Goal: Information Seeking & Learning: Find specific fact

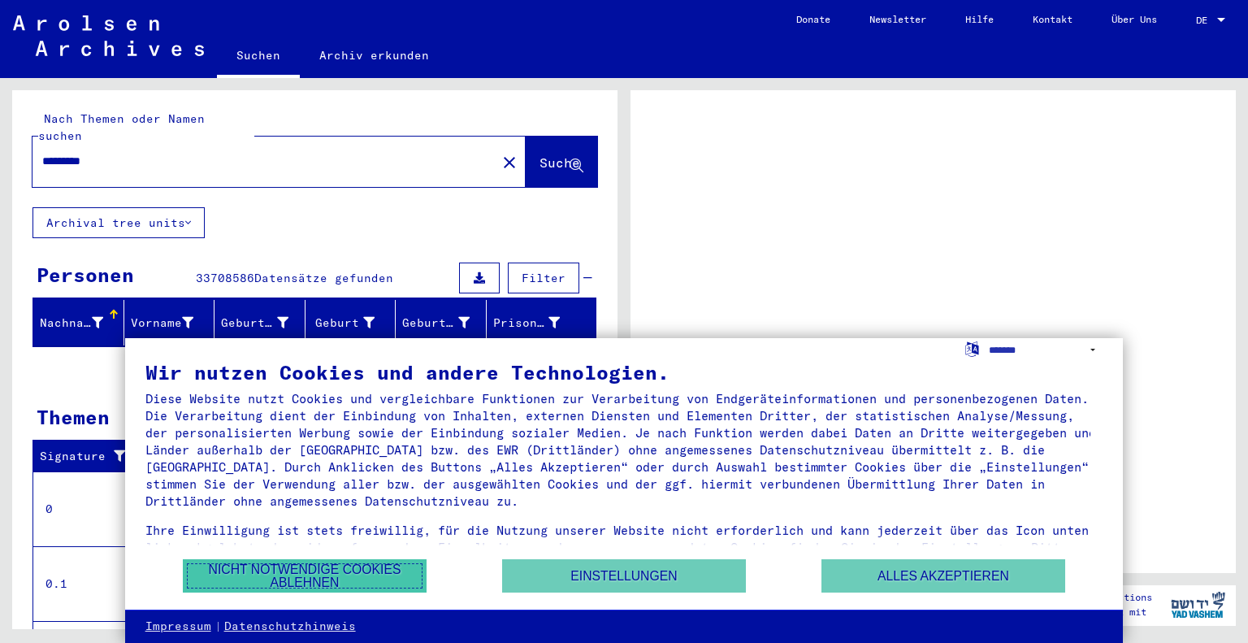
click at [286, 565] on button "Nicht notwendige Cookies ablehnen" at bounding box center [305, 575] width 244 height 33
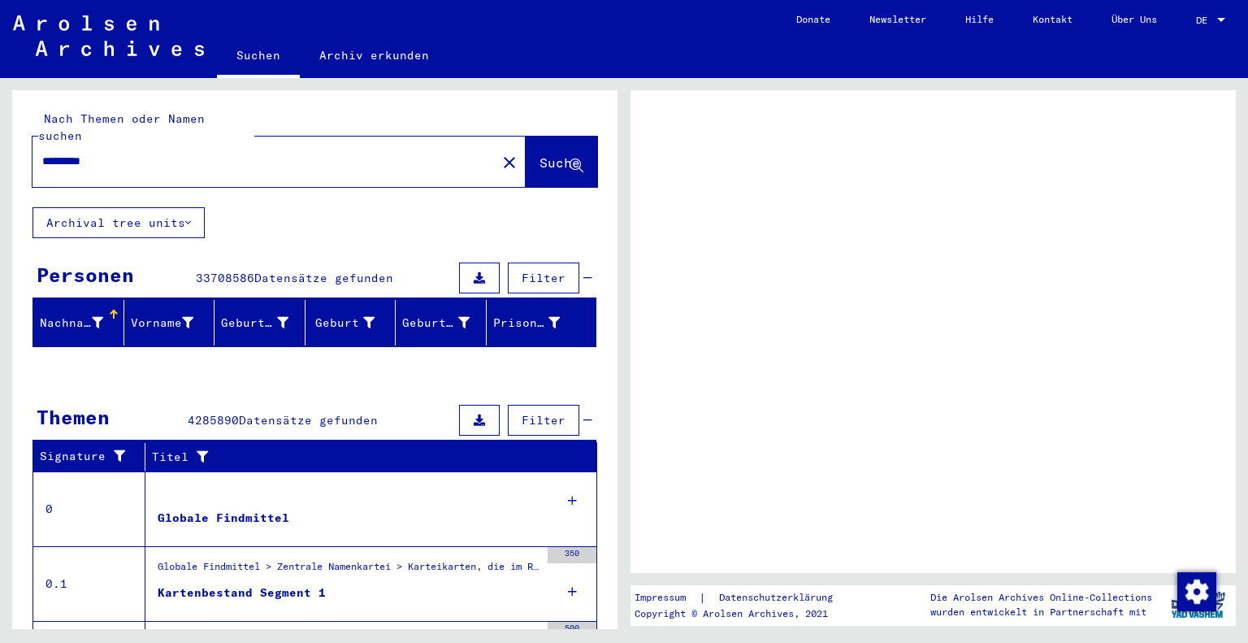
click at [71, 314] on div "Nachname" at bounding box center [71, 322] width 63 height 17
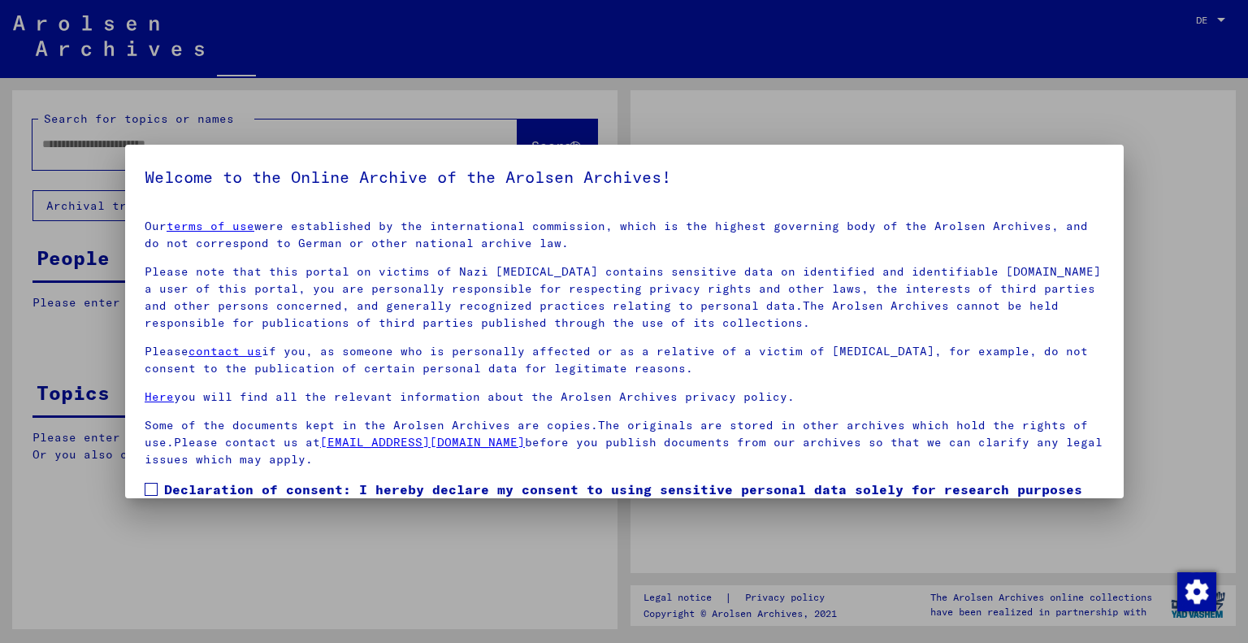
type input "*********"
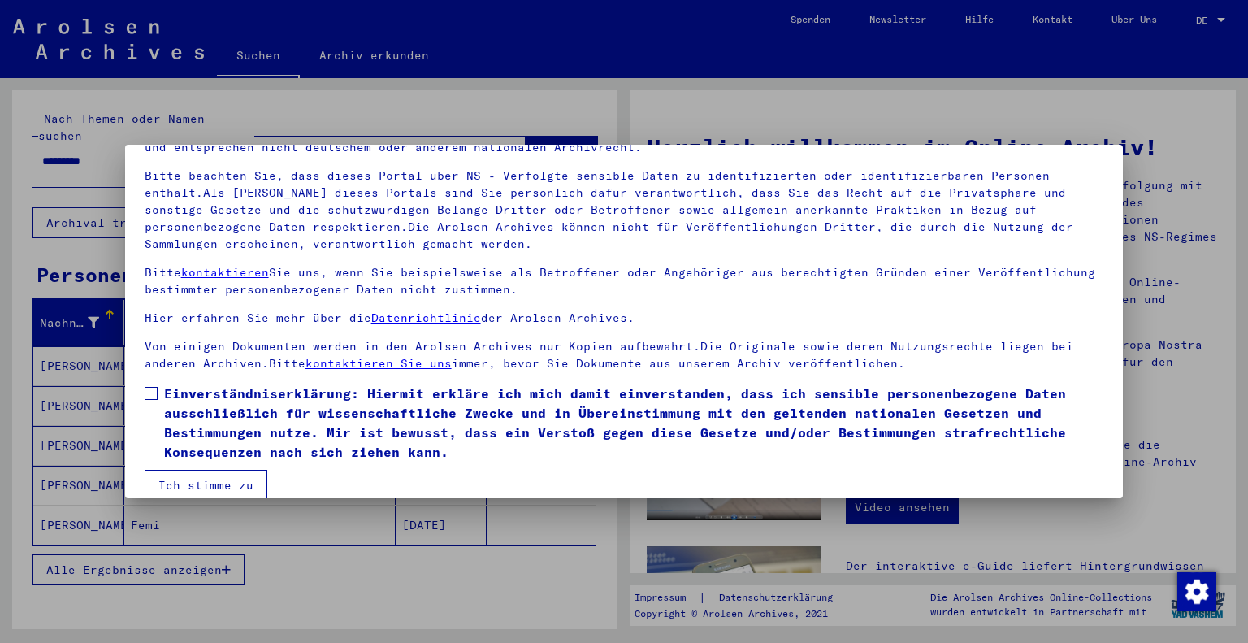
scroll to position [117, 0]
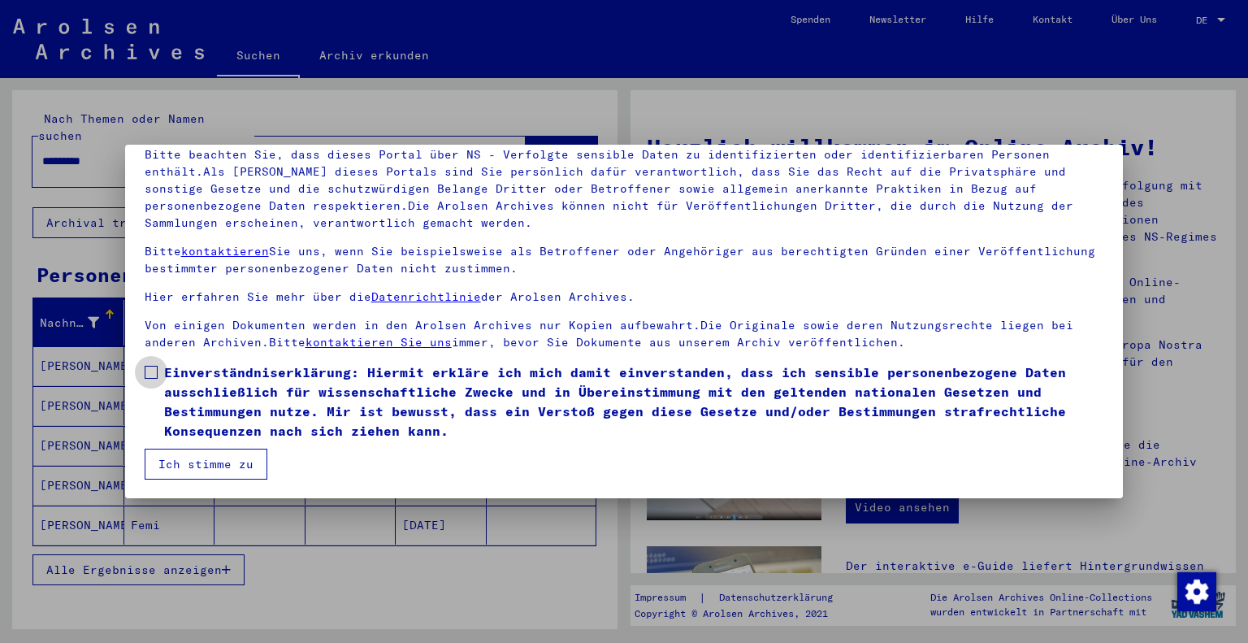
click at [154, 370] on span at bounding box center [151, 372] width 13 height 13
click at [174, 469] on button "Ich stimme zu" at bounding box center [206, 463] width 123 height 31
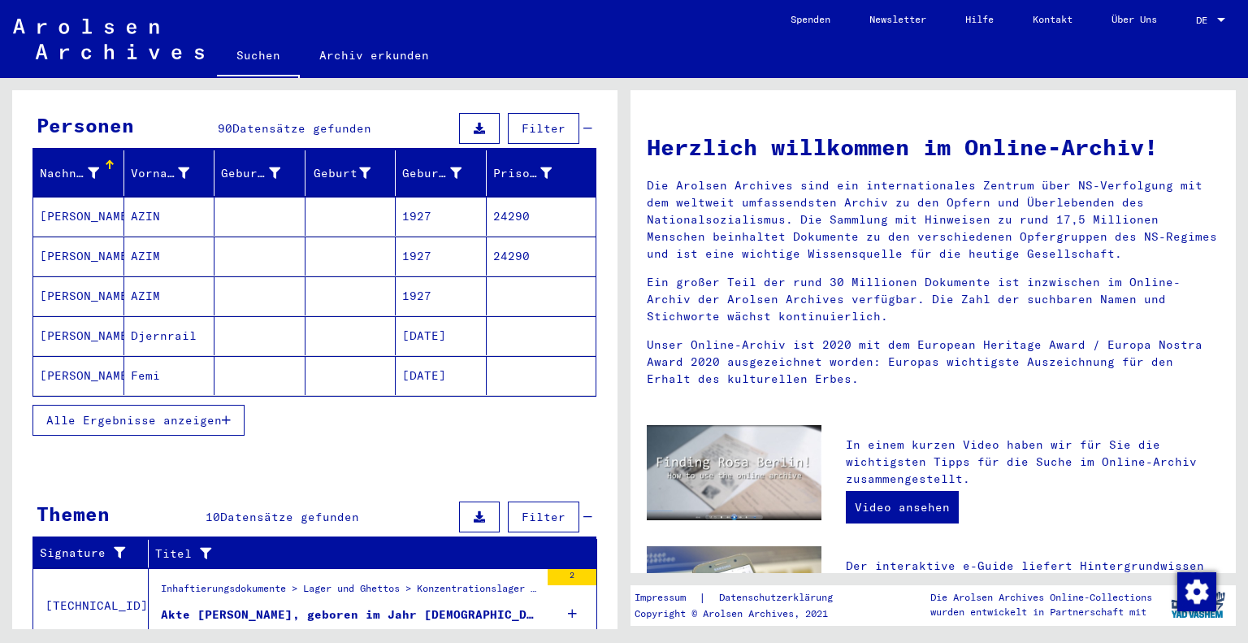
scroll to position [159, 0]
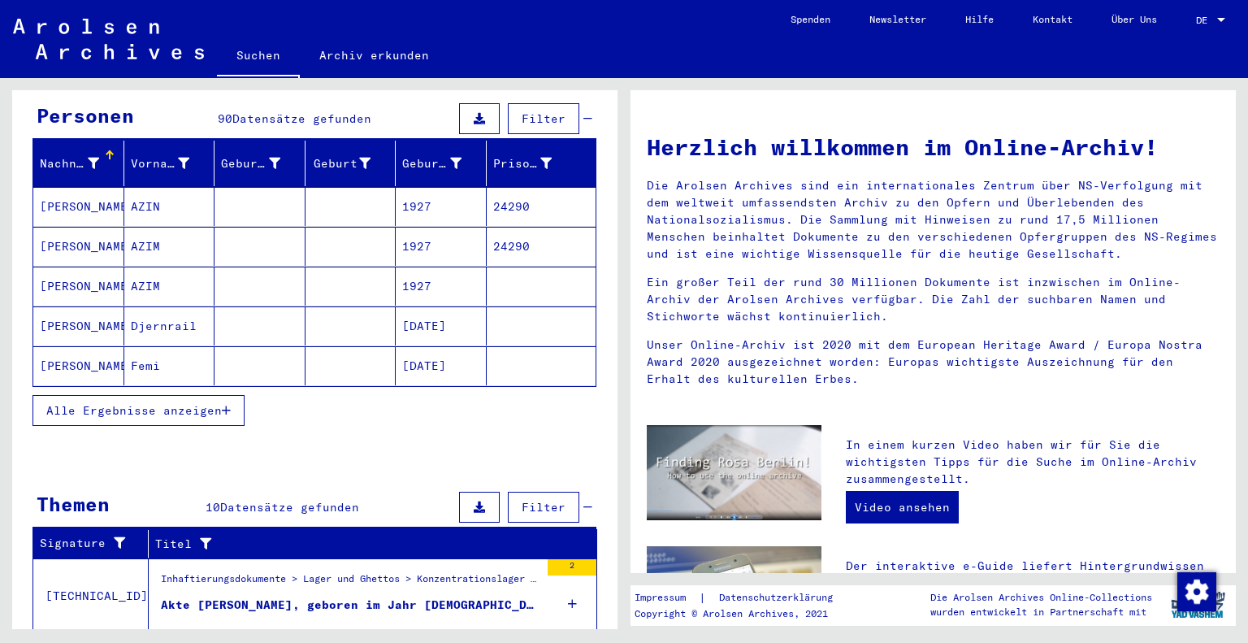
click at [163, 403] on span "Alle Ergebnisse anzeigen" at bounding box center [133, 410] width 175 height 15
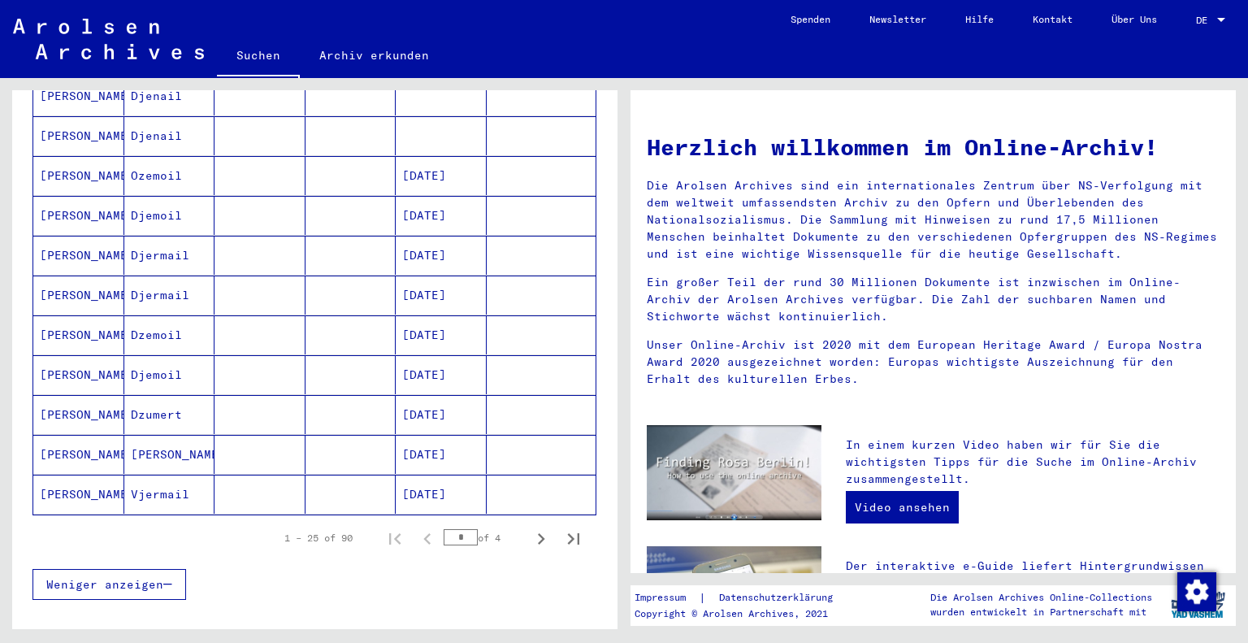
scroll to position [820, 0]
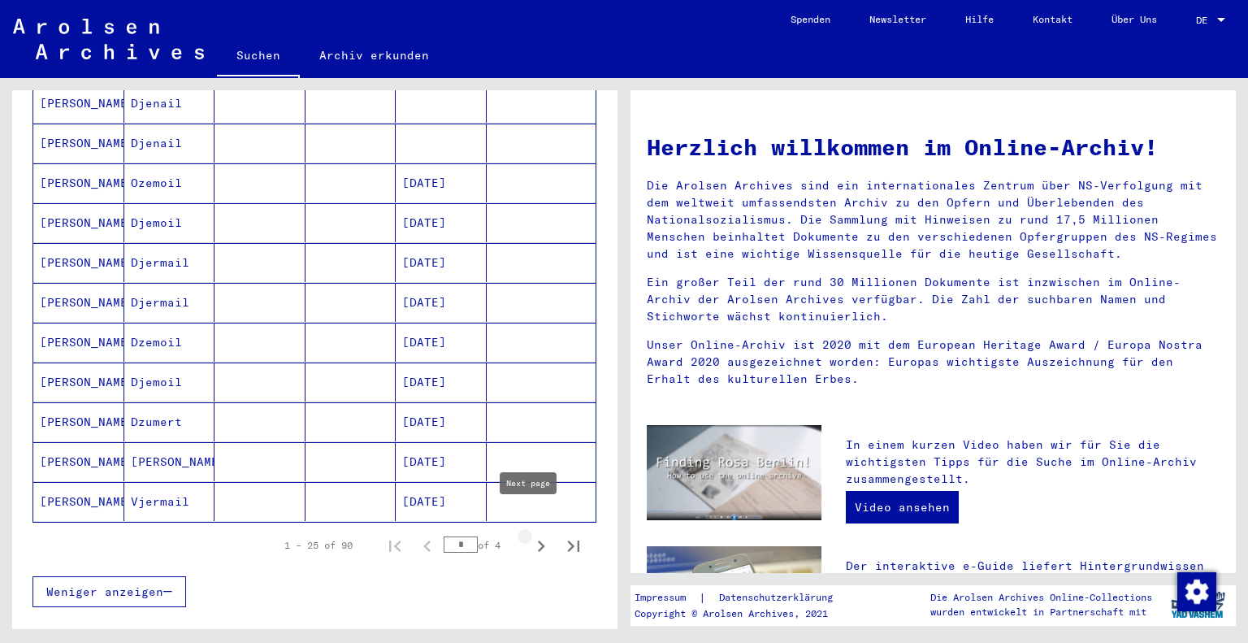
click at [530, 535] on icon "Next page" at bounding box center [541, 546] width 23 height 23
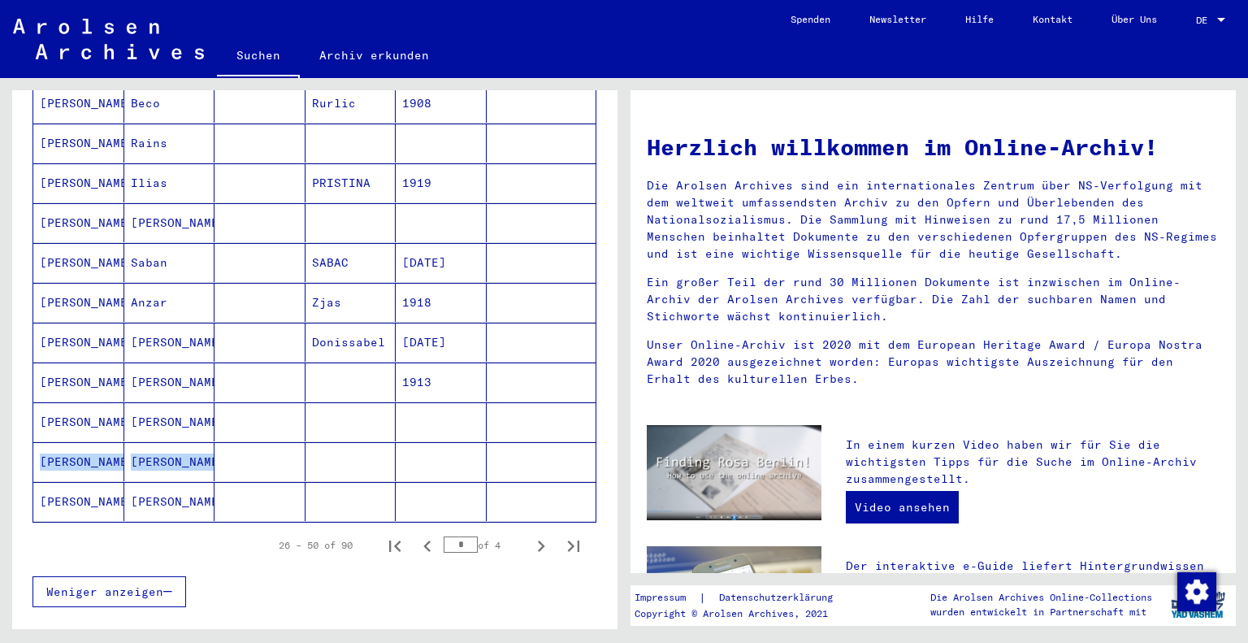
drag, startPoint x: 617, startPoint y: 454, endPoint x: 608, endPoint y: 409, distance: 45.7
click at [608, 409] on div "Nach Themen oder Namen suchen ********* close Suche Archival tree units Persone…" at bounding box center [312, 353] width 624 height 551
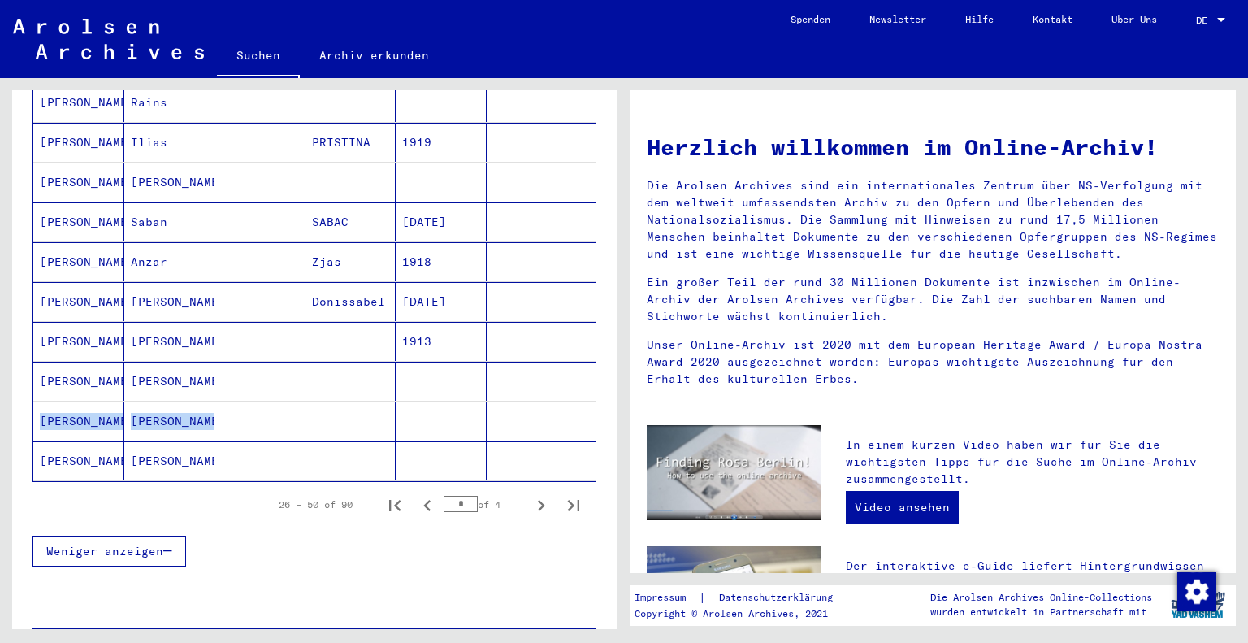
scroll to position [888, 0]
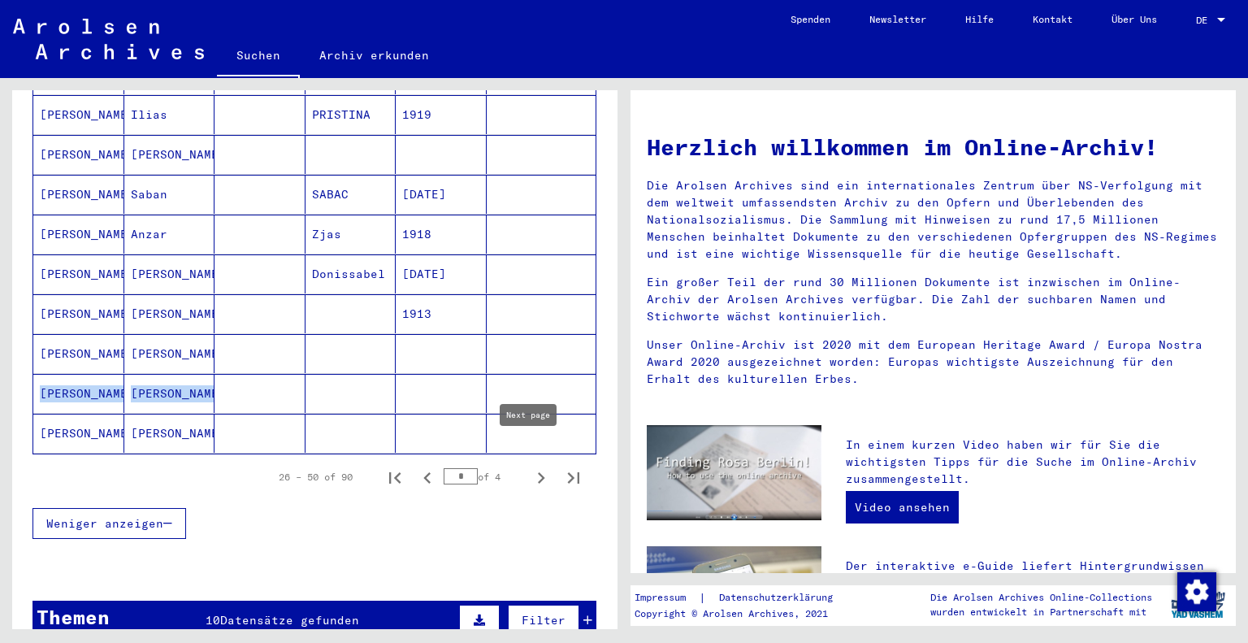
click at [530, 466] on icon "Next page" at bounding box center [541, 477] width 23 height 23
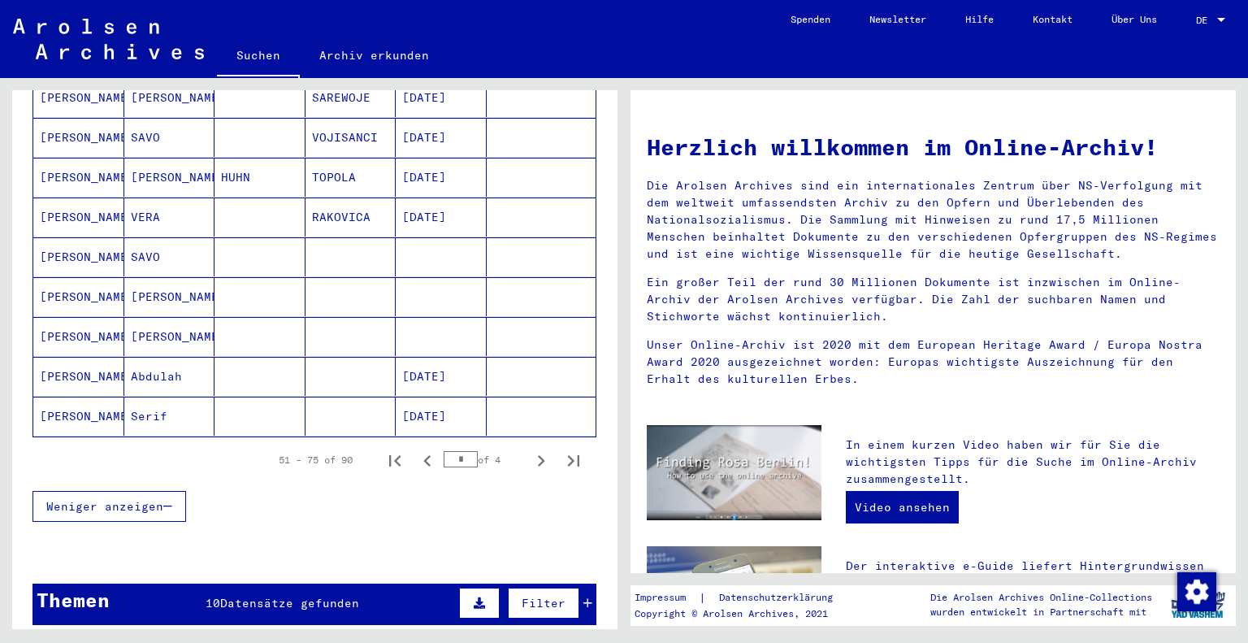
scroll to position [935, 0]
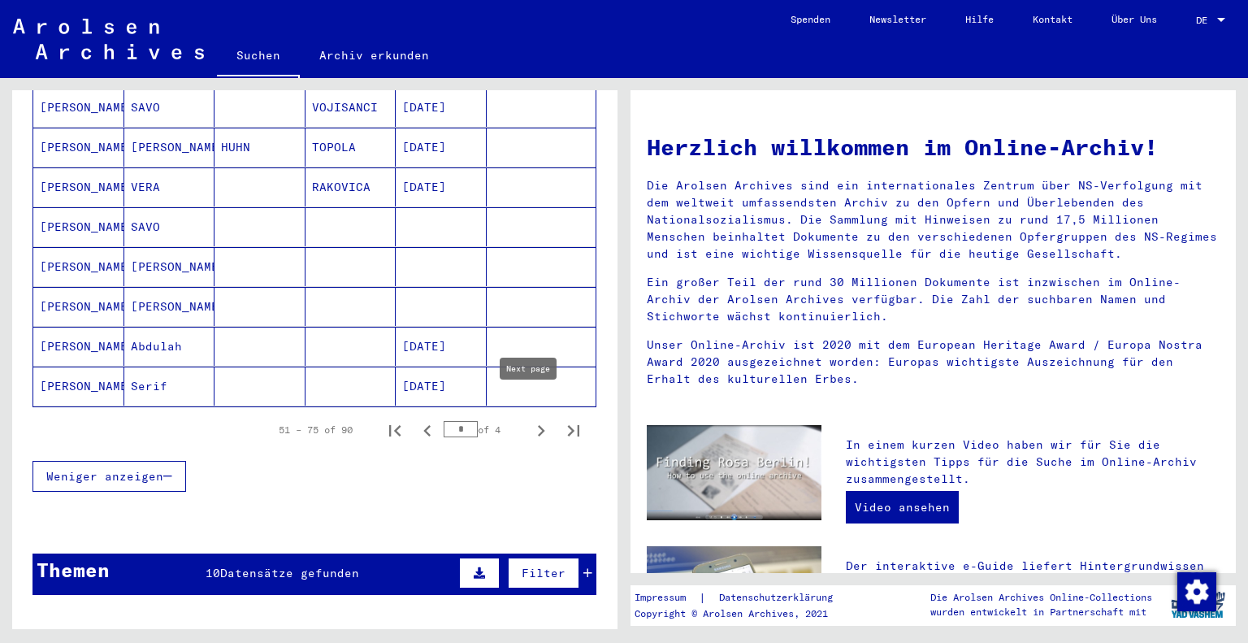
click at [530, 419] on icon "Next page" at bounding box center [541, 430] width 23 height 23
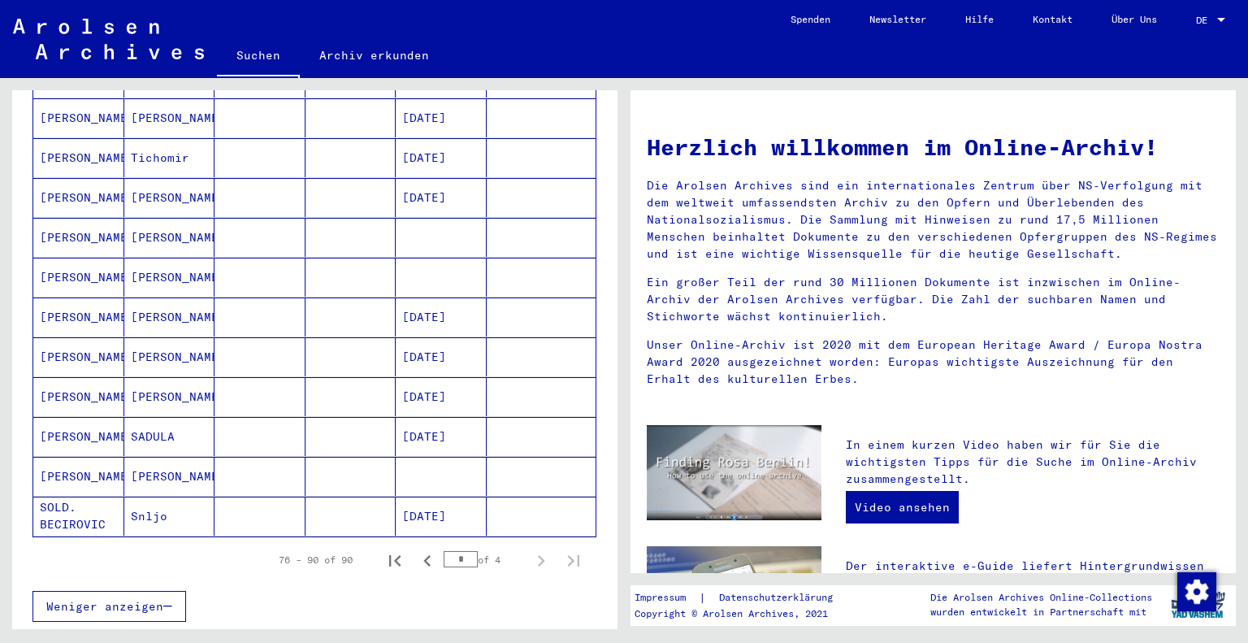
scroll to position [414, 0]
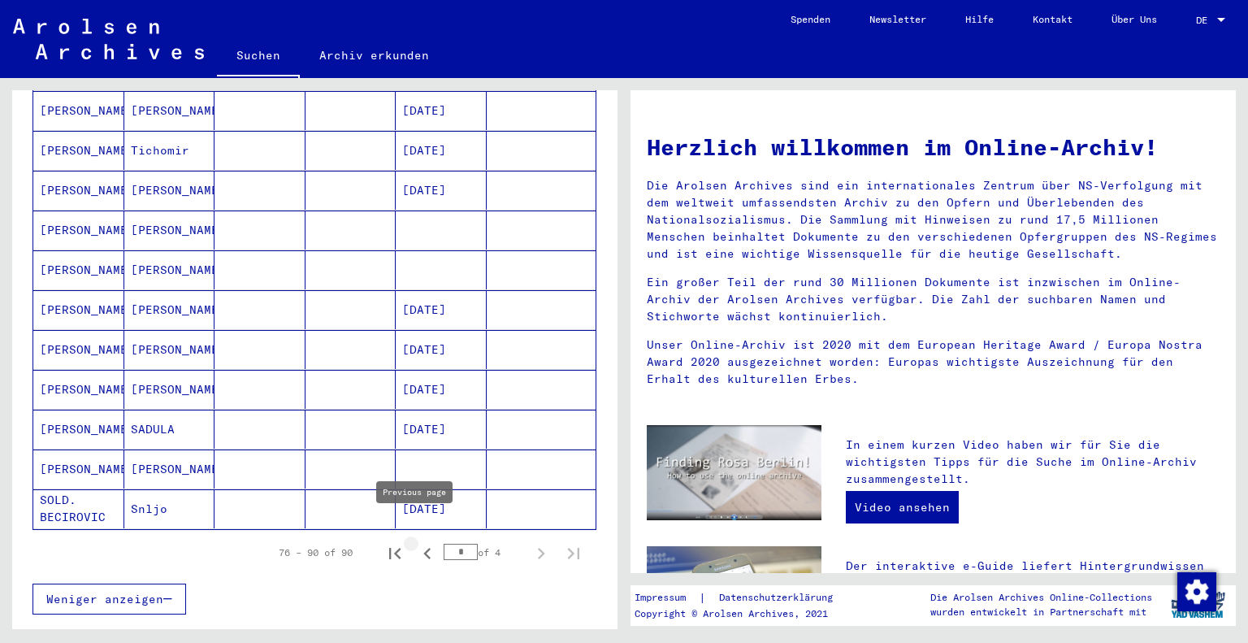
click at [423, 548] on icon "Previous page" at bounding box center [426, 553] width 7 height 11
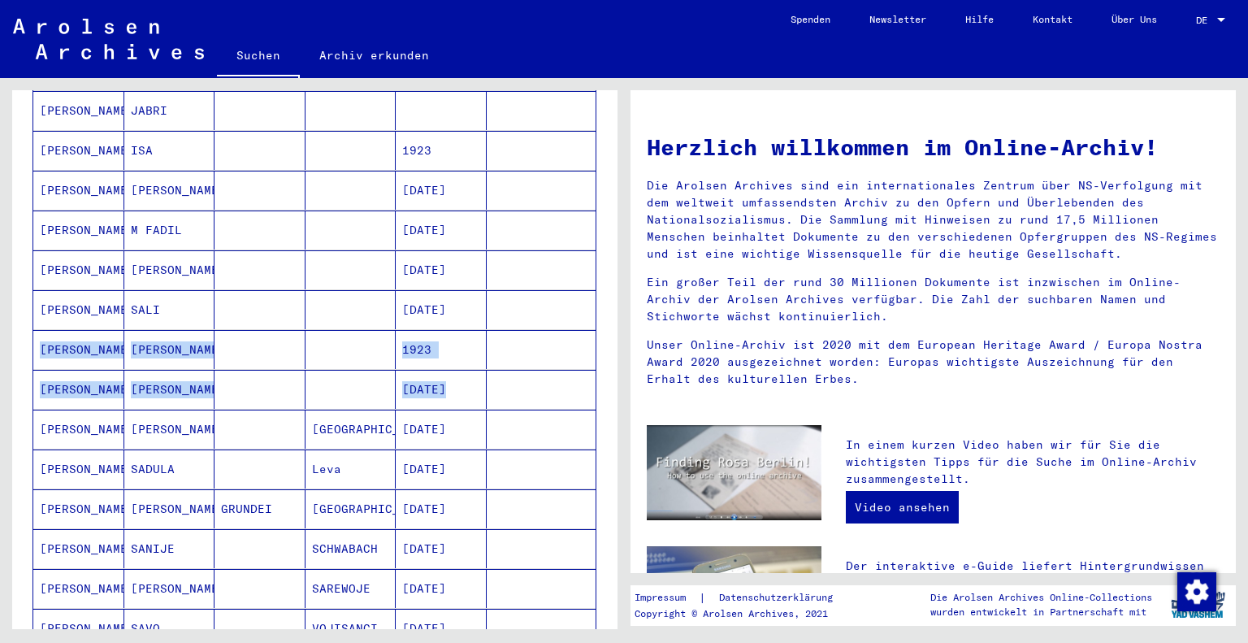
drag, startPoint x: 617, startPoint y: 353, endPoint x: 621, endPoint y: 290, distance: 63.4
click at [621, 290] on div "Nach Themen oder Namen suchen ********* close Suche Archival tree units Persone…" at bounding box center [312, 353] width 624 height 551
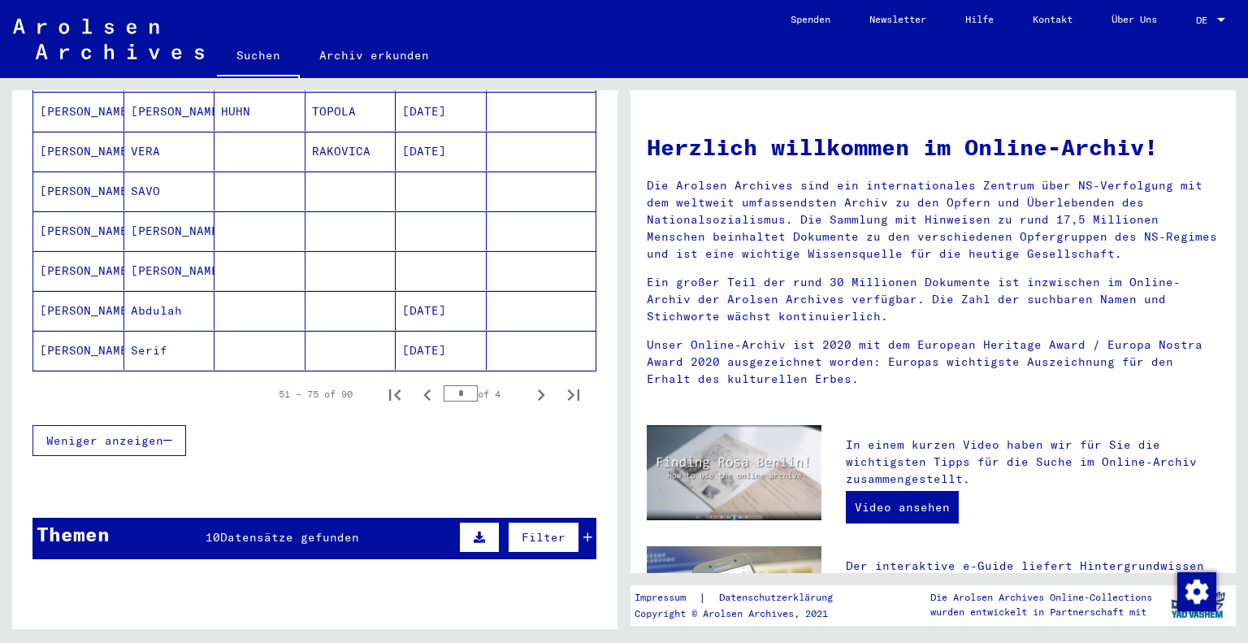
scroll to position [975, 0]
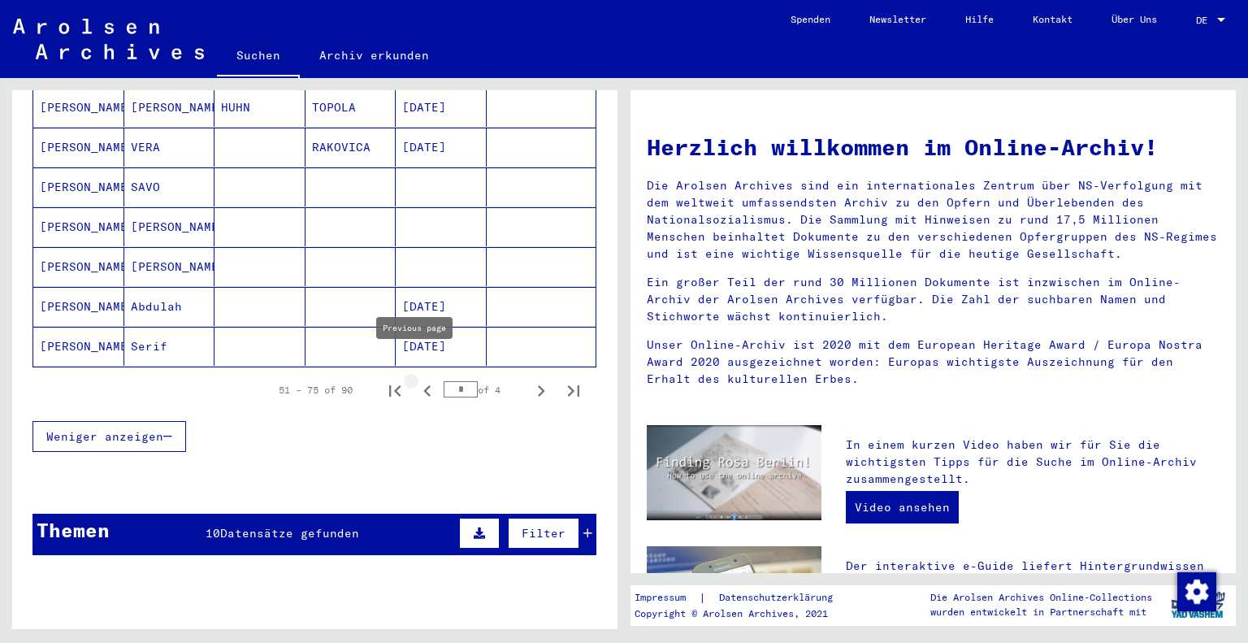
click at [416, 379] on icon "Previous page" at bounding box center [427, 390] width 23 height 23
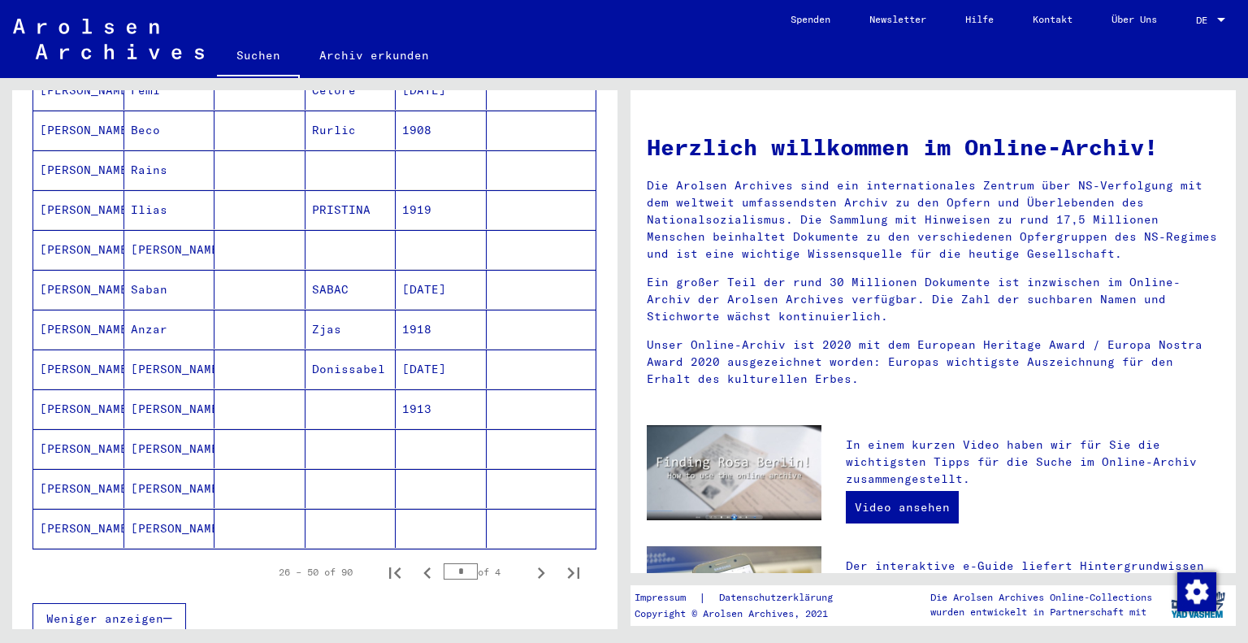
scroll to position [941, 0]
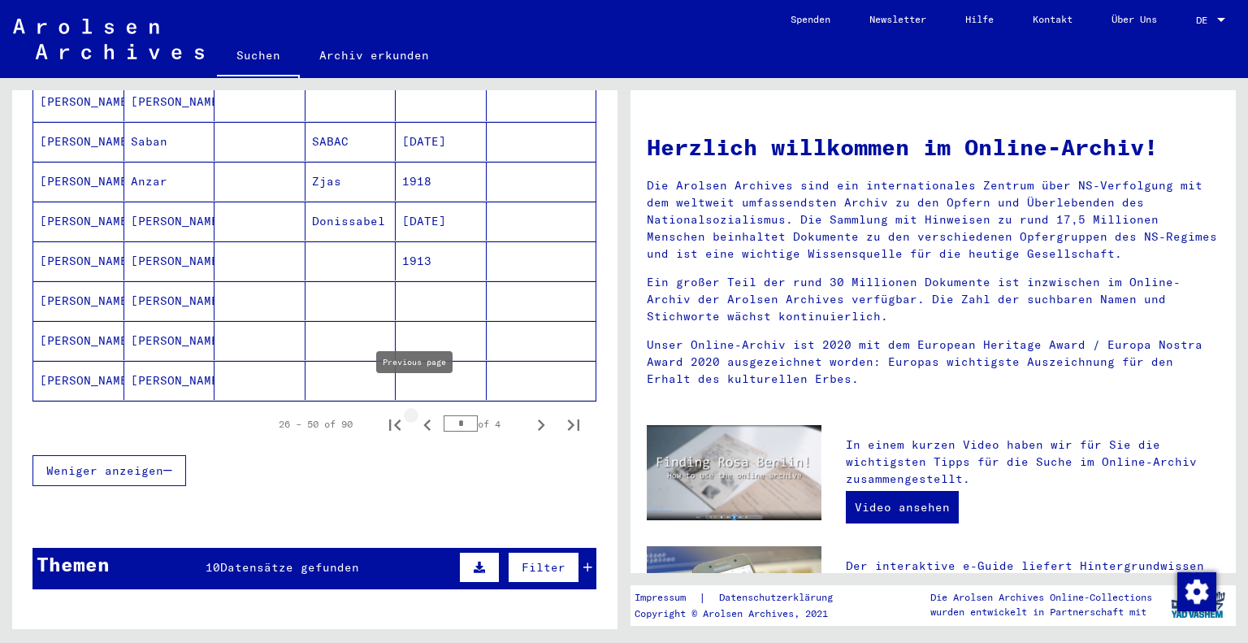
click at [423, 419] on icon "Previous page" at bounding box center [426, 424] width 7 height 11
type input "*"
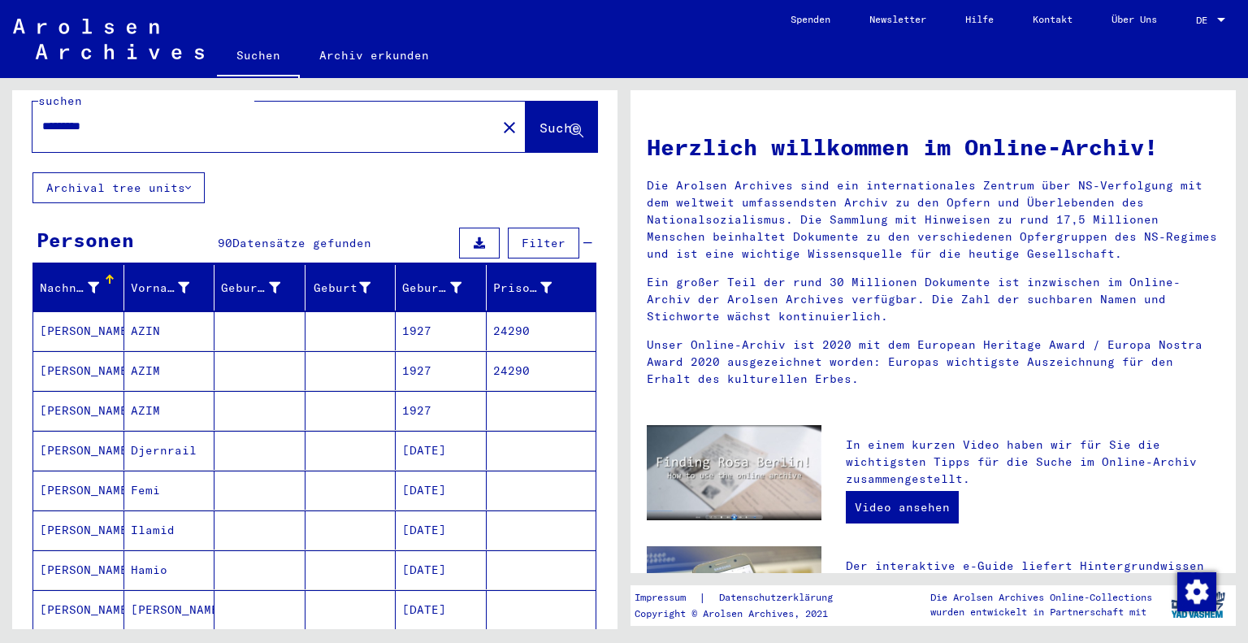
scroll to position [28, 0]
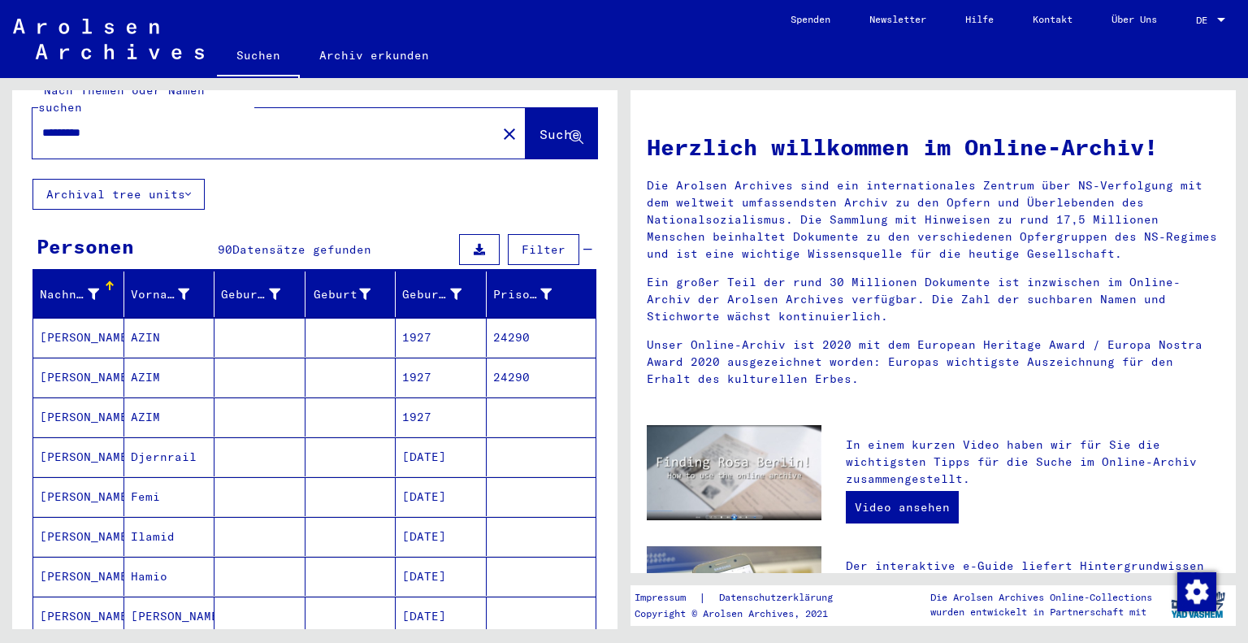
click at [146, 318] on mat-cell "AZIN" at bounding box center [169, 337] width 91 height 39
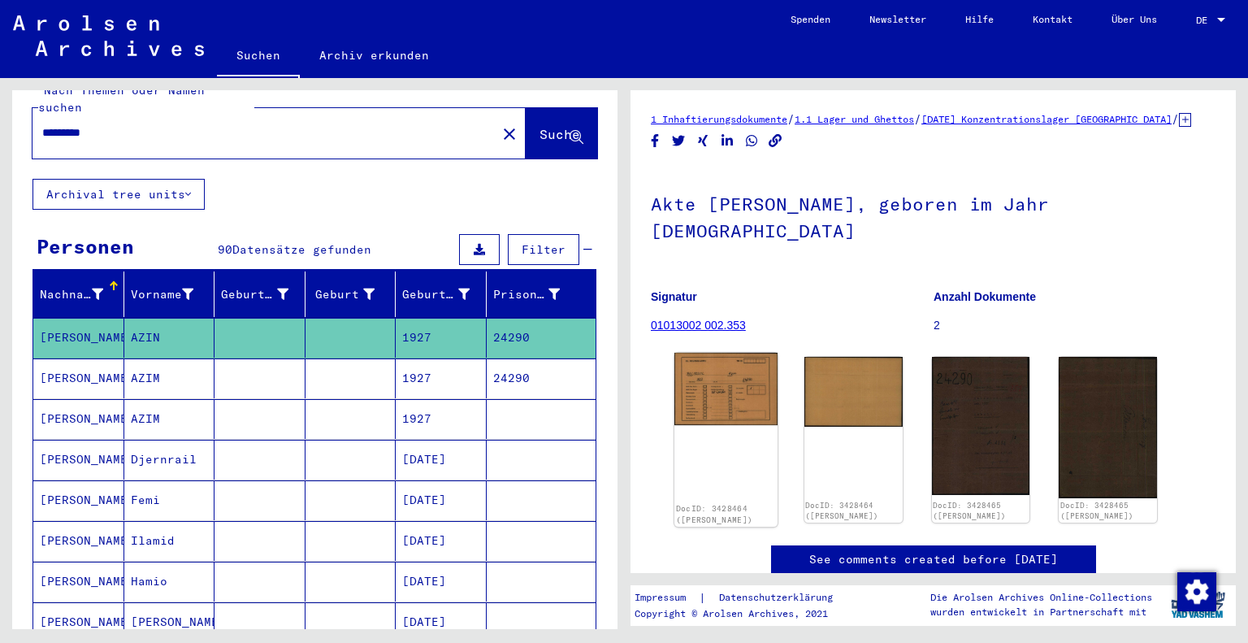
click at [730, 388] on img at bounding box center [725, 389] width 103 height 72
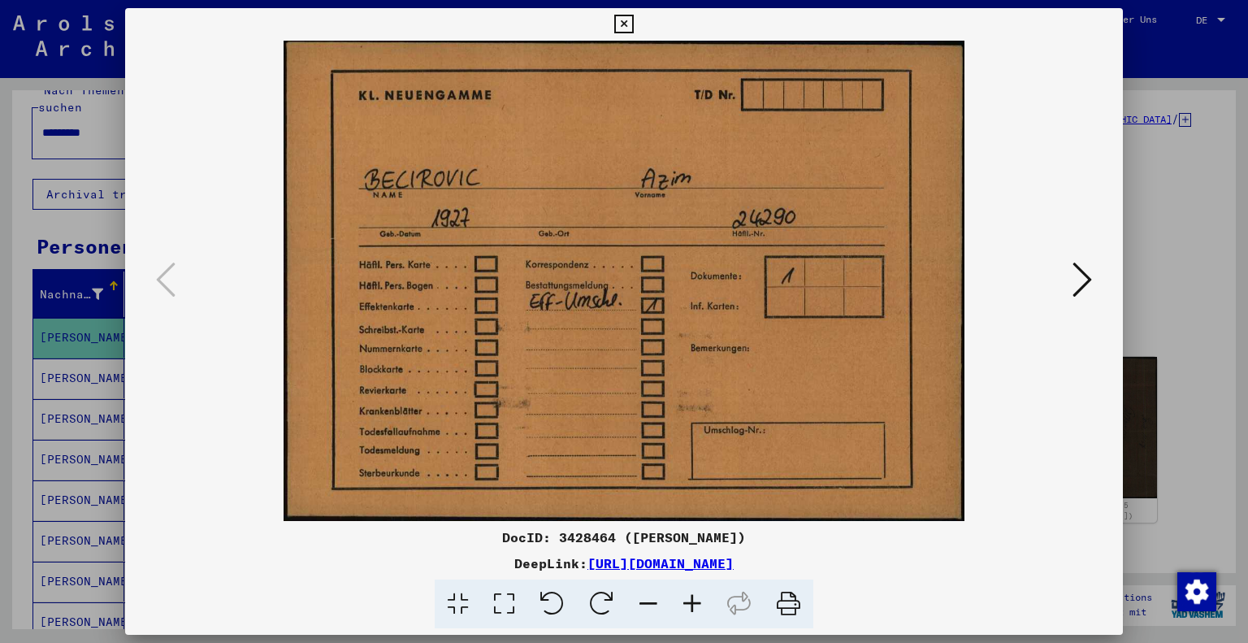
click at [1087, 288] on icon at bounding box center [1081, 279] width 19 height 39
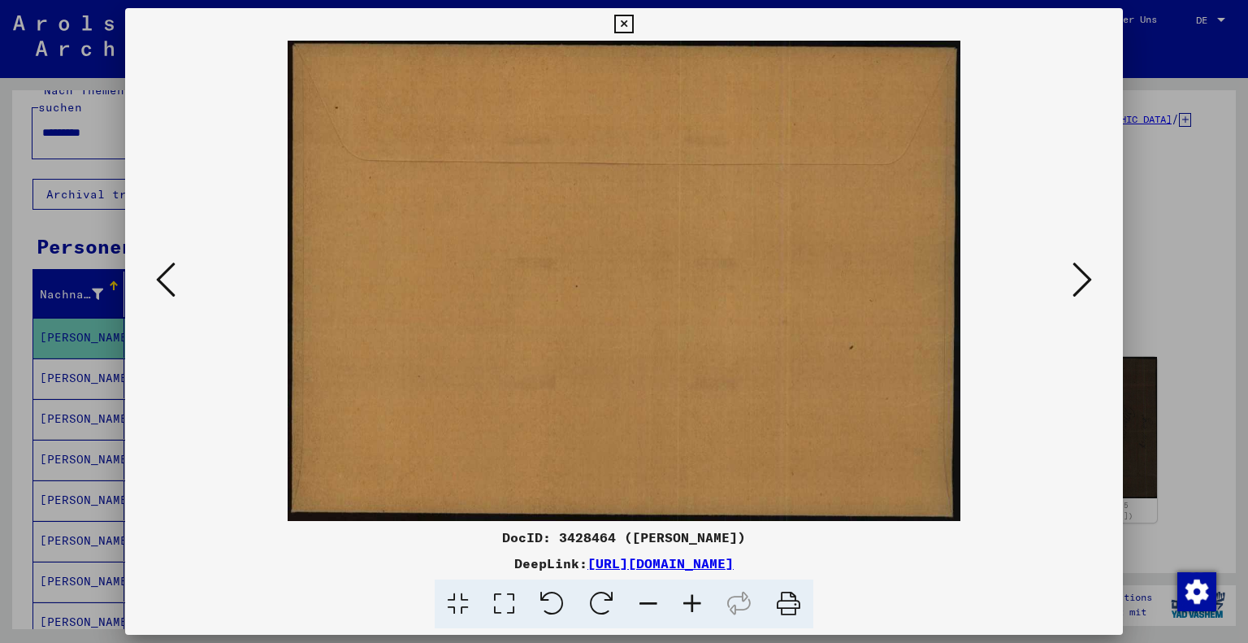
click at [1087, 288] on icon at bounding box center [1081, 279] width 19 height 39
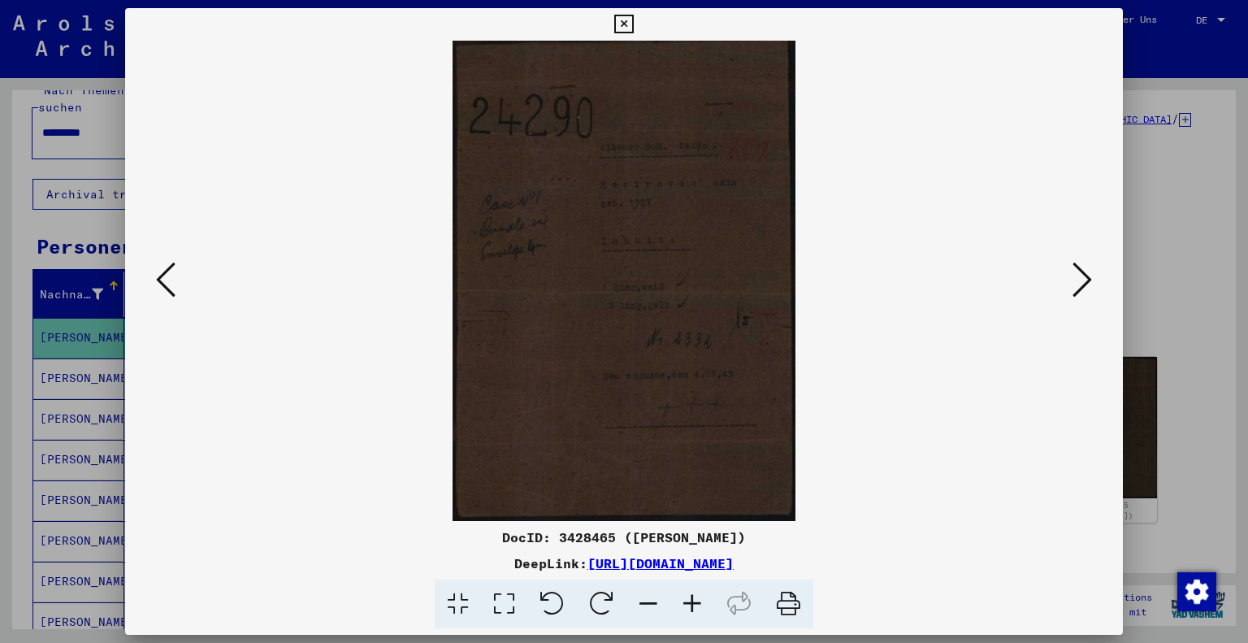
click at [1087, 288] on icon at bounding box center [1081, 279] width 19 height 39
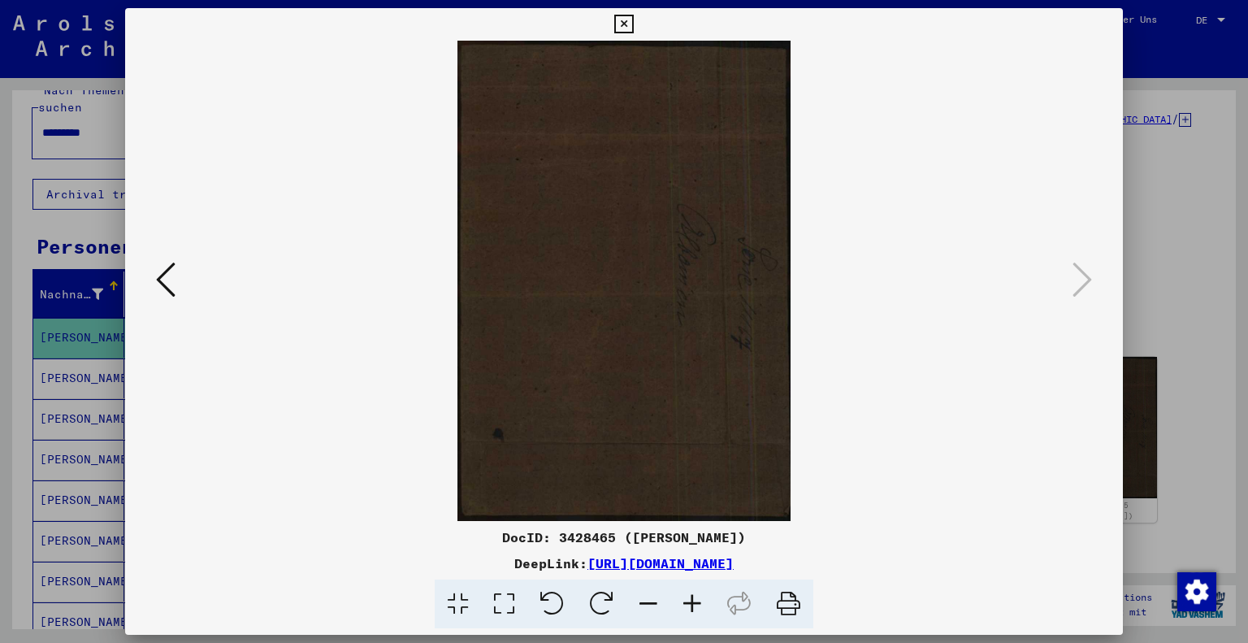
click at [1163, 263] on div at bounding box center [624, 321] width 1248 height 643
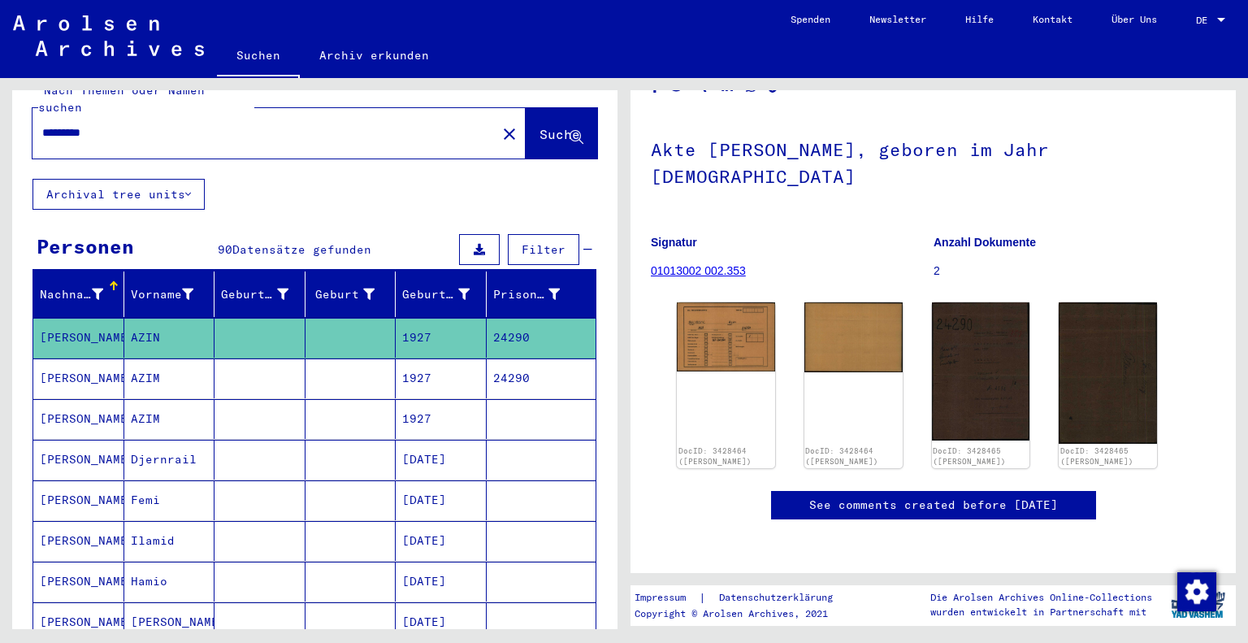
scroll to position [310, 0]
click at [162, 358] on mat-cell "AZIM" at bounding box center [169, 378] width 91 height 40
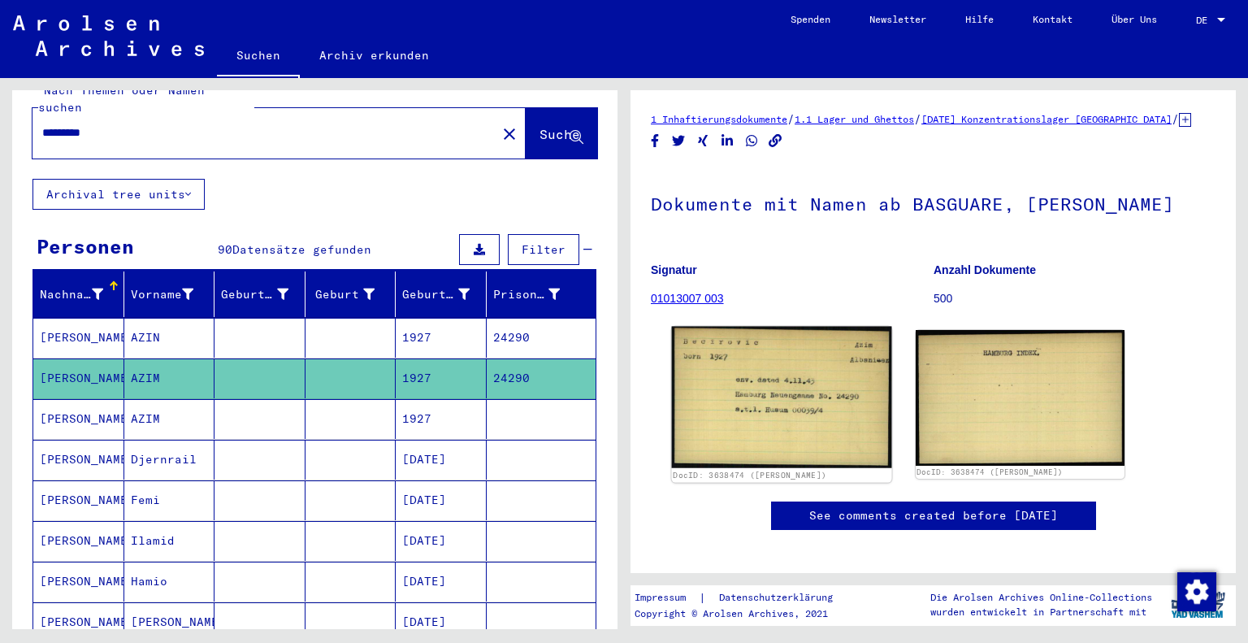
click at [754, 425] on img at bounding box center [781, 398] width 219 height 142
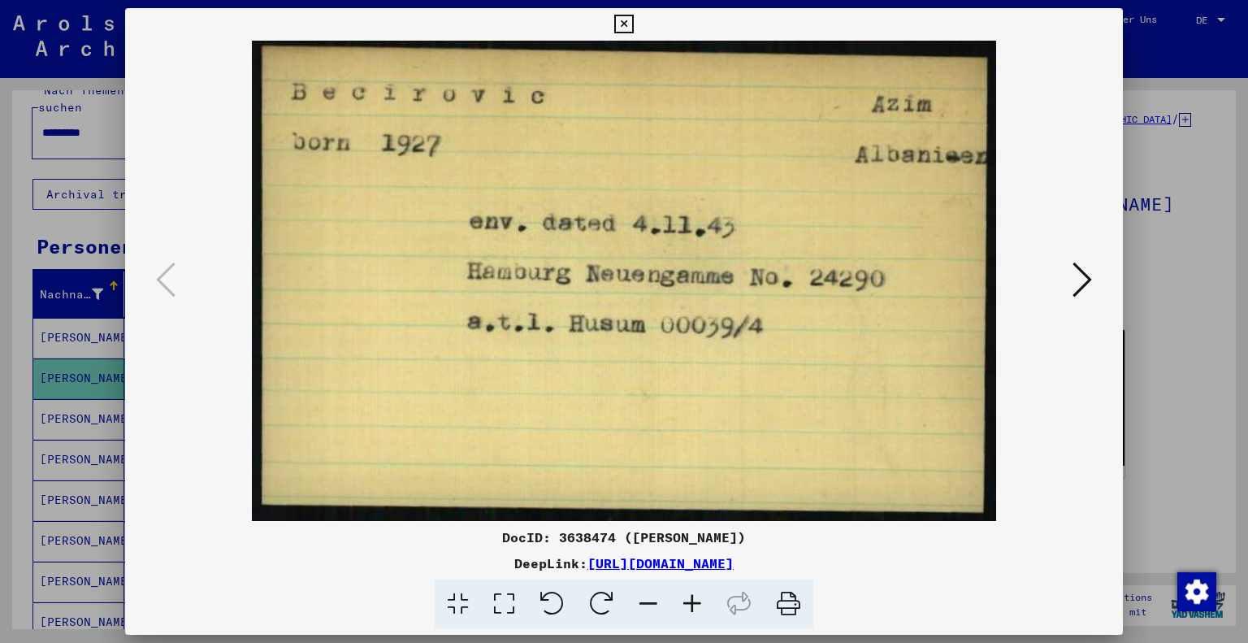
click at [1078, 291] on icon at bounding box center [1081, 279] width 19 height 39
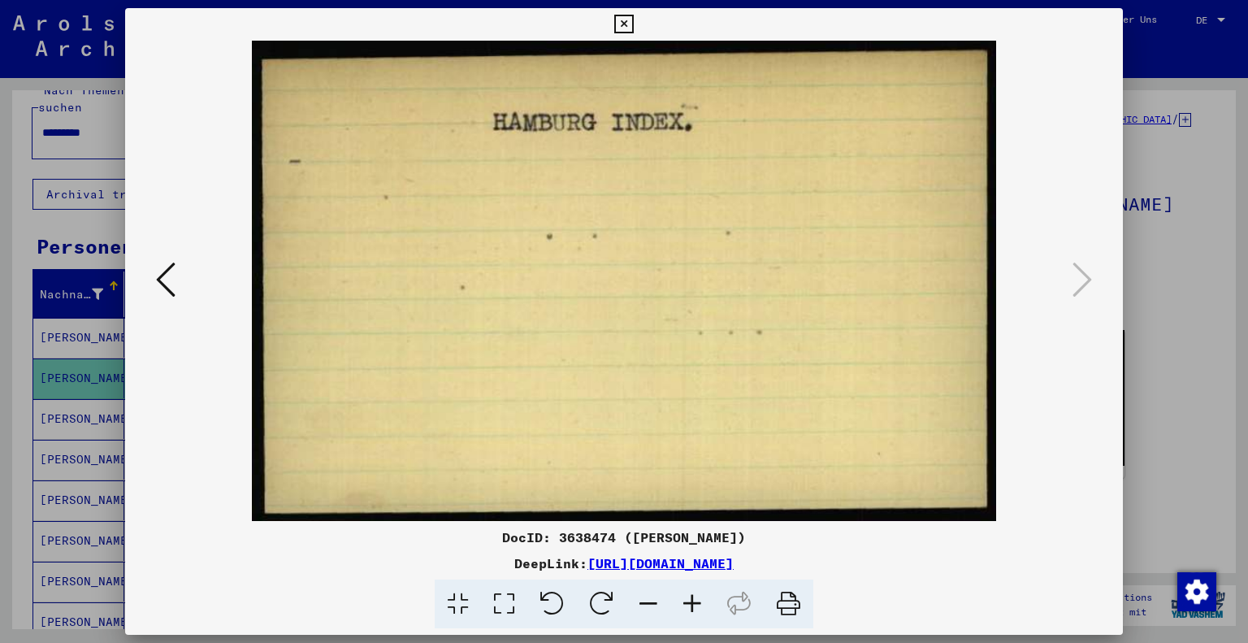
click at [1166, 292] on div at bounding box center [624, 321] width 1248 height 643
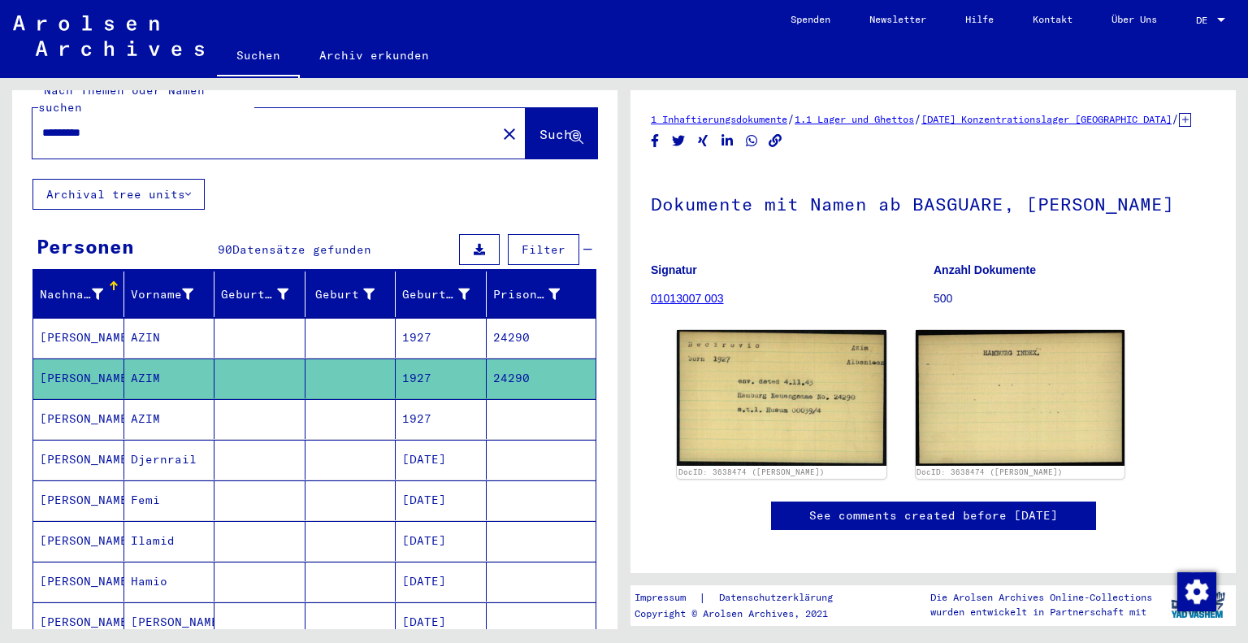
click at [422, 399] on mat-cell "1927" at bounding box center [441, 419] width 91 height 40
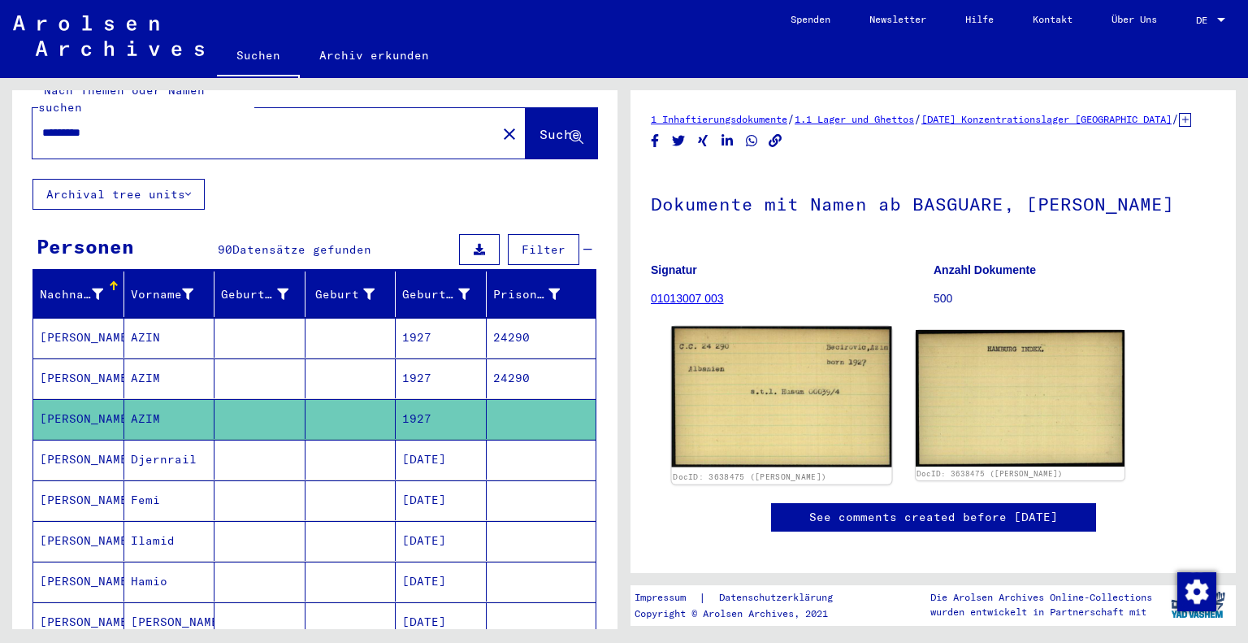
click at [773, 405] on img at bounding box center [781, 397] width 219 height 141
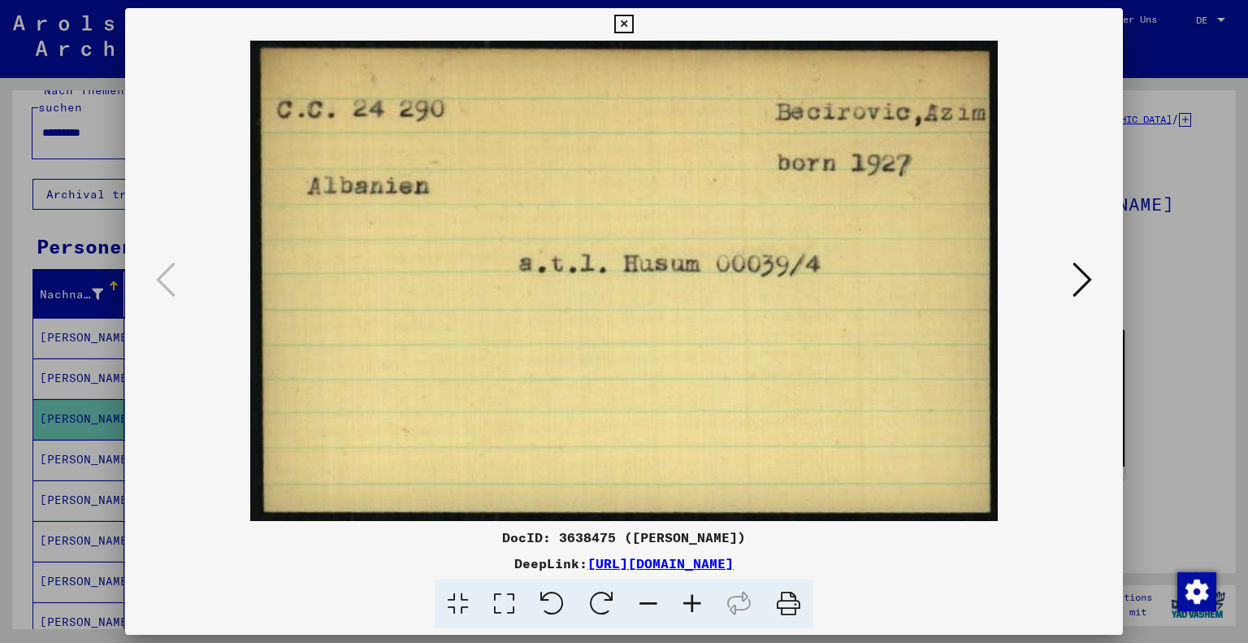
click at [1157, 359] on div at bounding box center [624, 321] width 1248 height 643
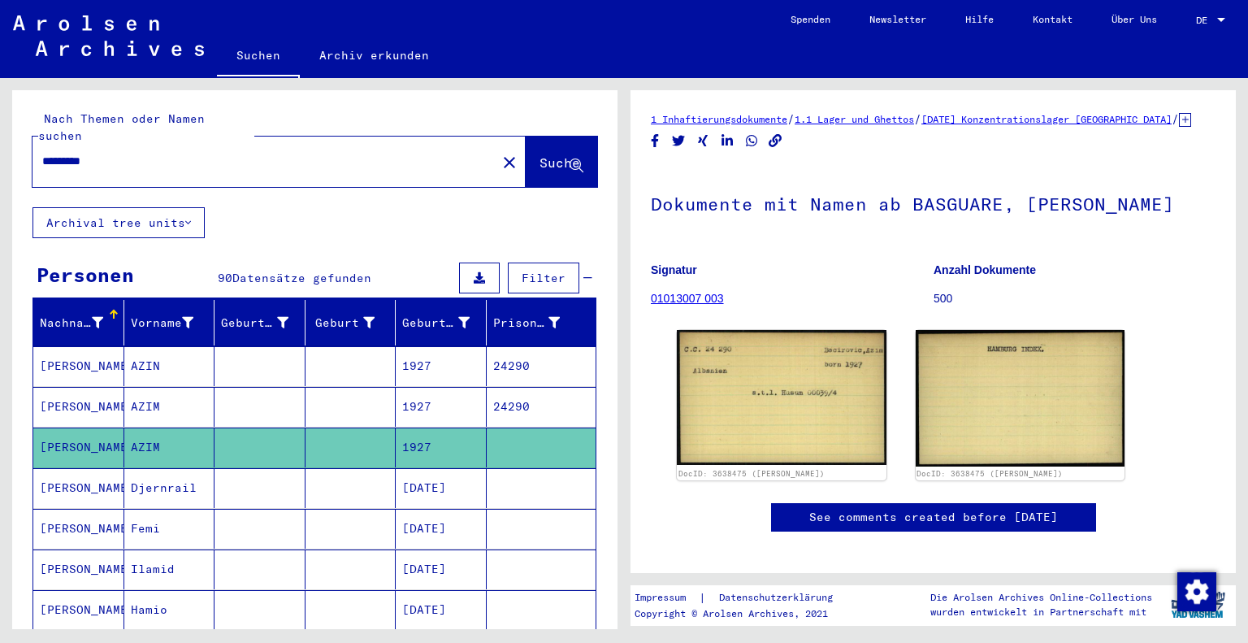
drag, startPoint x: 118, startPoint y: 139, endPoint x: 30, endPoint y: 136, distance: 87.8
click at [30, 136] on div "Nach Themen oder Namen suchen ********* close Suche" at bounding box center [314, 148] width 605 height 117
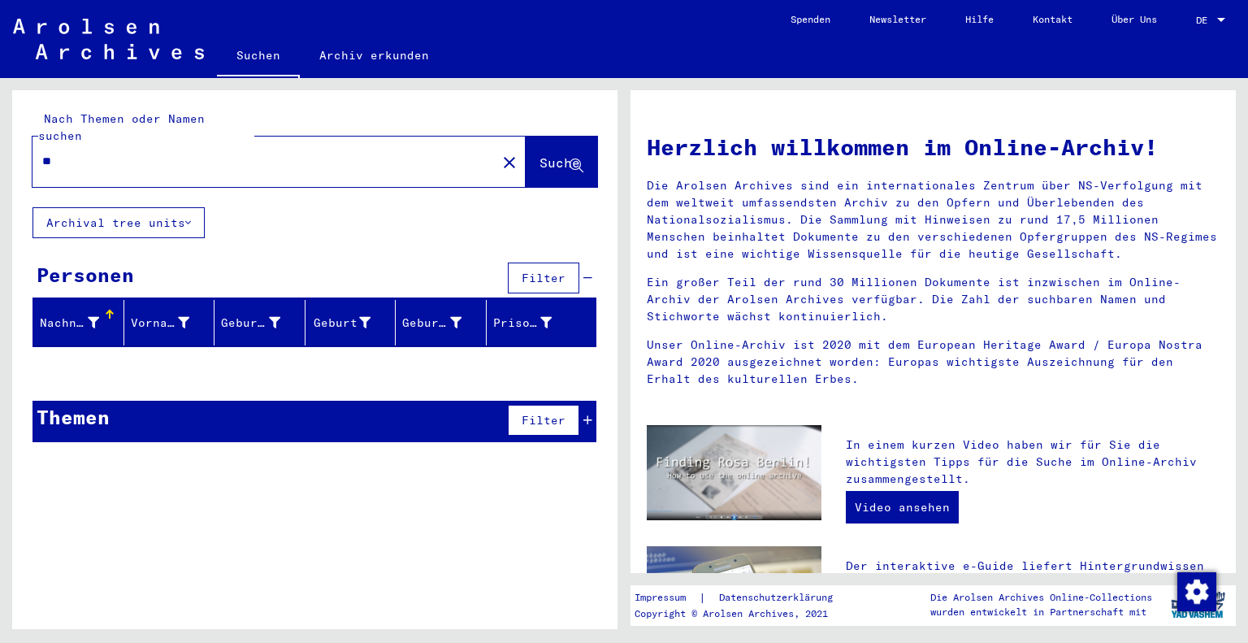
type input "*"
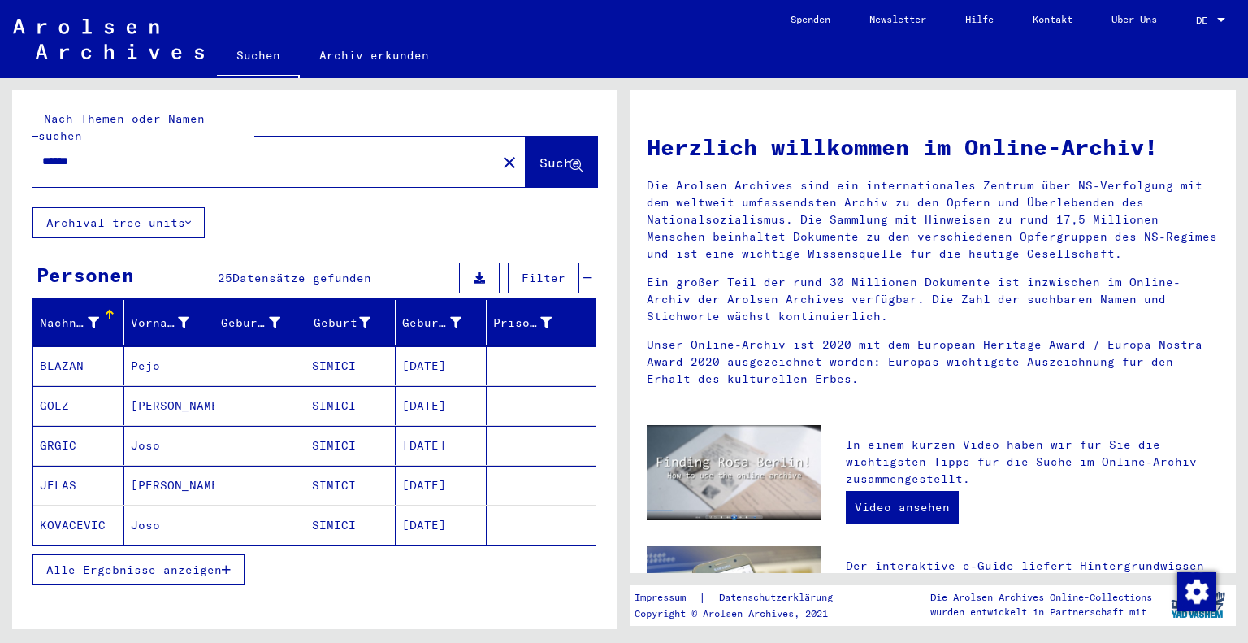
drag, startPoint x: 617, startPoint y: 376, endPoint x: 619, endPoint y: 401, distance: 25.2
click at [619, 401] on div "Nach Themen oder Namen suchen ****** close Suche Archival tree units Personen 2…" at bounding box center [312, 353] width 624 height 551
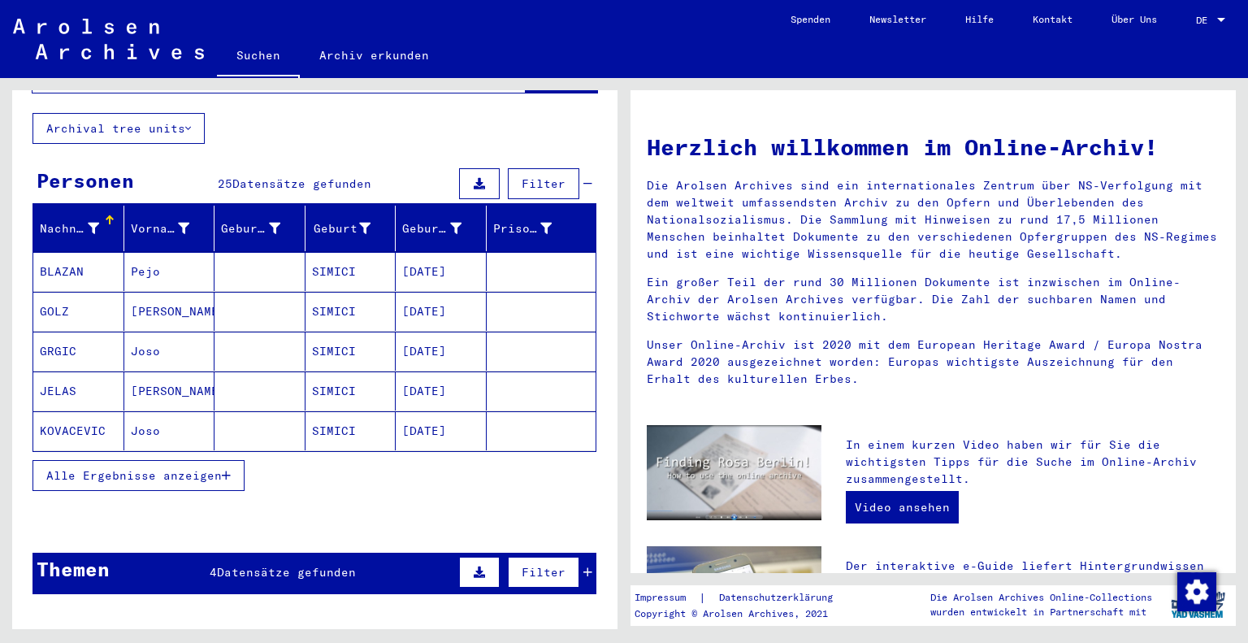
scroll to position [98, 0]
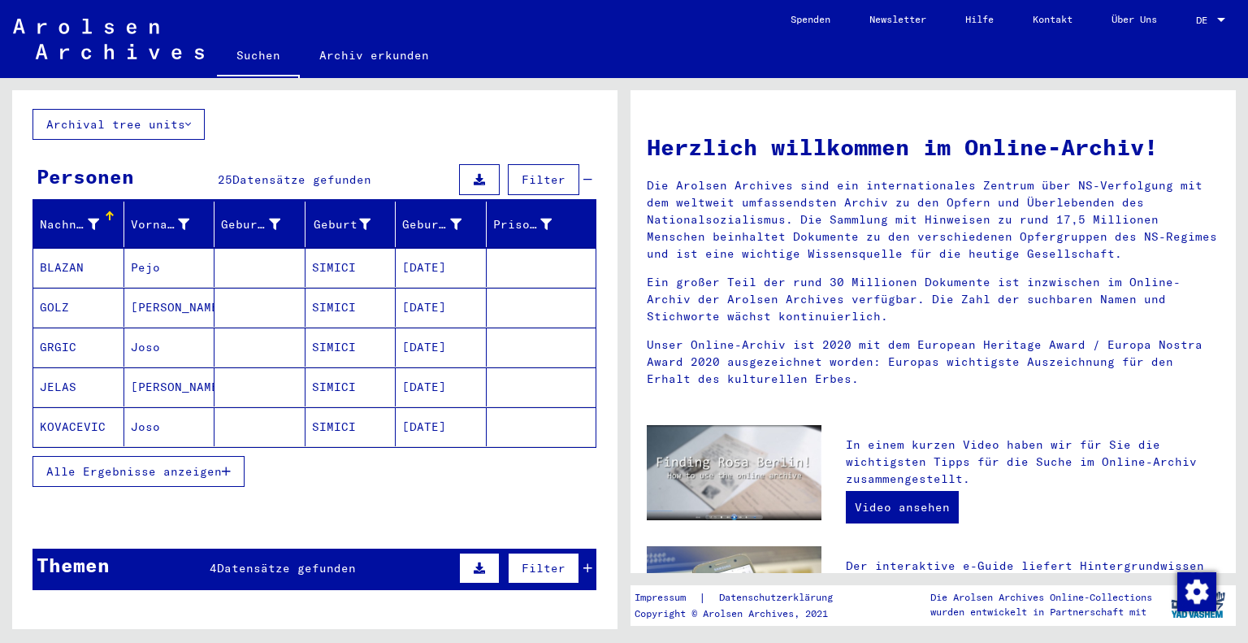
click at [201, 464] on span "Alle Ergebnisse anzeigen" at bounding box center [133, 471] width 175 height 15
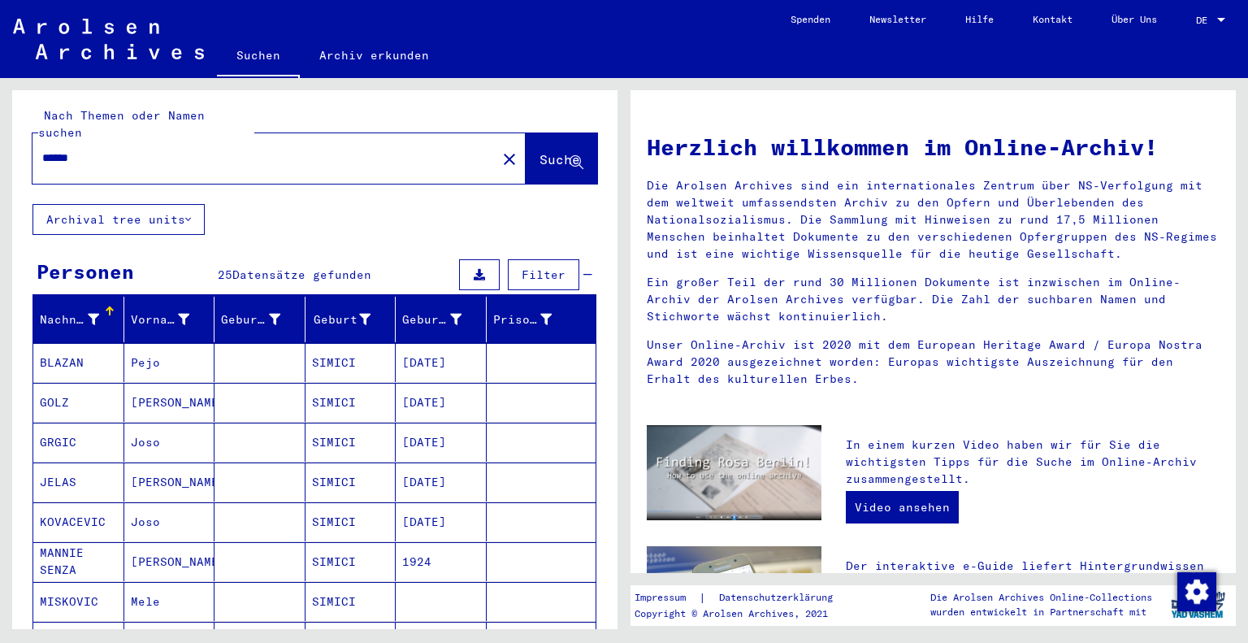
scroll to position [0, 0]
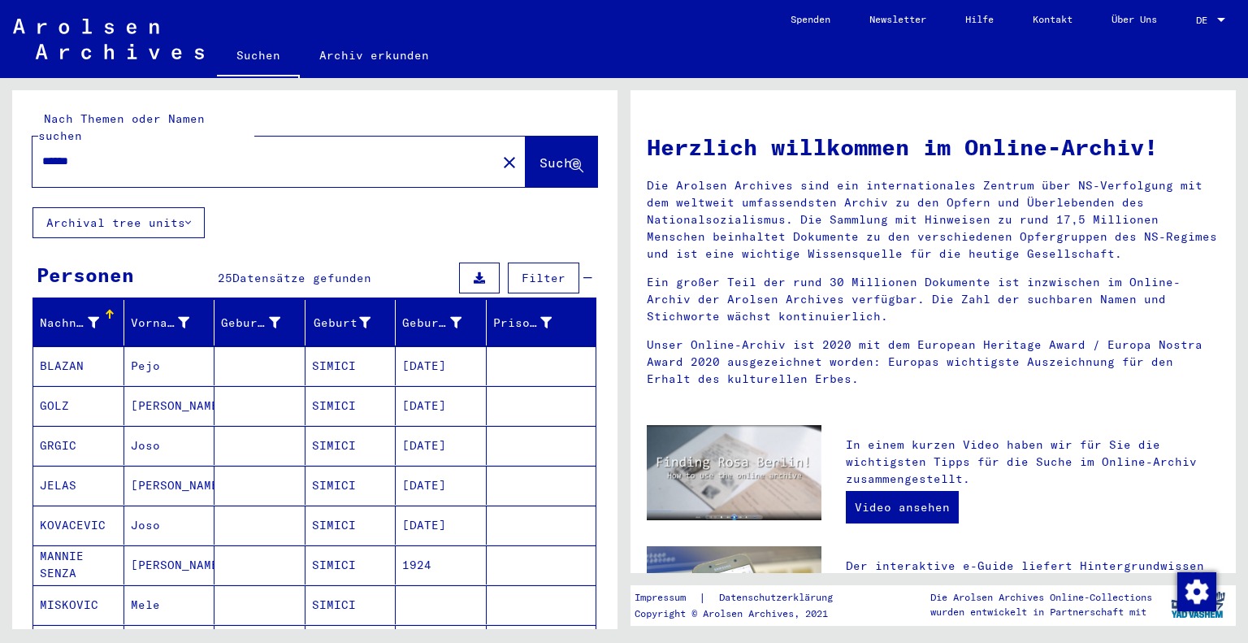
click at [328, 154] on div "******" at bounding box center [254, 161] width 444 height 37
type input "*"
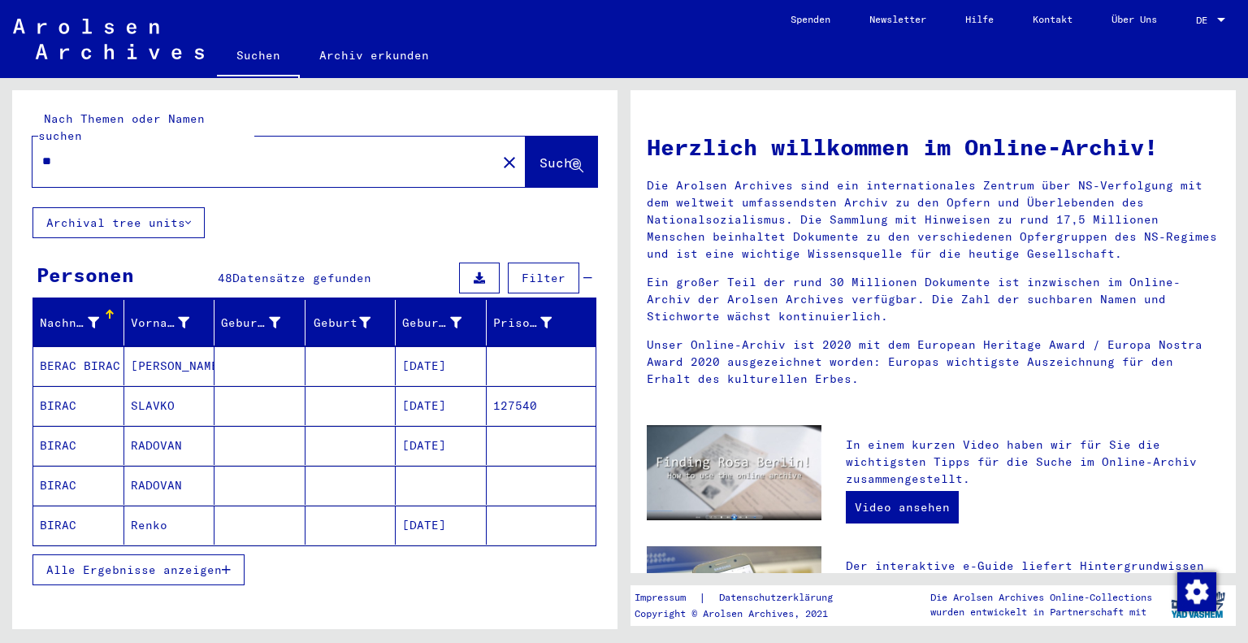
type input "*"
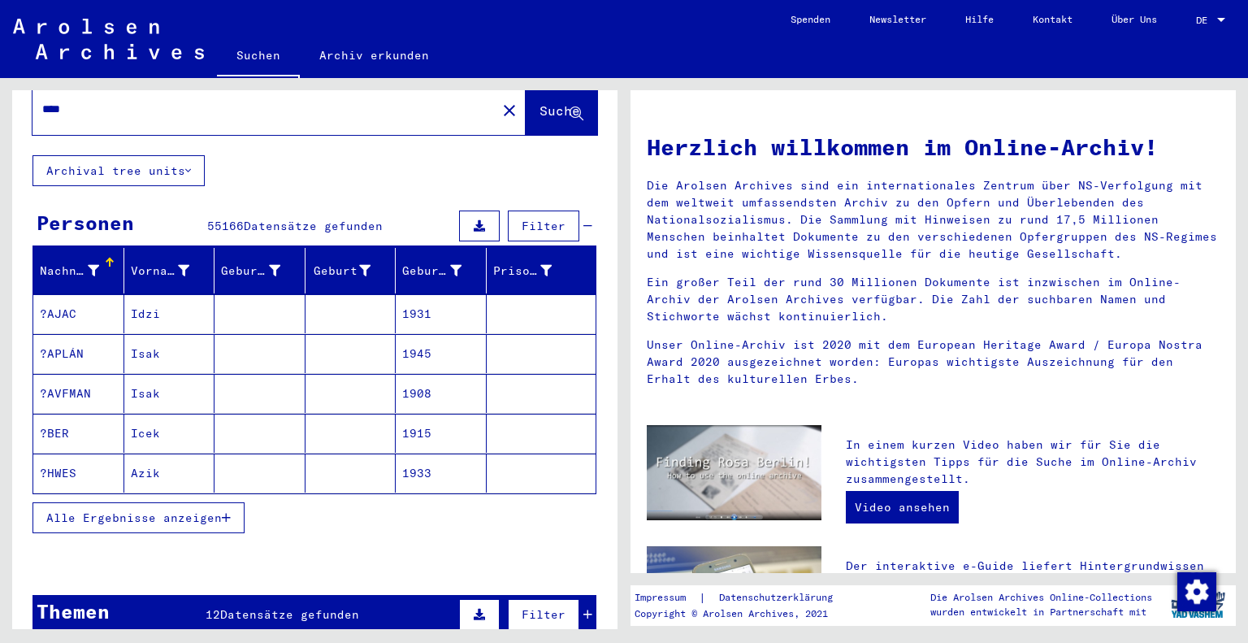
scroll to position [50, 0]
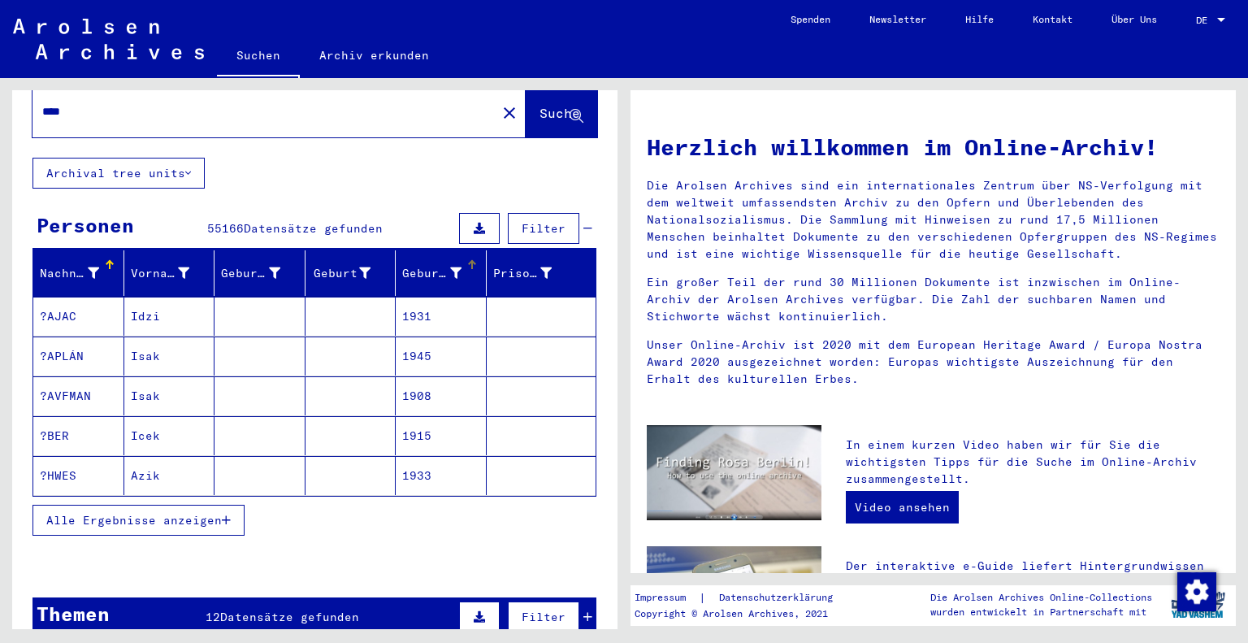
click at [407, 265] on div "Geburtsdatum" at bounding box center [431, 273] width 59 height 17
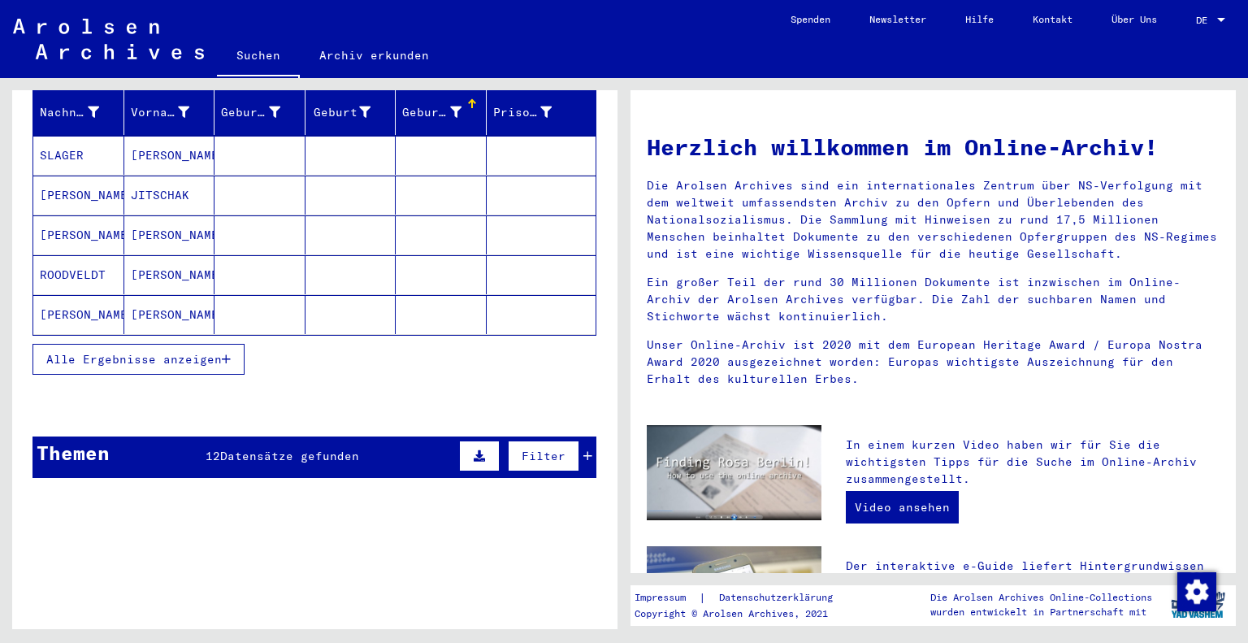
scroll to position [194, 0]
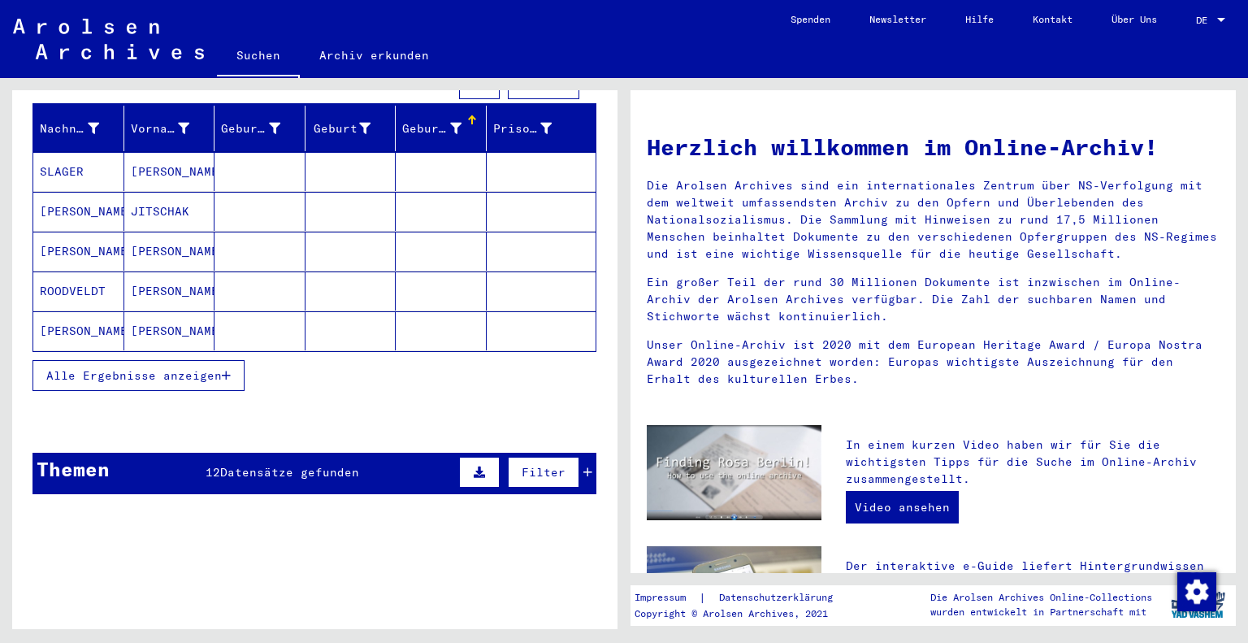
click at [193, 368] on span "Alle Ergebnisse anzeigen" at bounding box center [133, 375] width 175 height 15
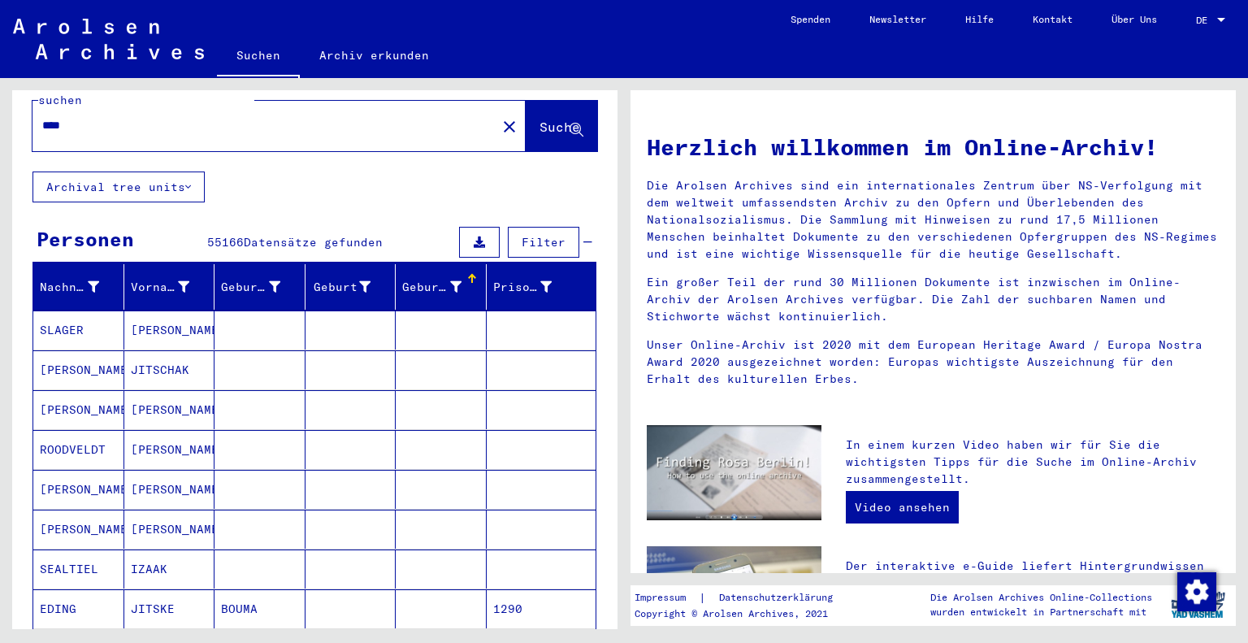
scroll to position [6, 0]
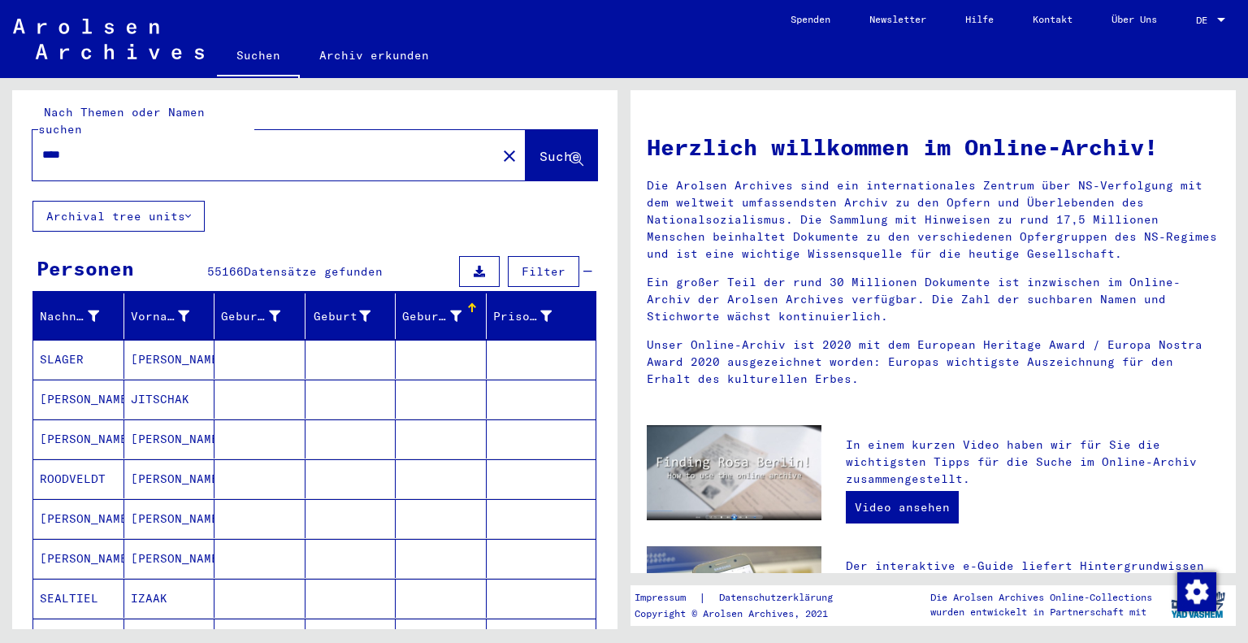
click at [532, 264] on span "Filter" at bounding box center [544, 271] width 44 height 15
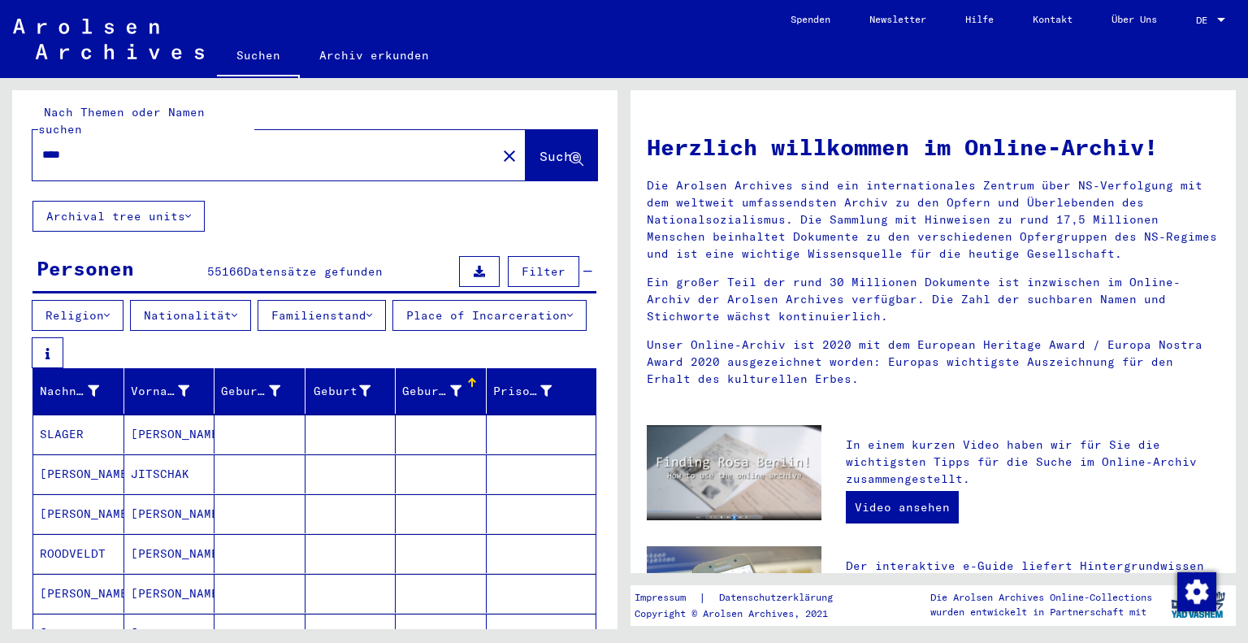
click at [238, 300] on button "Nationalität" at bounding box center [190, 315] width 121 height 31
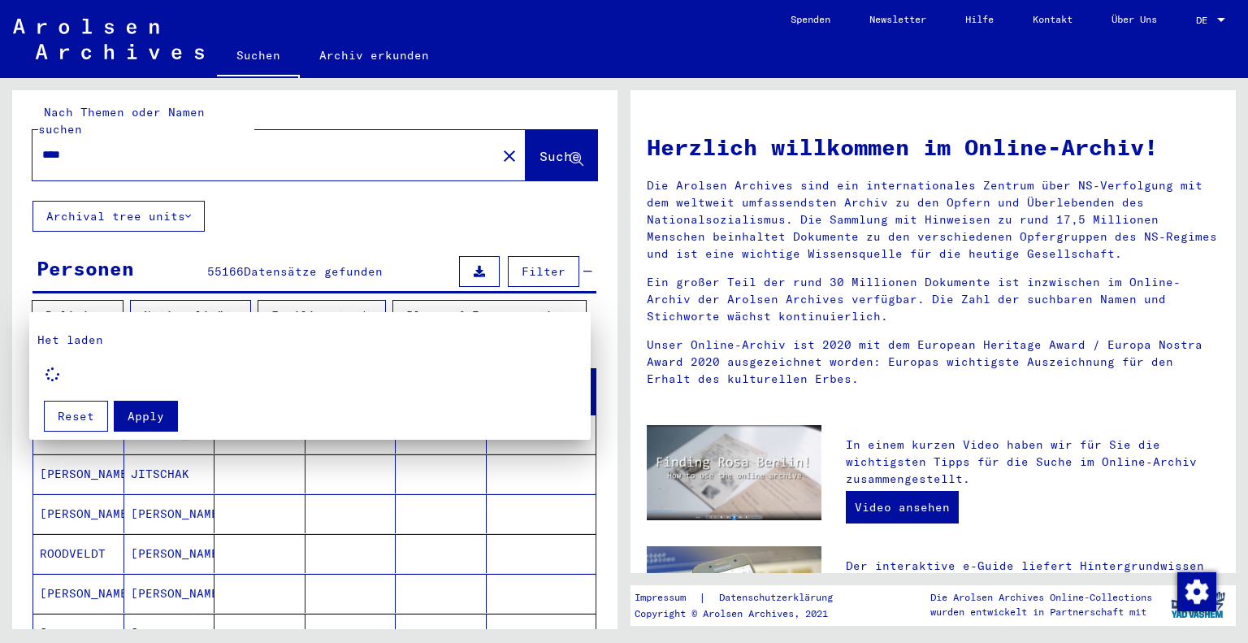
click at [238, 300] on div at bounding box center [624, 321] width 1248 height 643
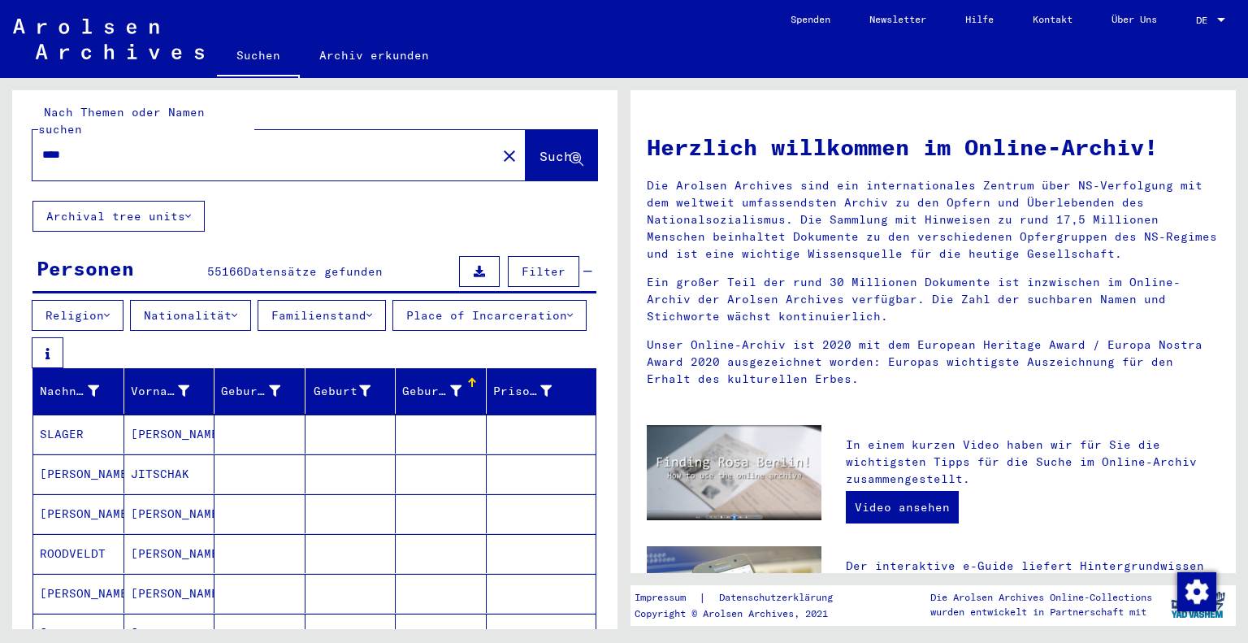
click at [567, 321] on icon at bounding box center [570, 315] width 6 height 11
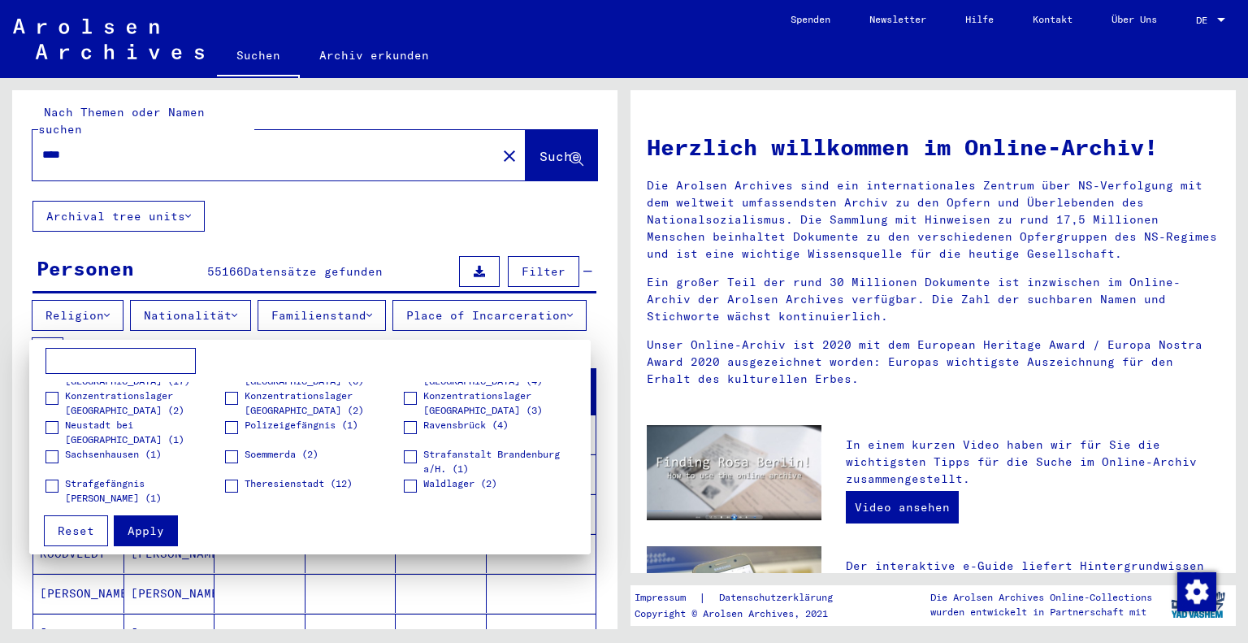
scroll to position [0, 0]
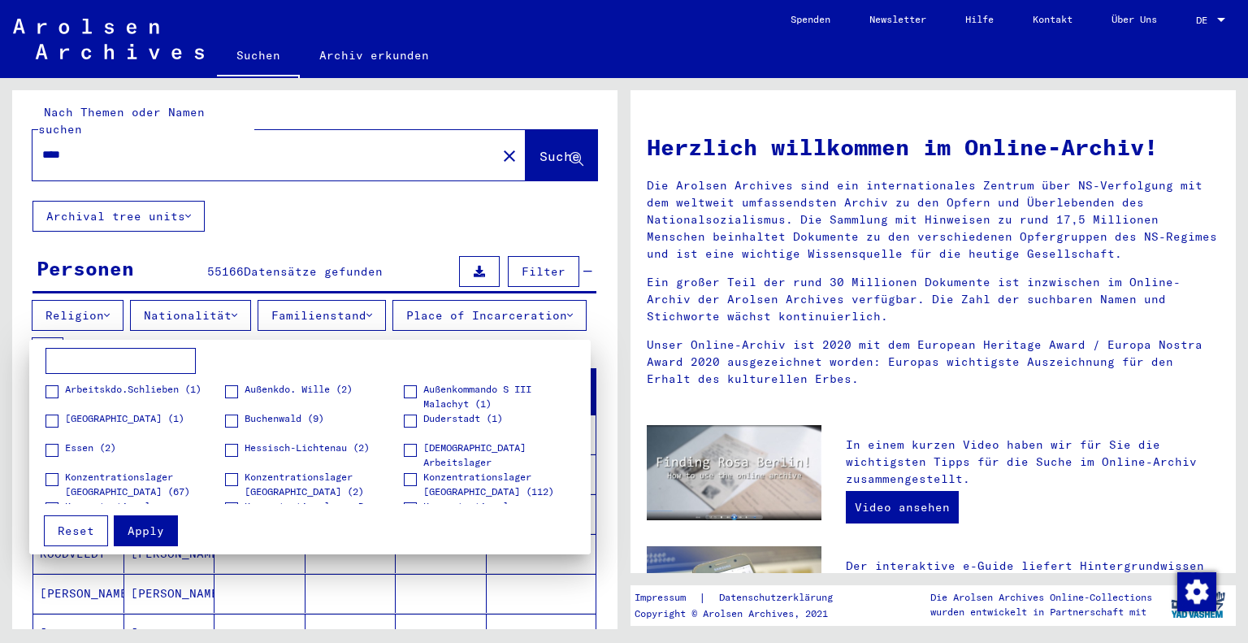
click at [523, 304] on div at bounding box center [624, 321] width 1248 height 643
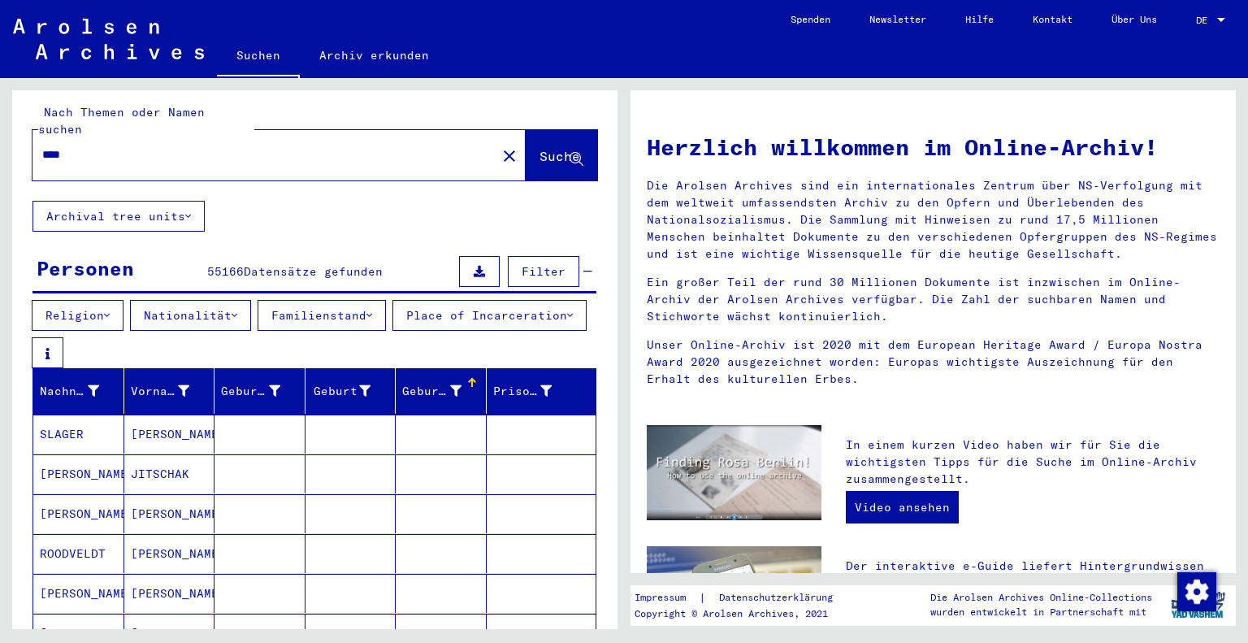
click at [249, 300] on button "Nationalität" at bounding box center [190, 315] width 121 height 31
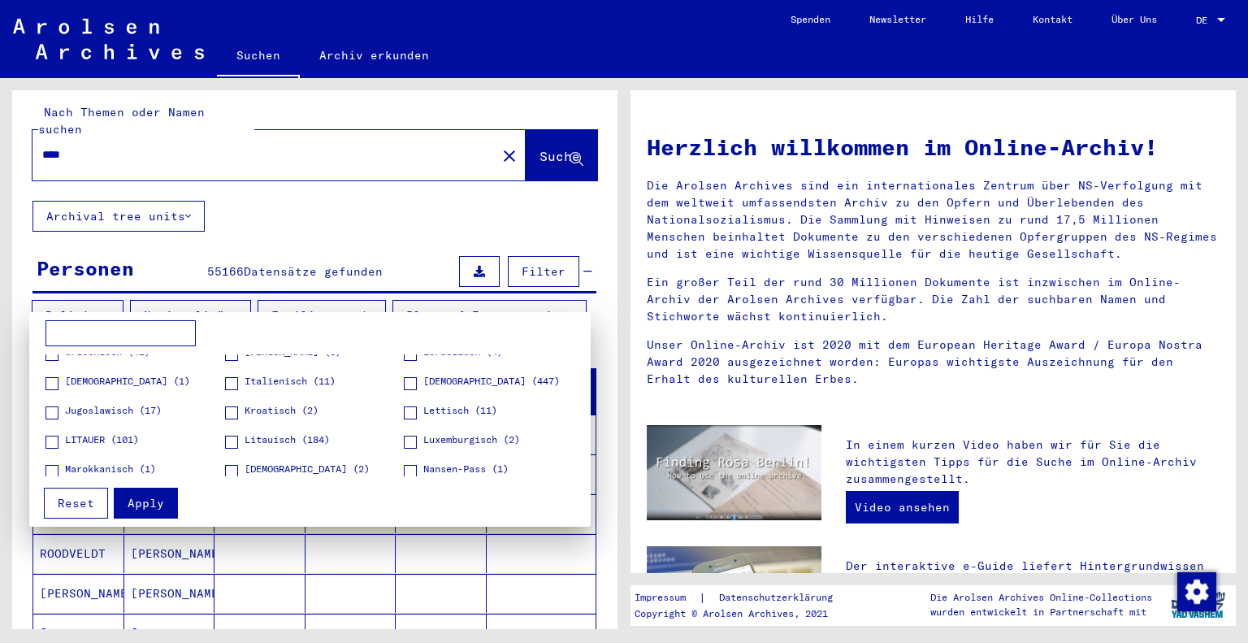
scroll to position [160, 0]
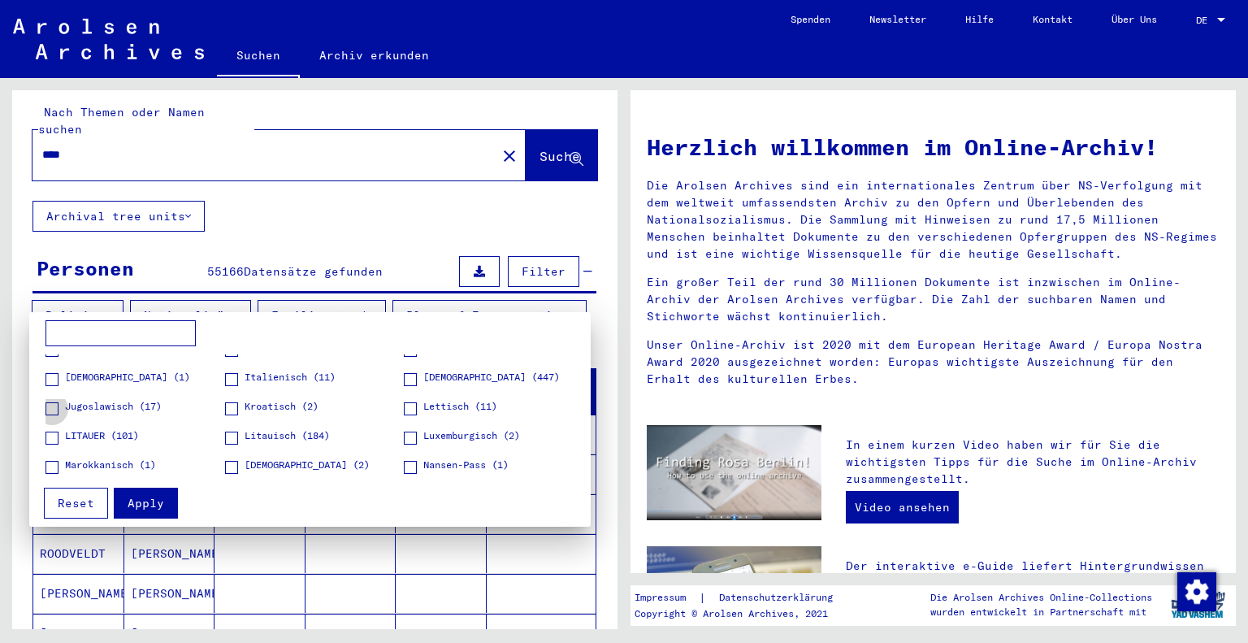
click at [51, 405] on span at bounding box center [51, 408] width 13 height 13
click at [231, 405] on span at bounding box center [231, 408] width 13 height 13
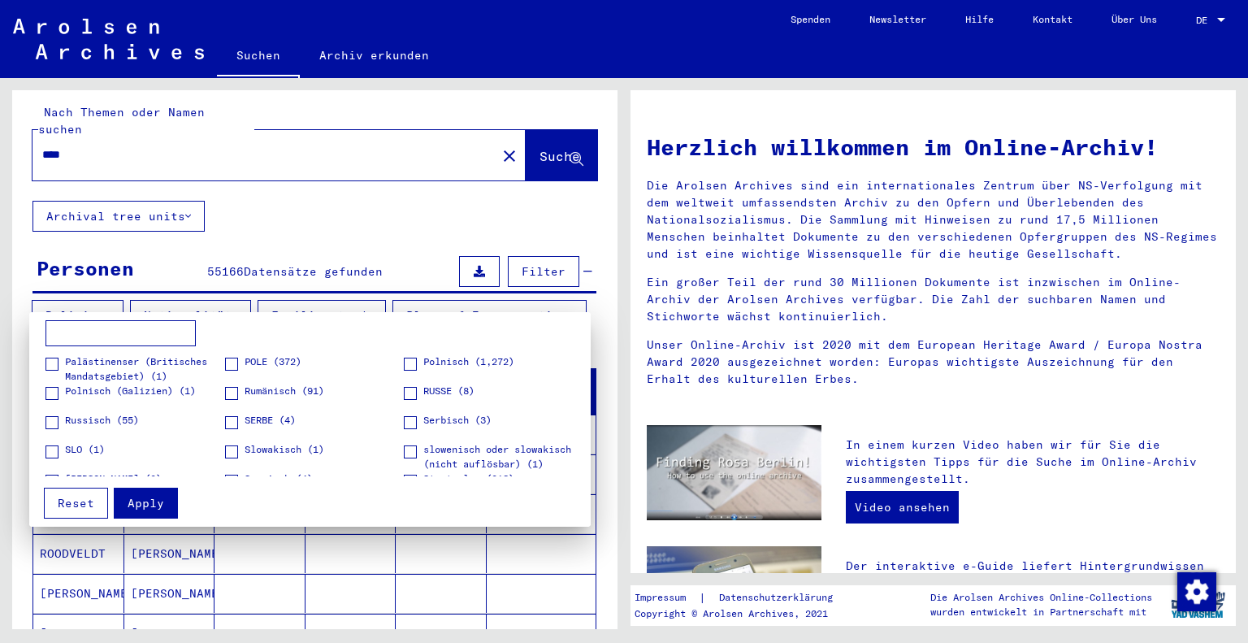
scroll to position [326, 0]
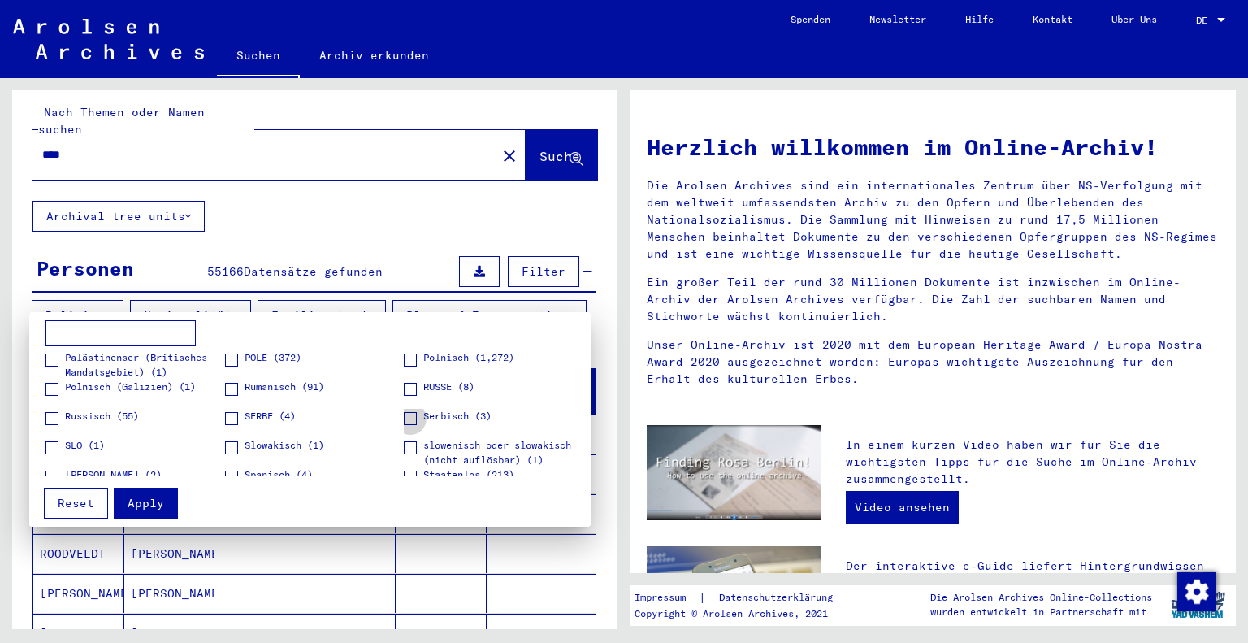
click at [404, 419] on span at bounding box center [410, 418] width 13 height 13
click at [225, 418] on span at bounding box center [231, 418] width 13 height 13
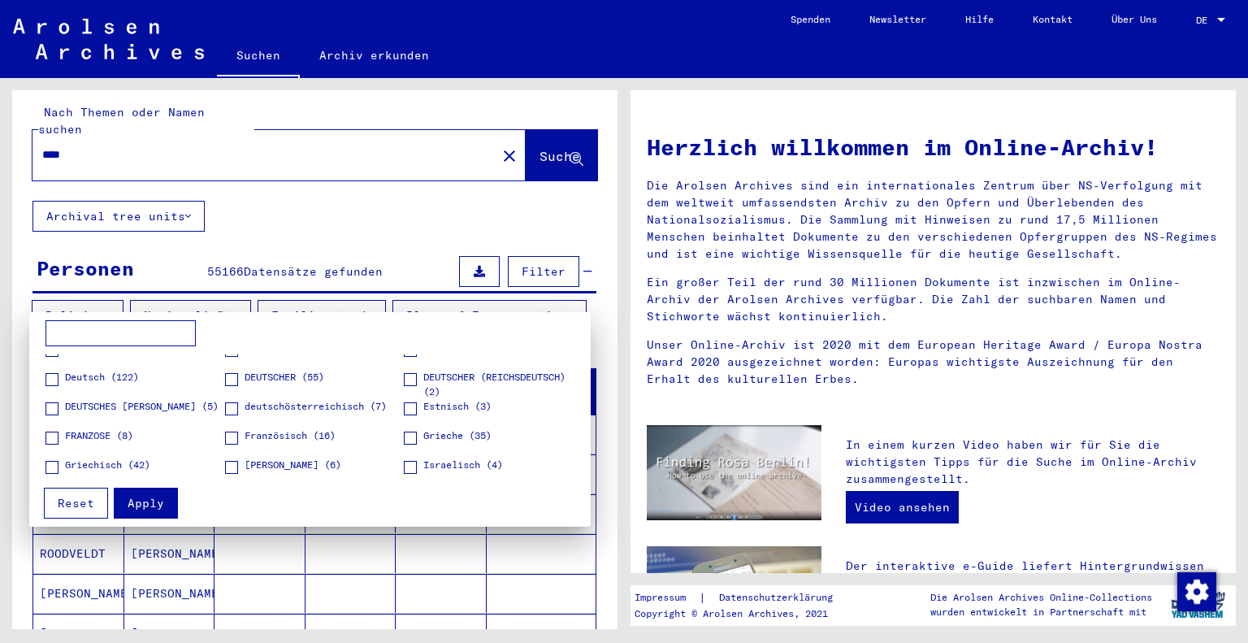
scroll to position [0, 0]
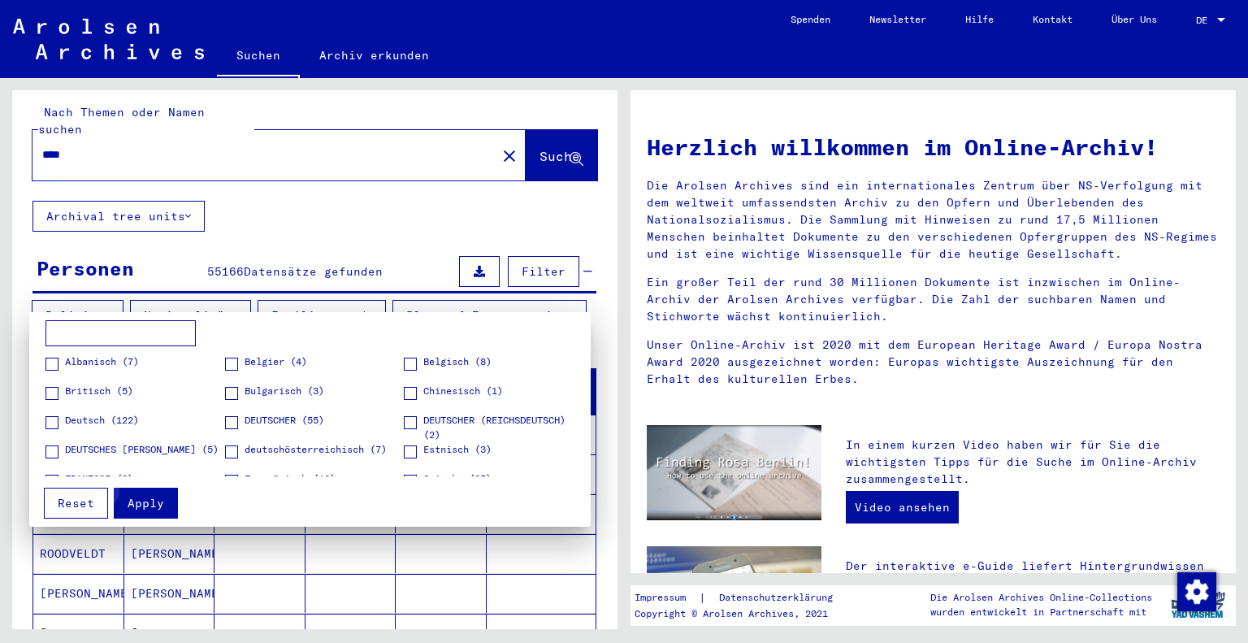
click at [149, 498] on span "Apply" at bounding box center [146, 503] width 37 height 15
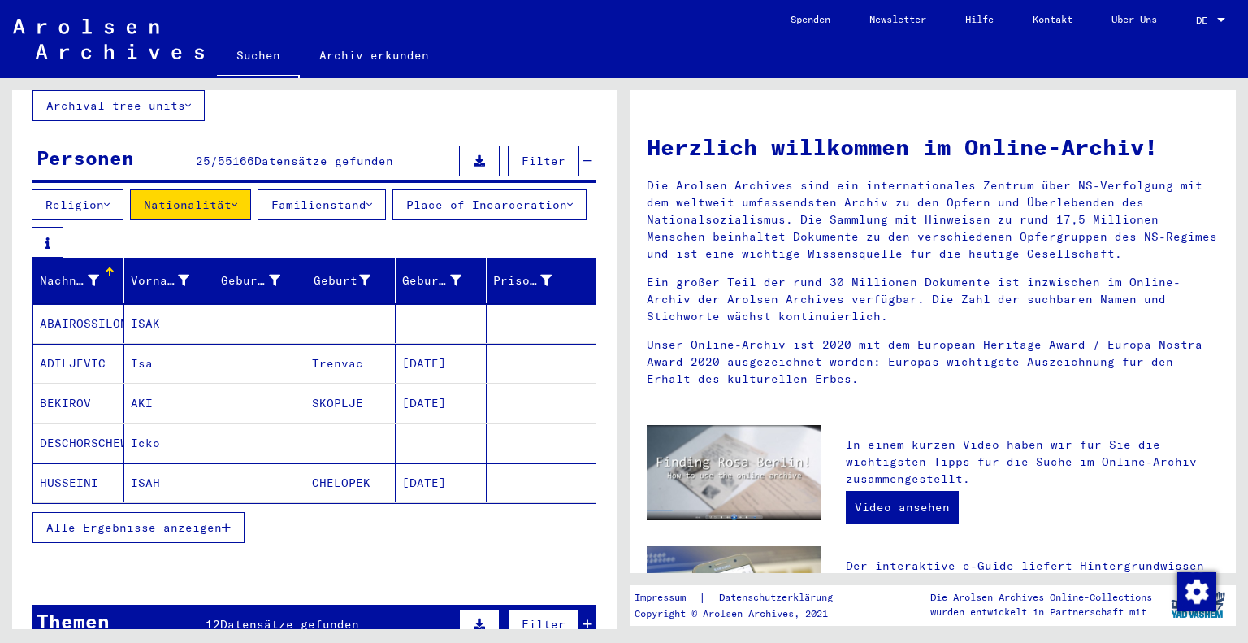
scroll to position [123, 0]
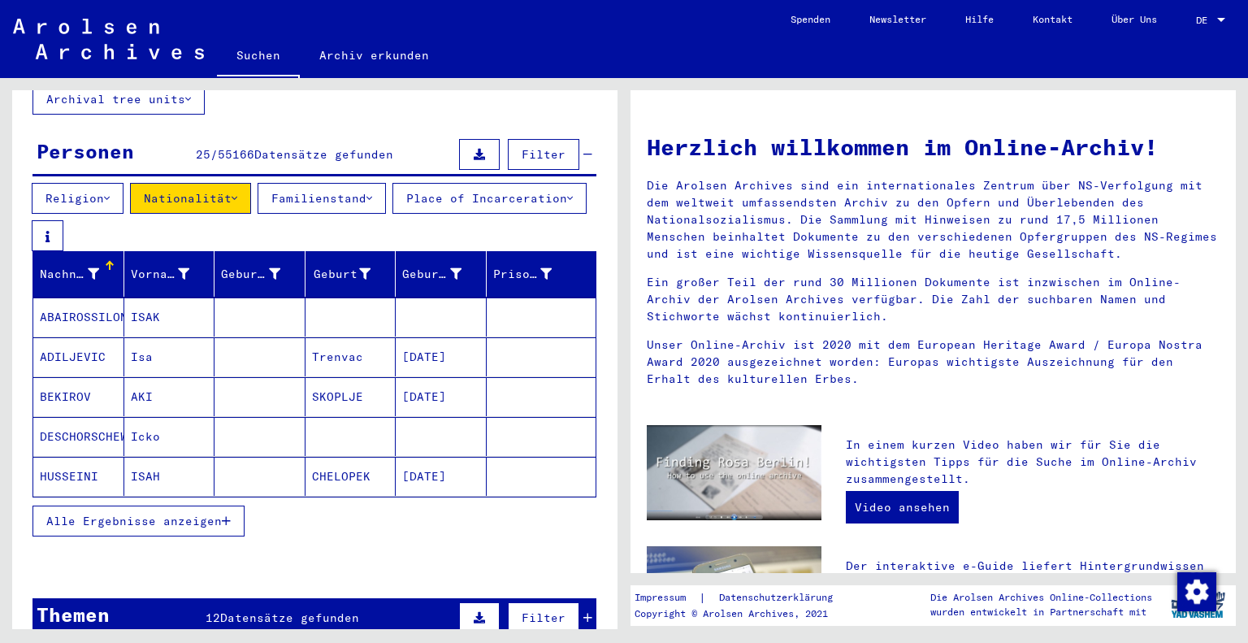
click at [202, 513] on span "Alle Ergebnisse anzeigen" at bounding box center [133, 520] width 175 height 15
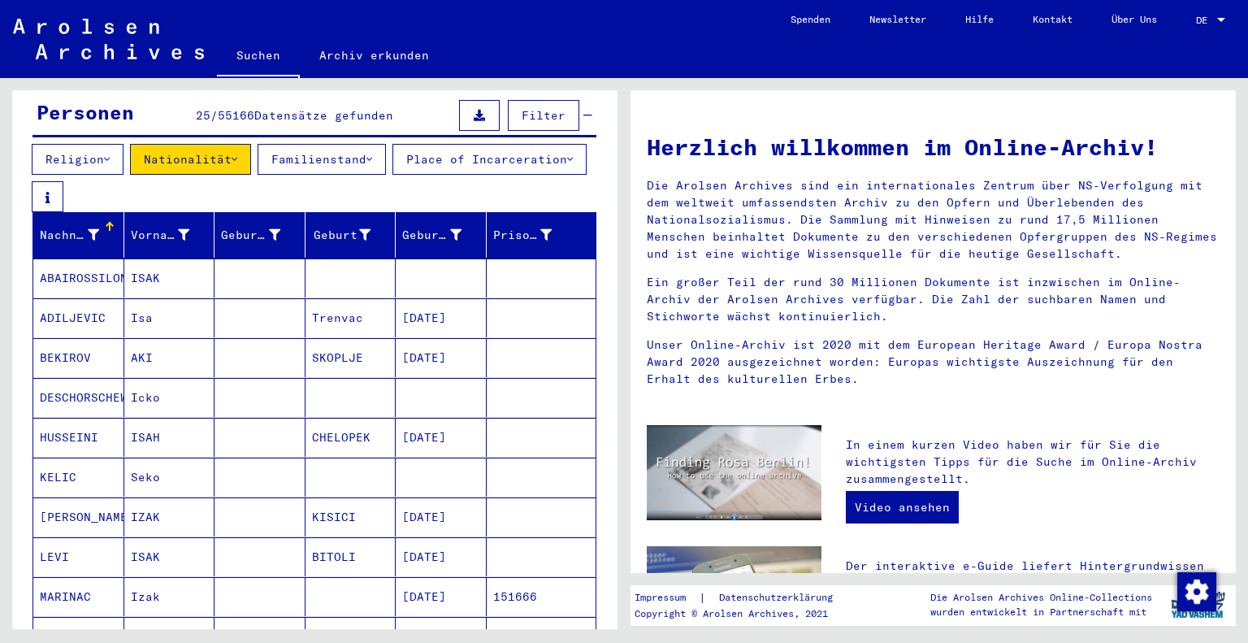
scroll to position [129, 0]
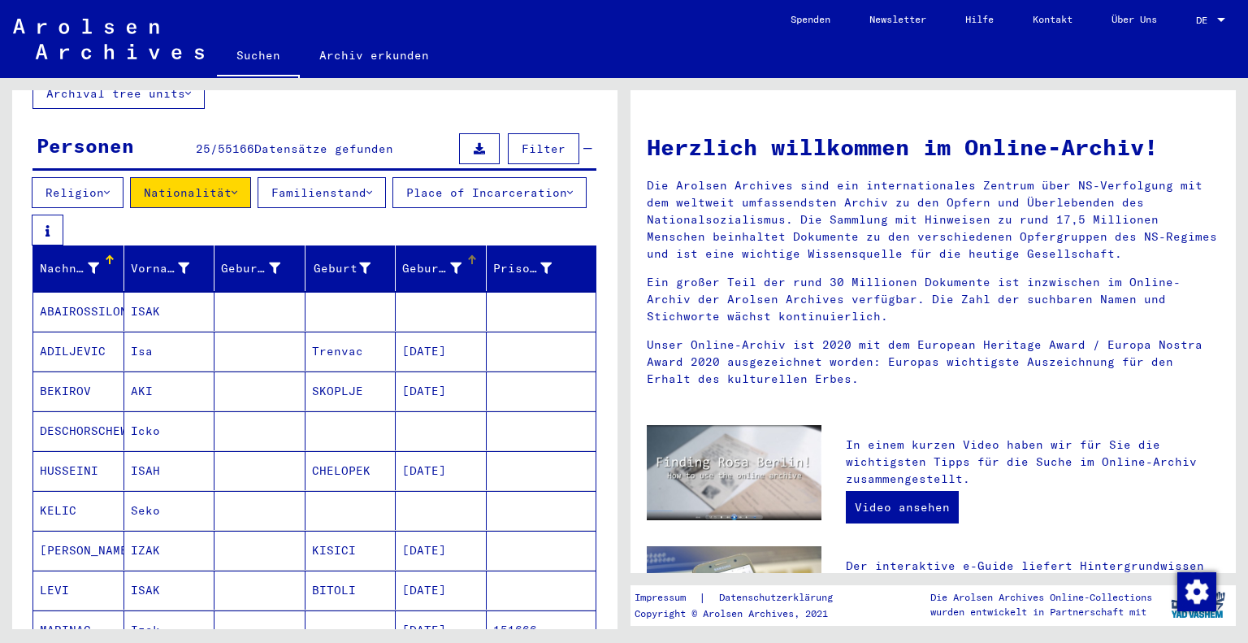
click at [468, 255] on div at bounding box center [470, 257] width 5 height 5
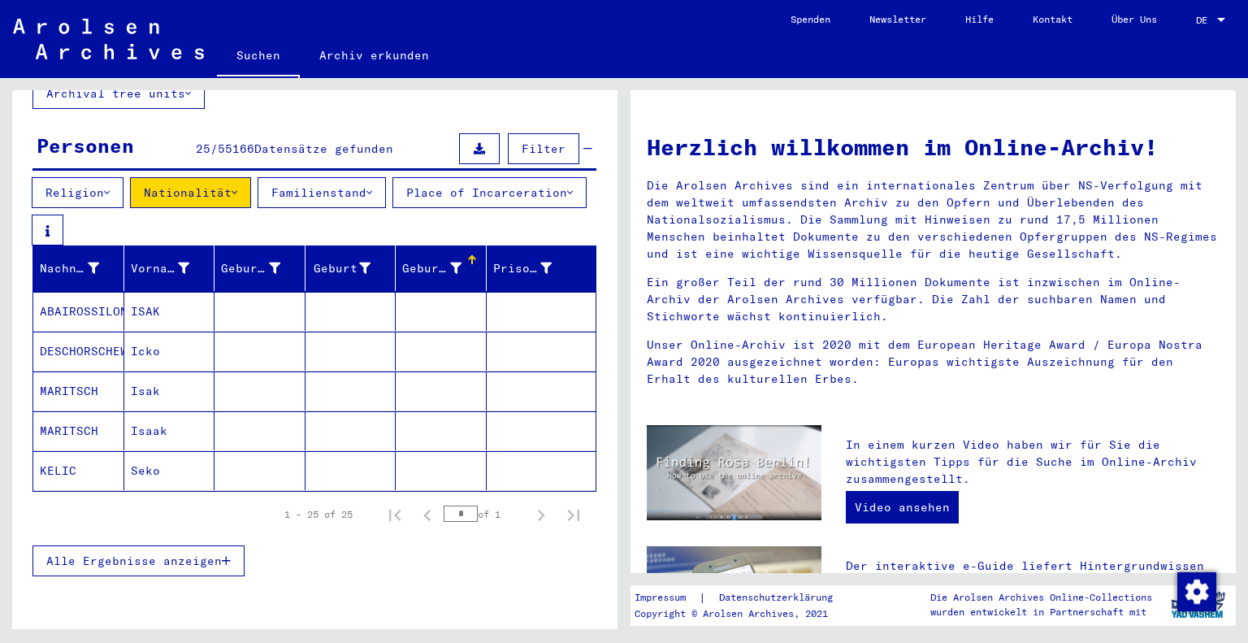
click at [470, 255] on div at bounding box center [471, 256] width 2 height 2
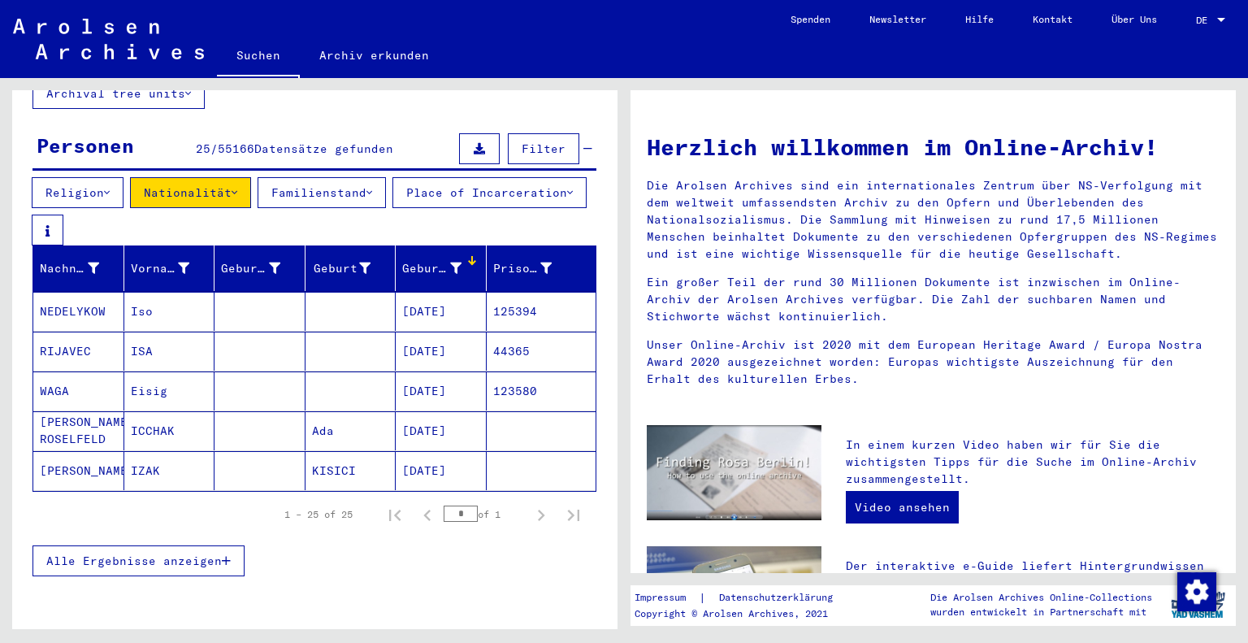
click at [188, 553] on span "Alle Ergebnisse anzeigen" at bounding box center [133, 560] width 175 height 15
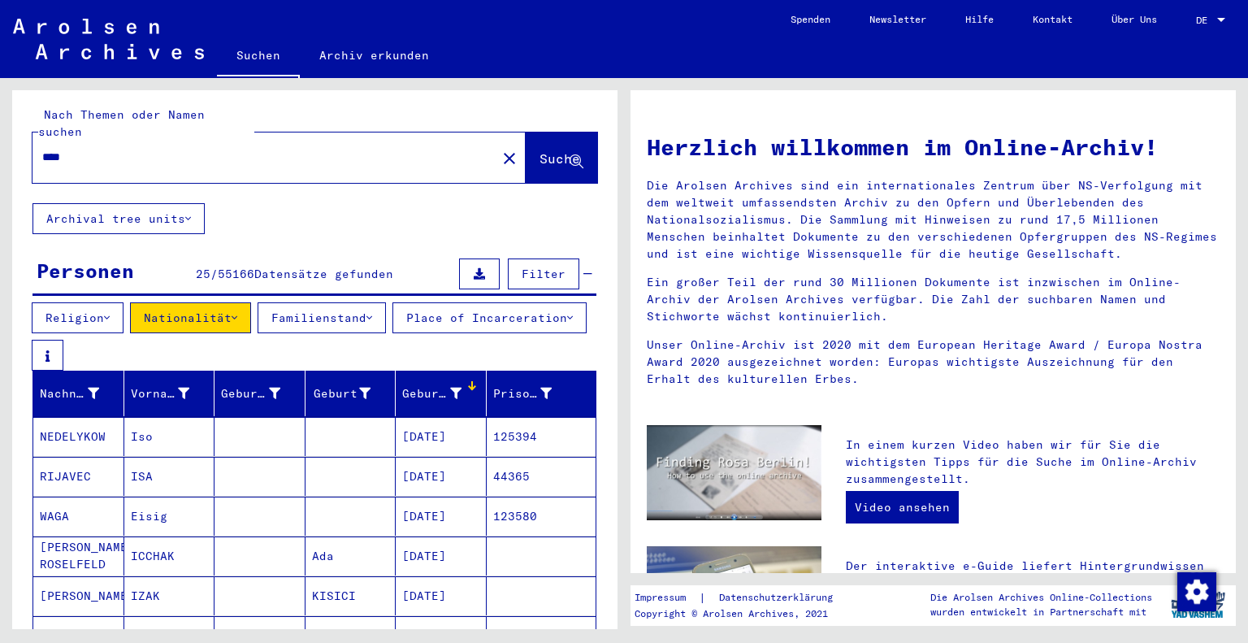
scroll to position [0, 0]
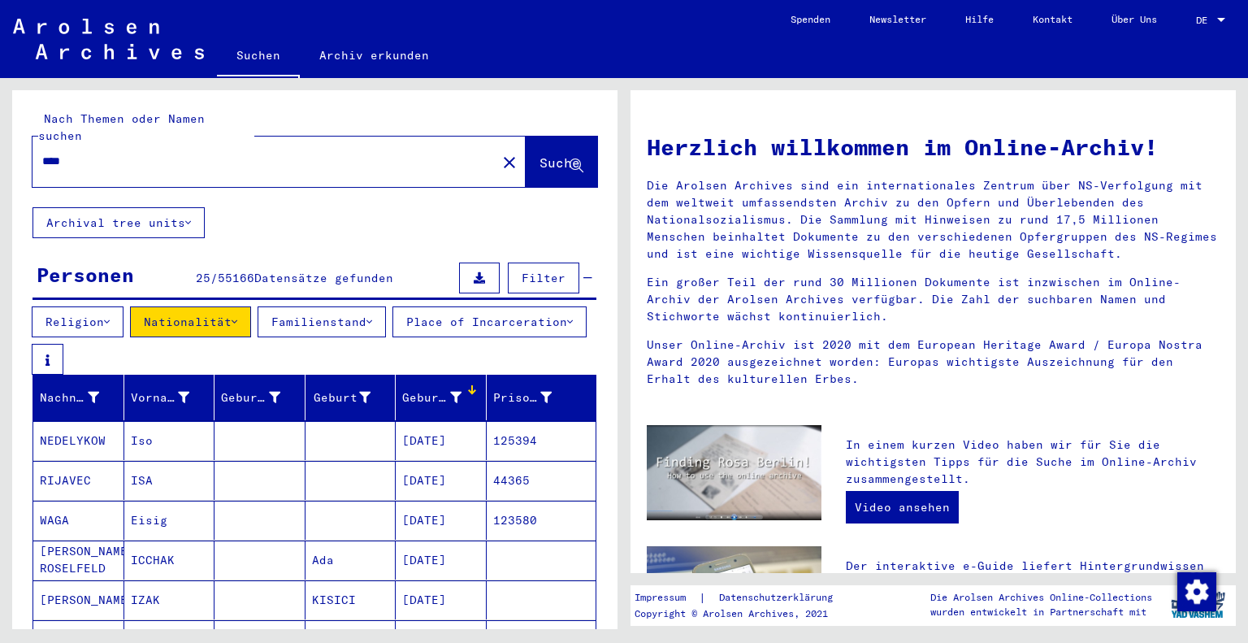
click at [312, 153] on input "****" at bounding box center [259, 161] width 435 height 17
type input "*"
click at [106, 306] on button "Religion" at bounding box center [78, 321] width 92 height 31
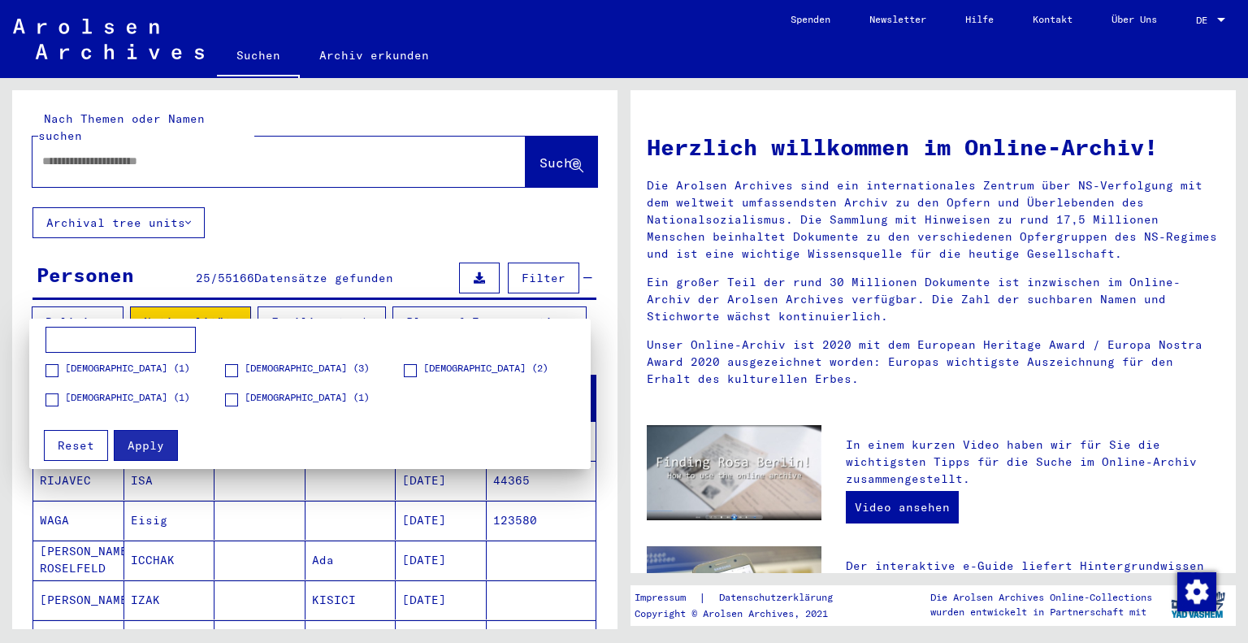
click at [408, 373] on span at bounding box center [410, 370] width 13 height 13
click at [156, 442] on span "Apply" at bounding box center [146, 445] width 37 height 15
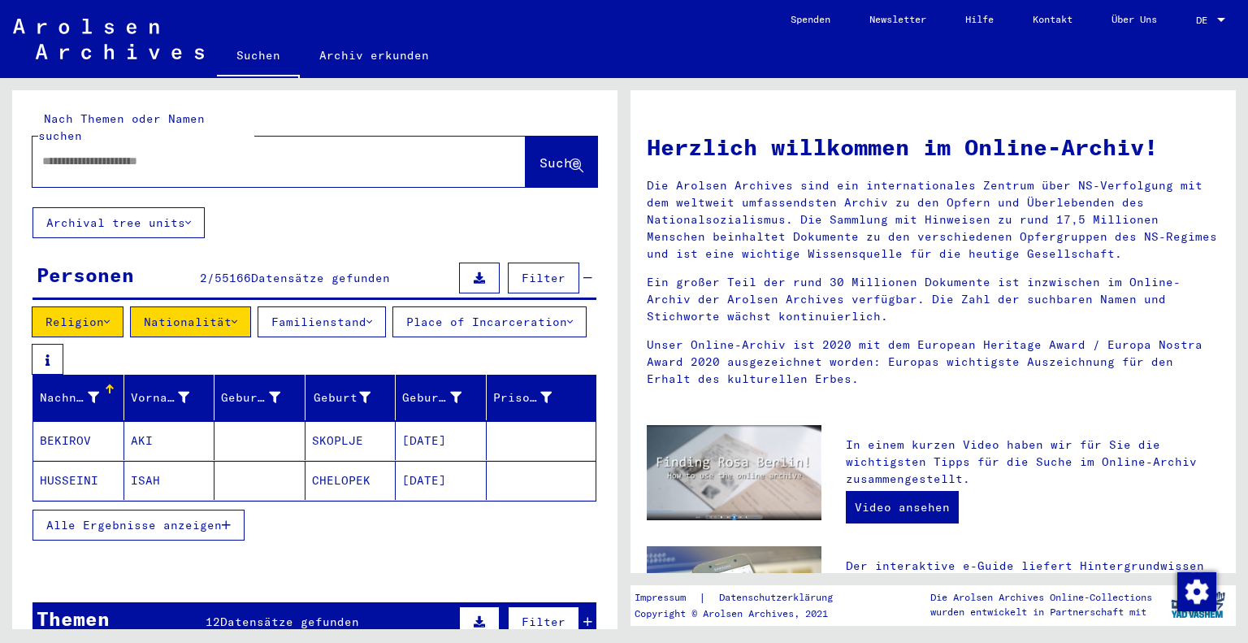
click at [190, 217] on icon at bounding box center [188, 222] width 6 height 11
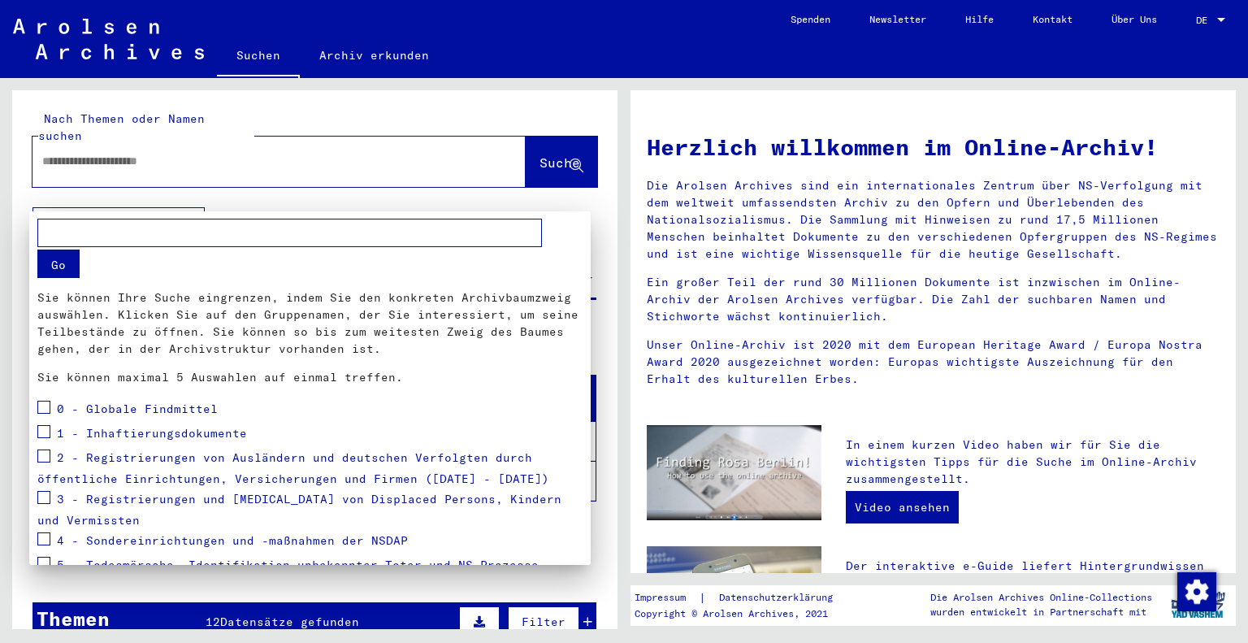
click at [195, 208] on div at bounding box center [624, 321] width 1248 height 643
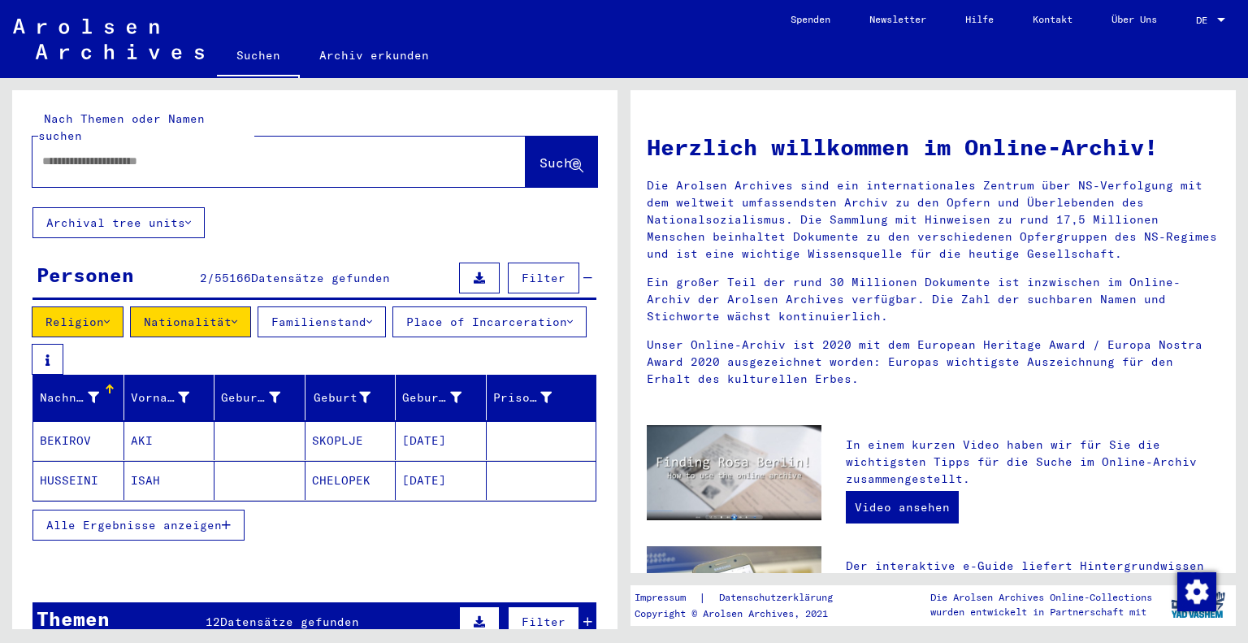
click at [221, 153] on input "text" at bounding box center [259, 161] width 435 height 17
click at [543, 154] on span "Suche" at bounding box center [559, 162] width 41 height 16
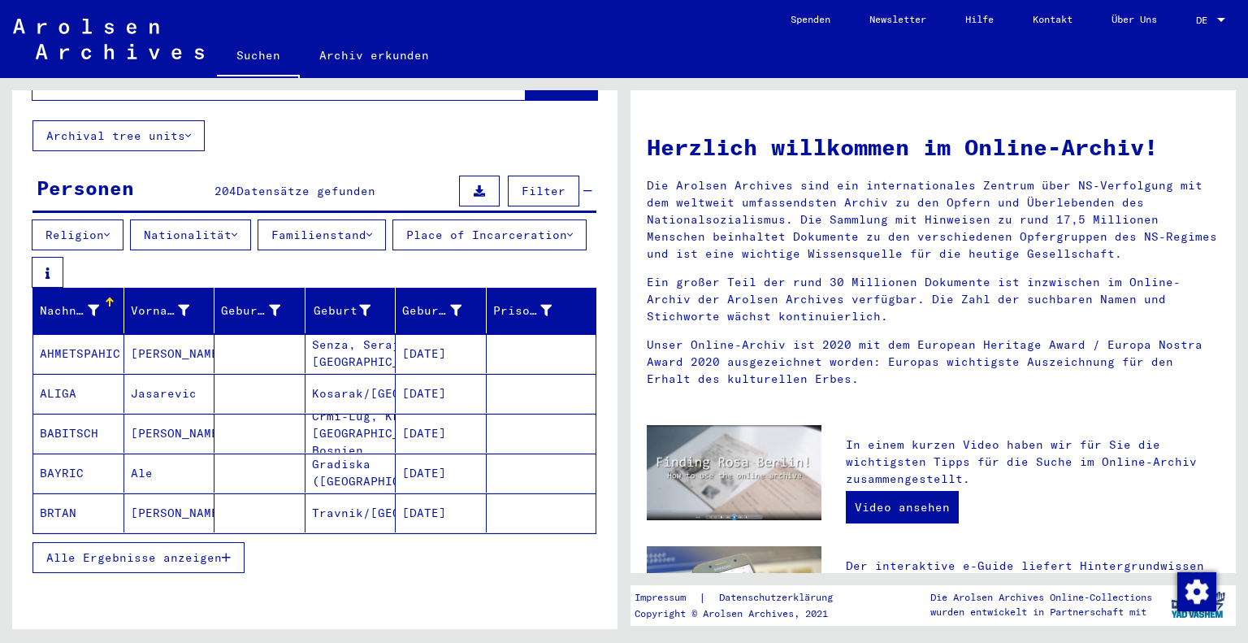
scroll to position [84, 0]
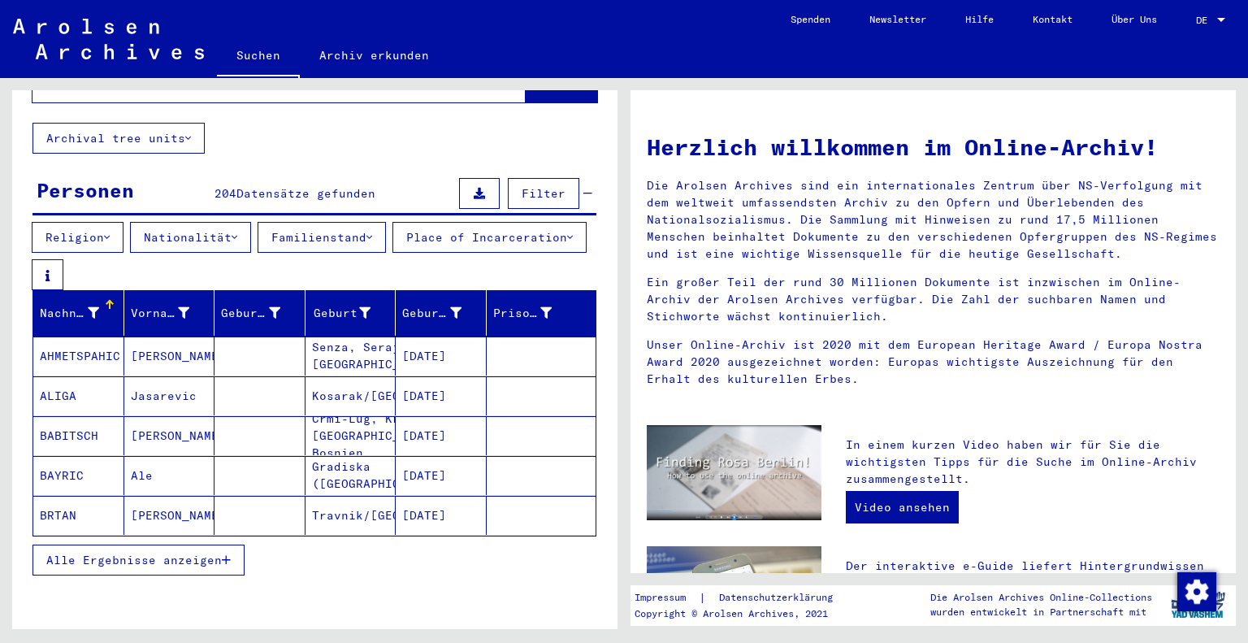
click at [146, 552] on span "Alle Ergebnisse anzeigen" at bounding box center [133, 559] width 175 height 15
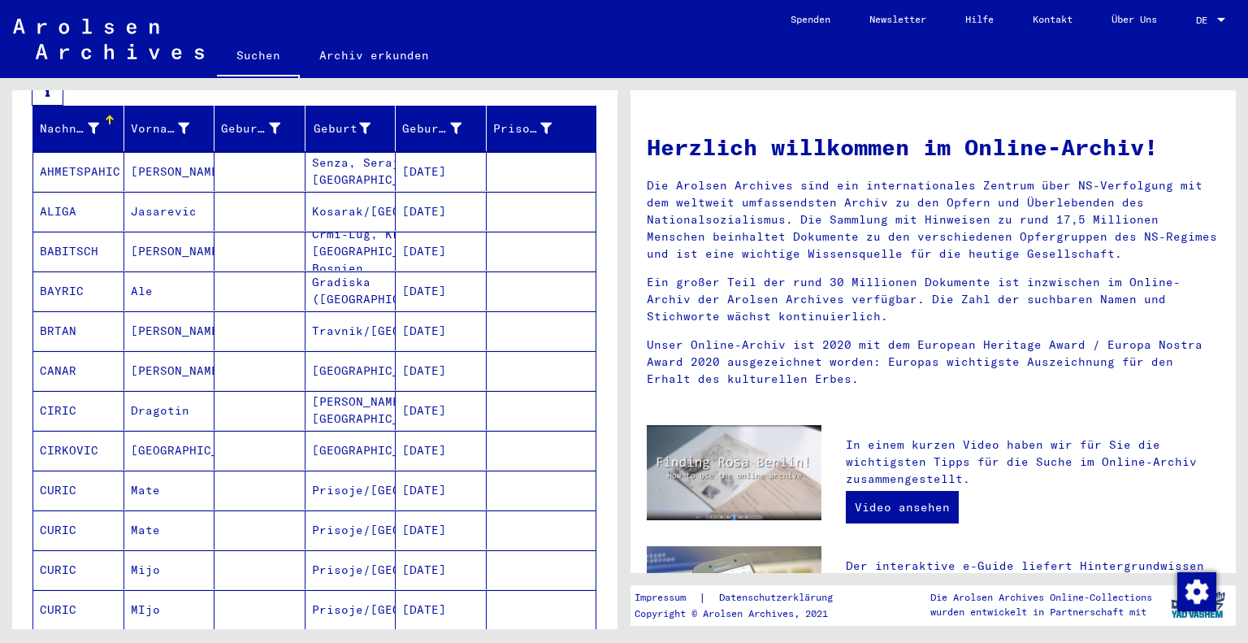
scroll to position [0, 0]
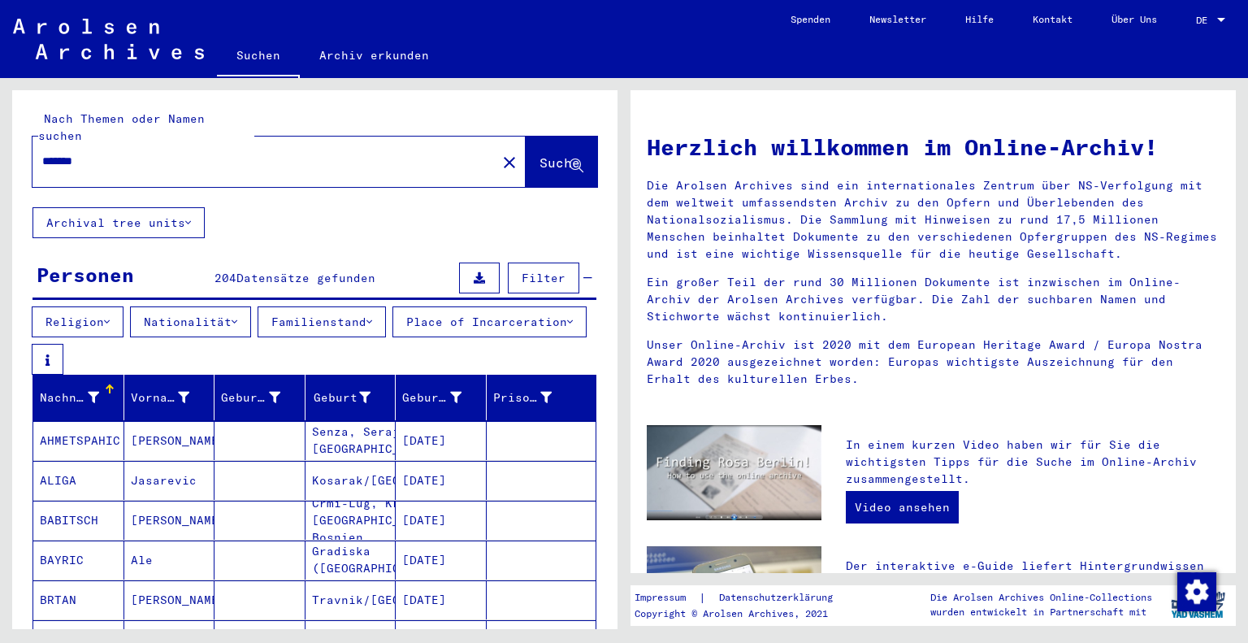
click at [149, 306] on button "Nationalität" at bounding box center [190, 321] width 121 height 31
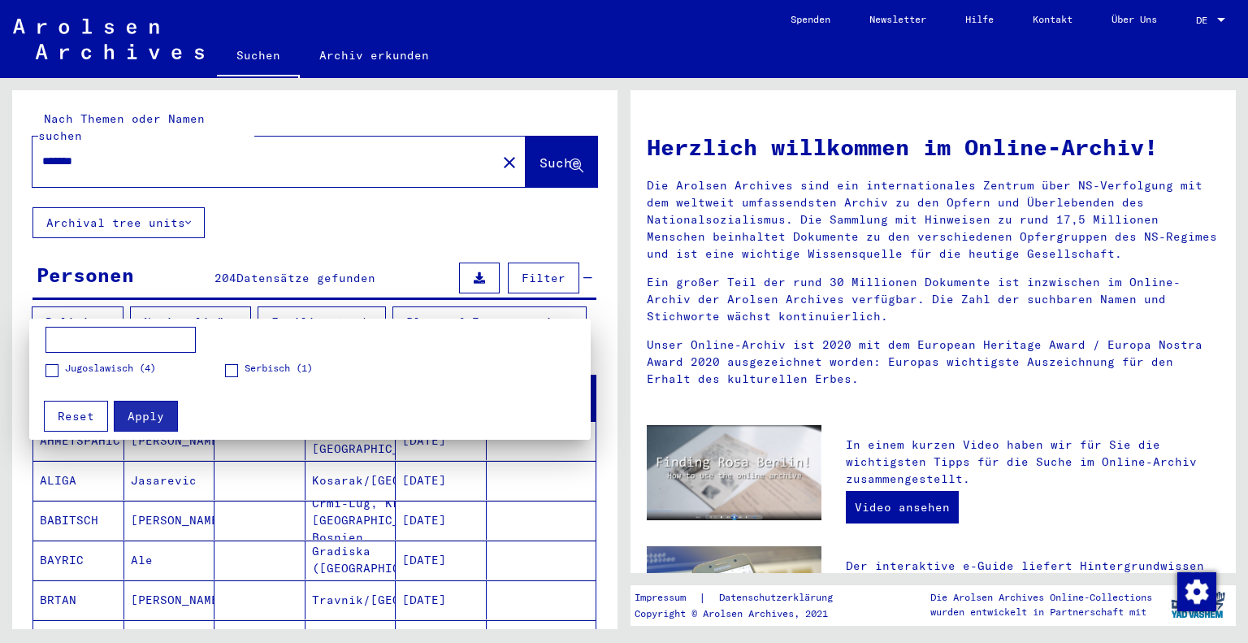
click at [158, 298] on div at bounding box center [624, 321] width 1248 height 643
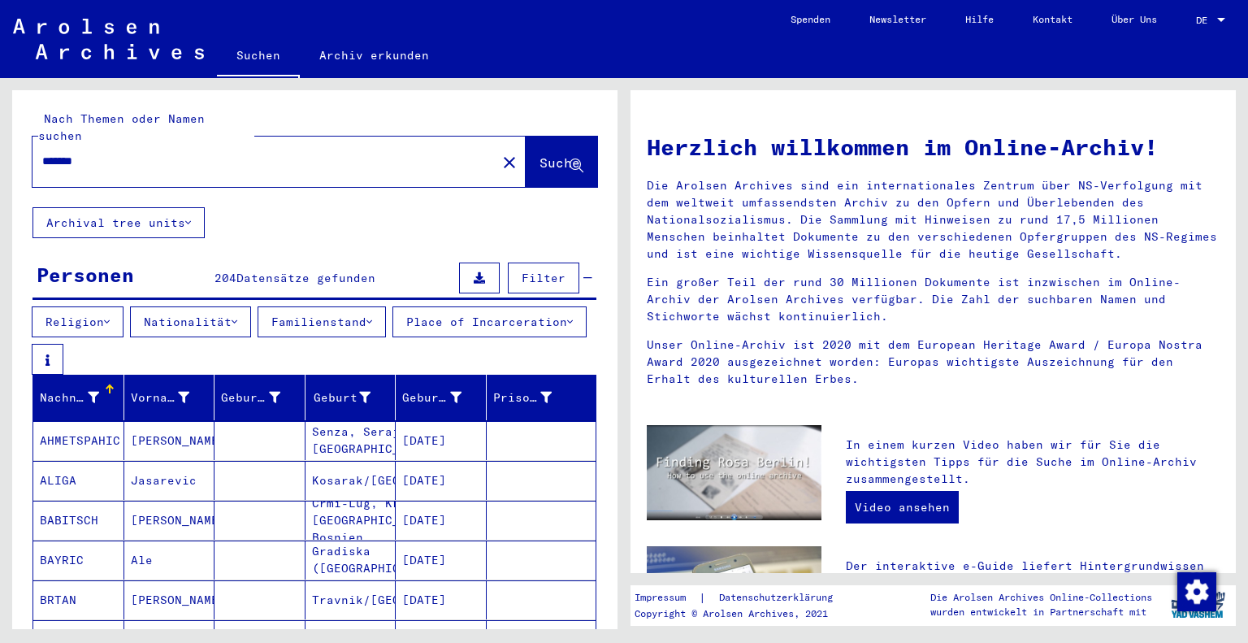
click at [117, 306] on button "Religion" at bounding box center [78, 321] width 92 height 31
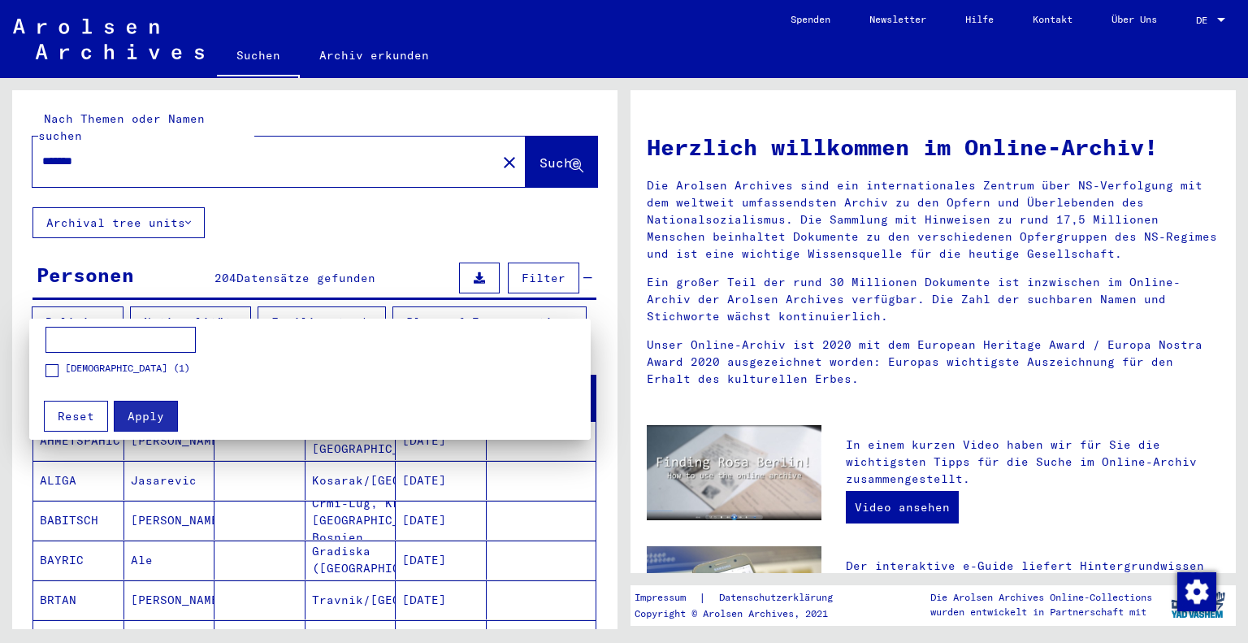
click at [117, 301] on div at bounding box center [624, 321] width 1248 height 643
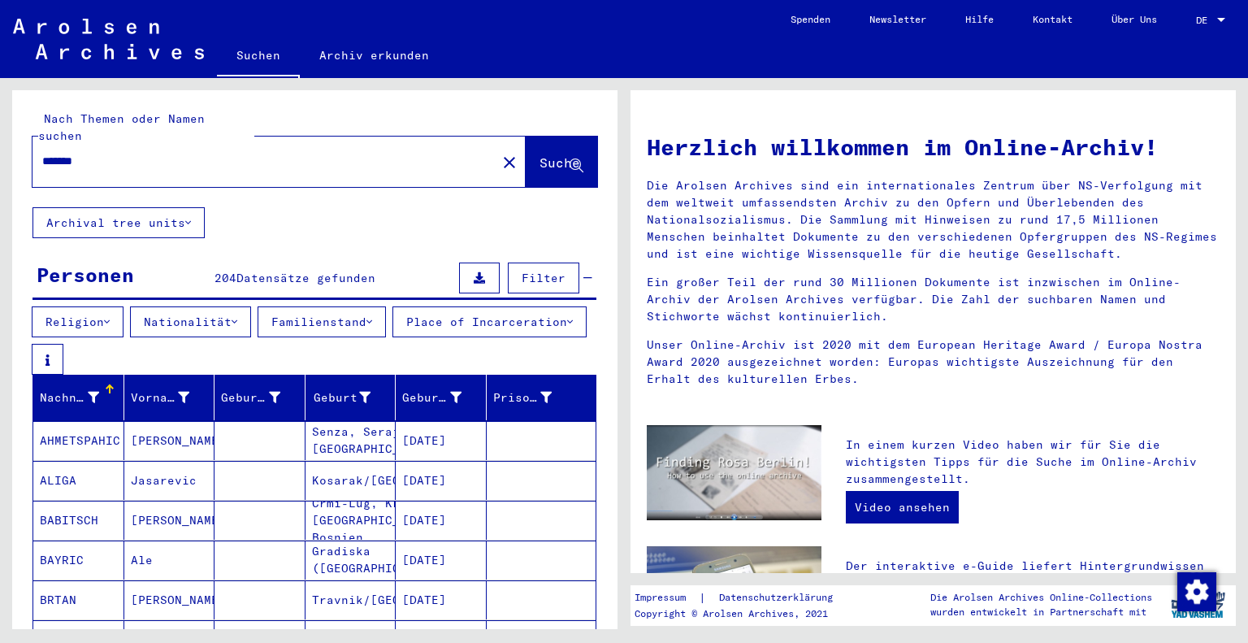
click at [133, 153] on input "*******" at bounding box center [259, 161] width 435 height 17
click at [530, 271] on span "Filter" at bounding box center [544, 278] width 44 height 15
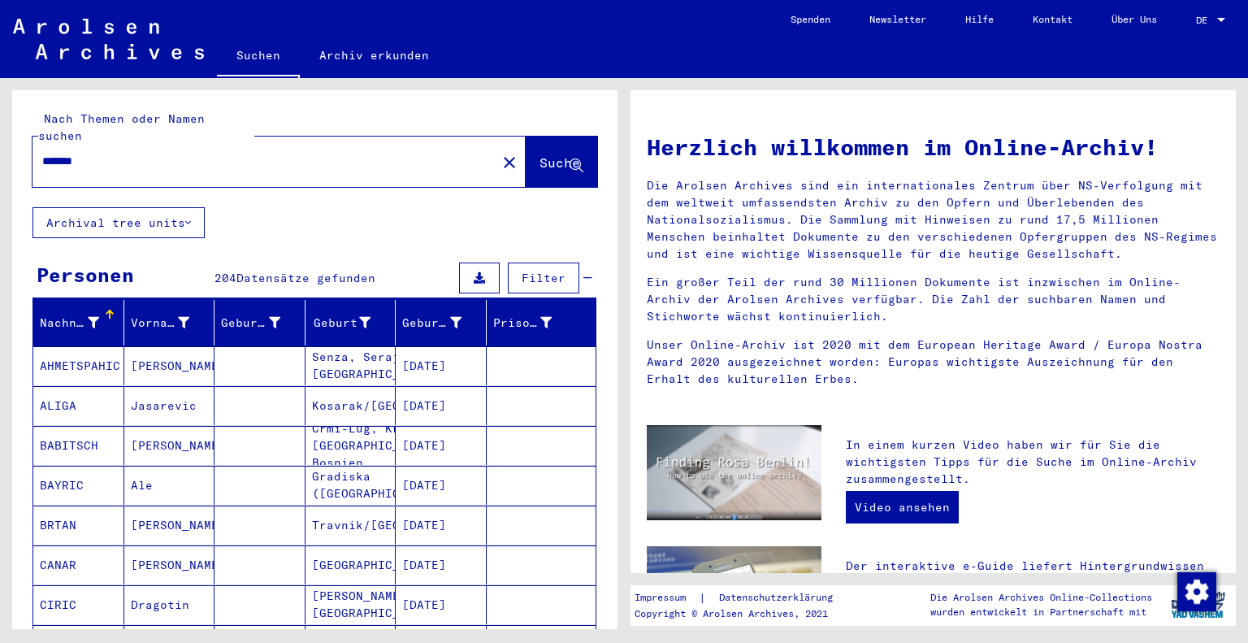
click at [222, 153] on input "*******" at bounding box center [259, 161] width 435 height 17
type input "*"
type input "*******"
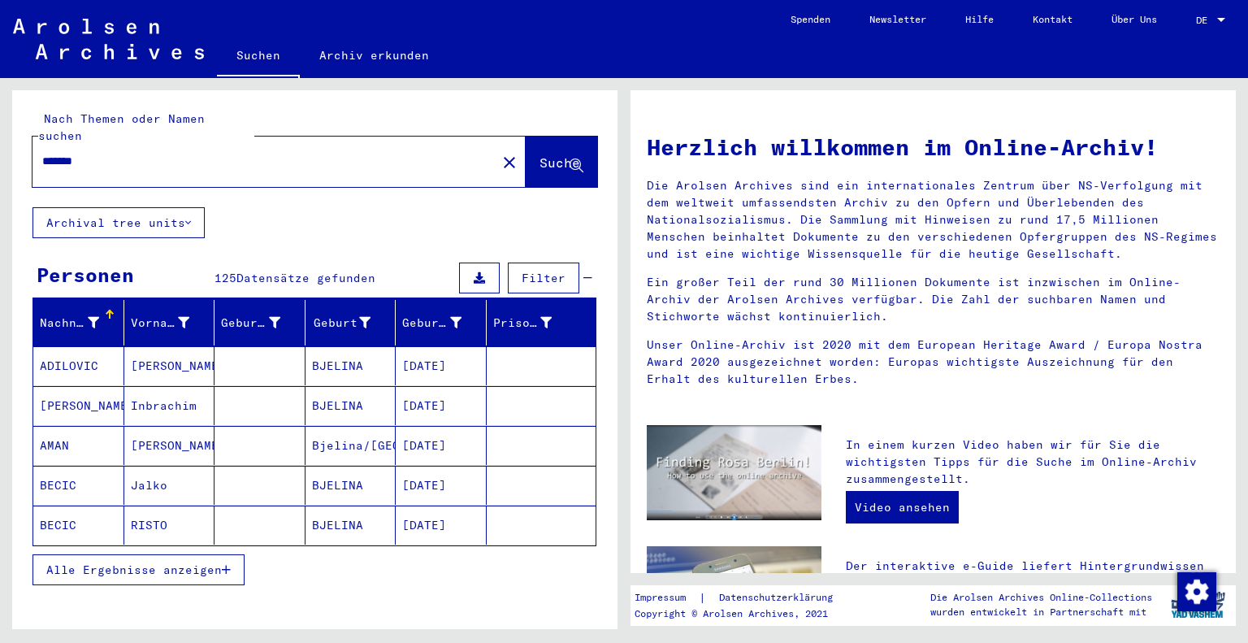
click at [219, 562] on span "Alle Ergebnisse anzeigen" at bounding box center [133, 569] width 175 height 15
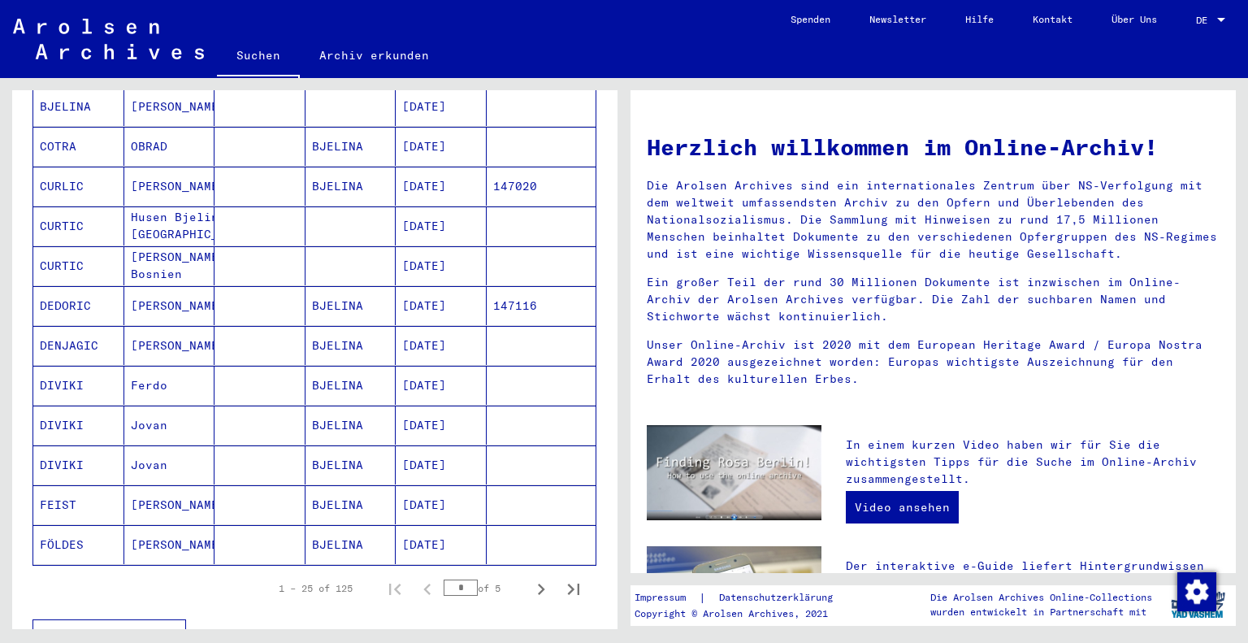
scroll to position [780, 0]
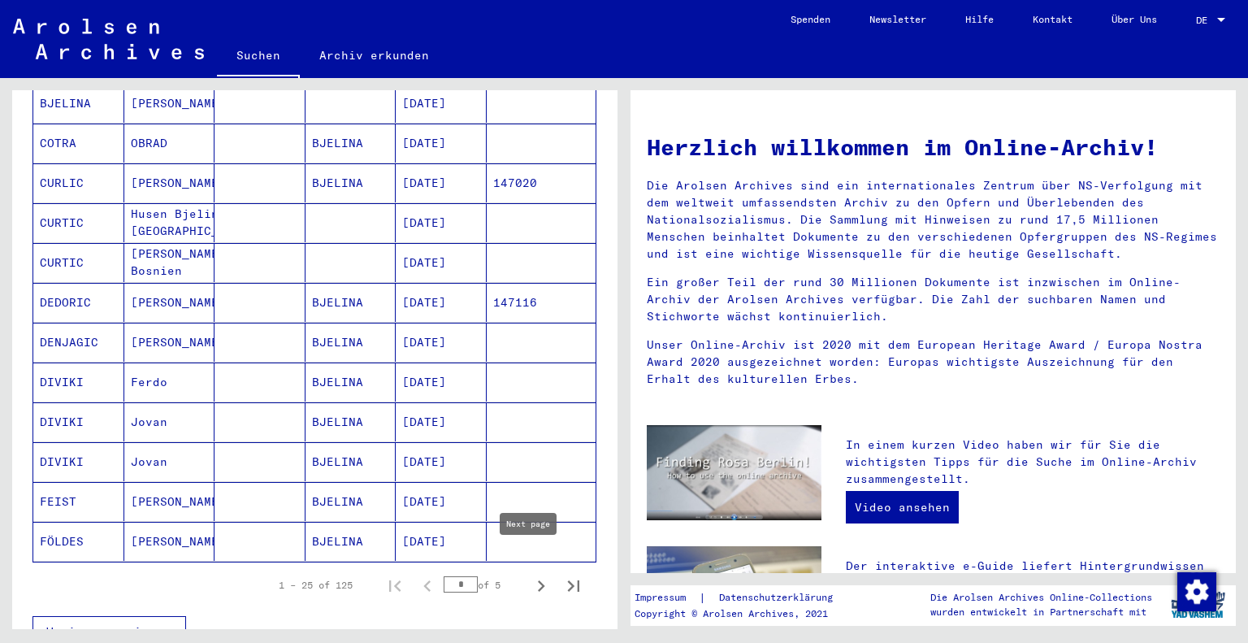
click at [530, 574] on icon "Next page" at bounding box center [541, 585] width 23 height 23
type input "*"
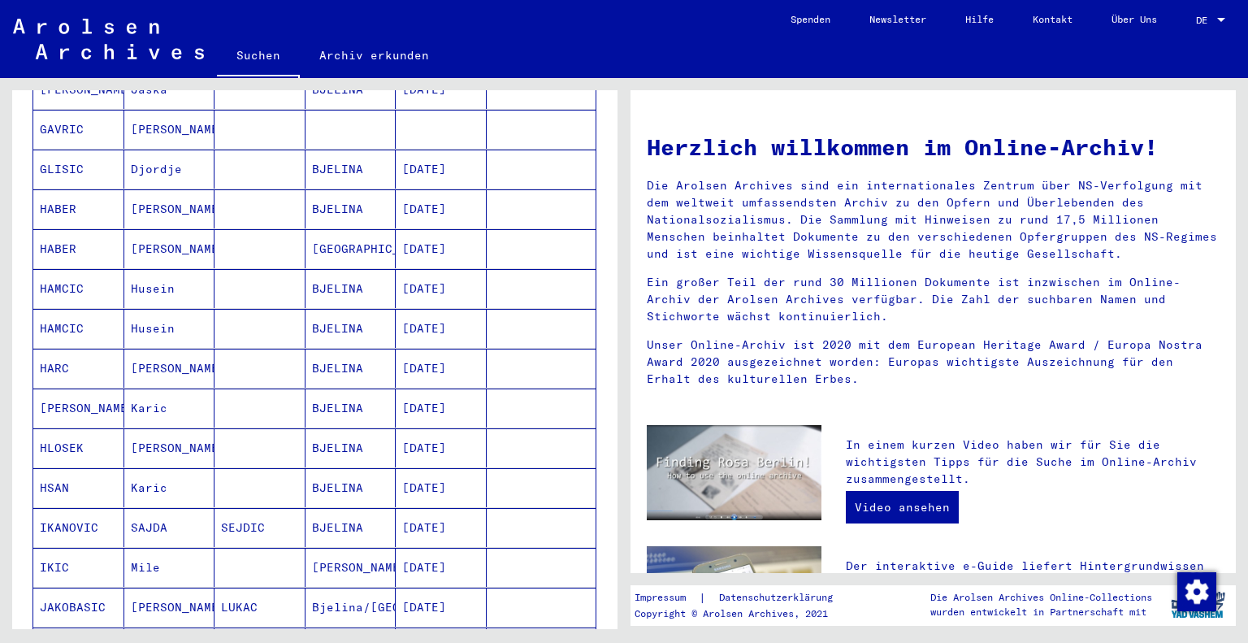
scroll to position [357, 0]
click at [148, 268] on mat-cell "Husein" at bounding box center [169, 286] width 91 height 39
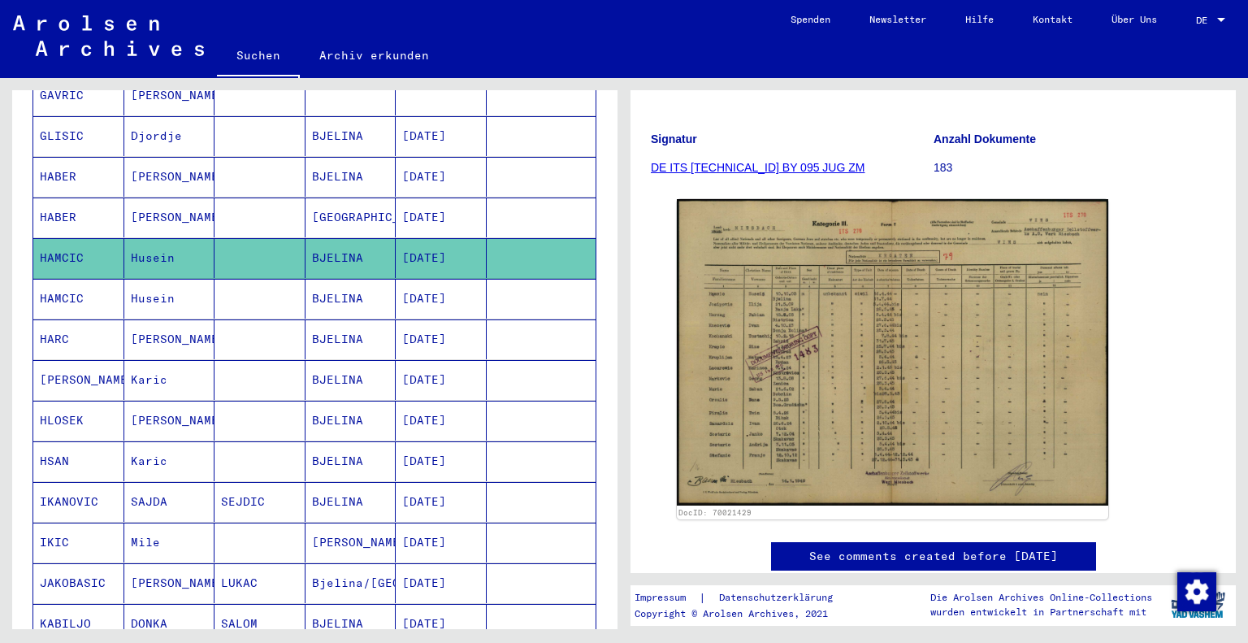
scroll to position [212, 0]
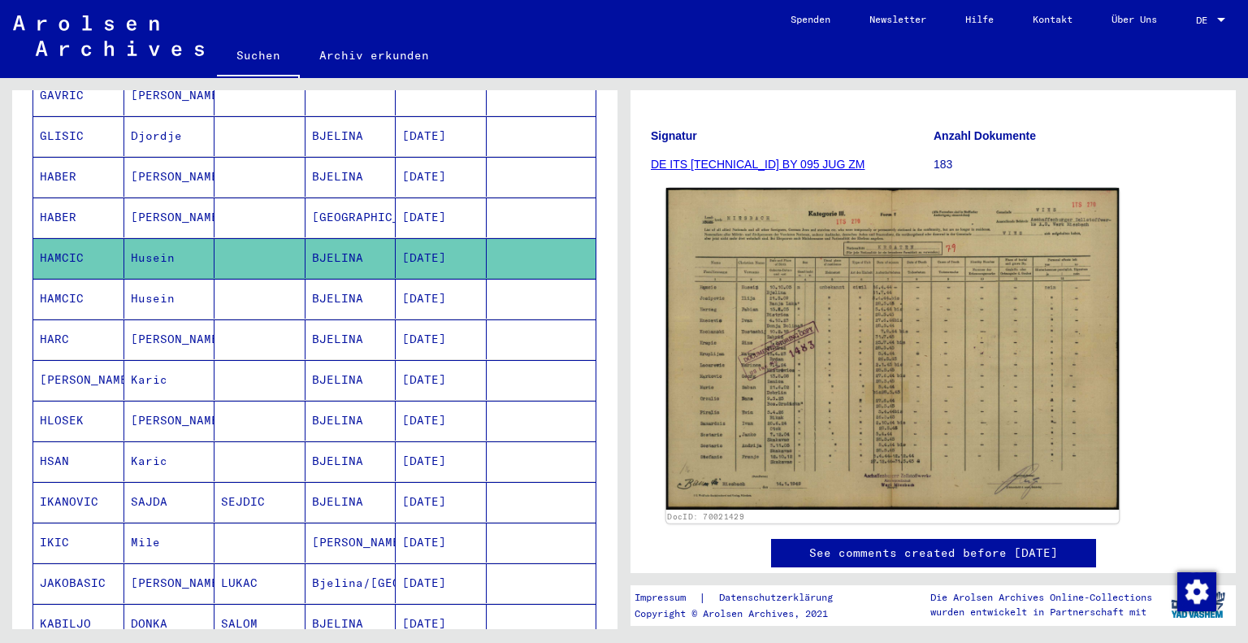
click at [854, 444] on img at bounding box center [892, 349] width 453 height 322
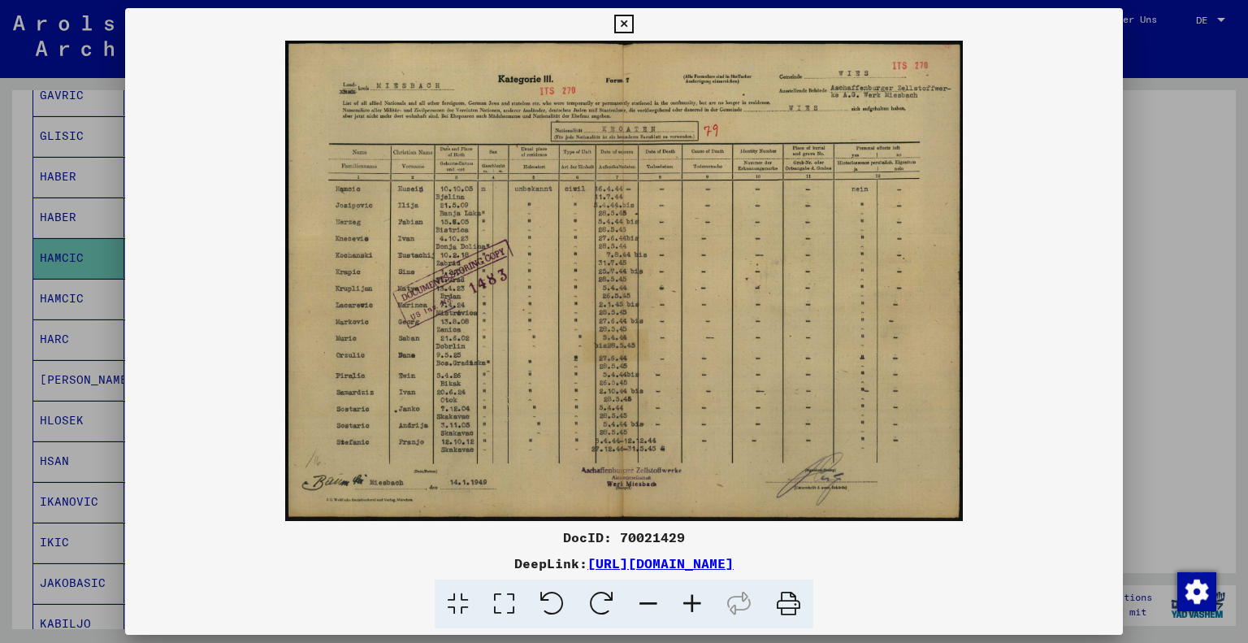
click at [1171, 389] on div at bounding box center [624, 321] width 1248 height 643
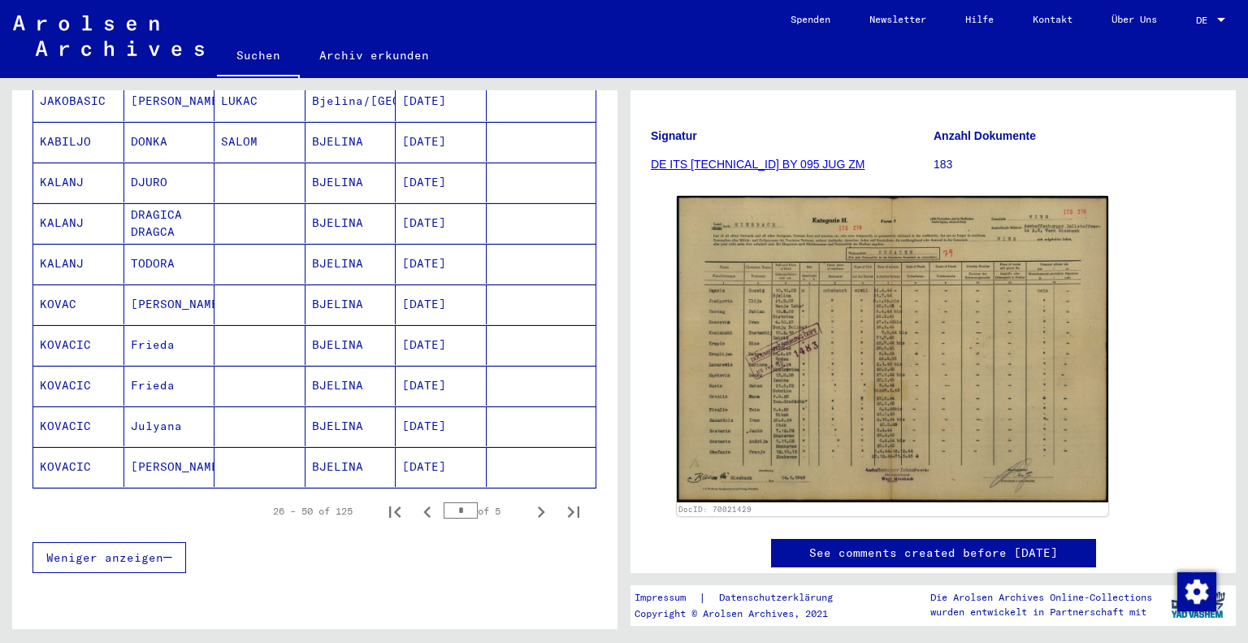
scroll to position [879, 0]
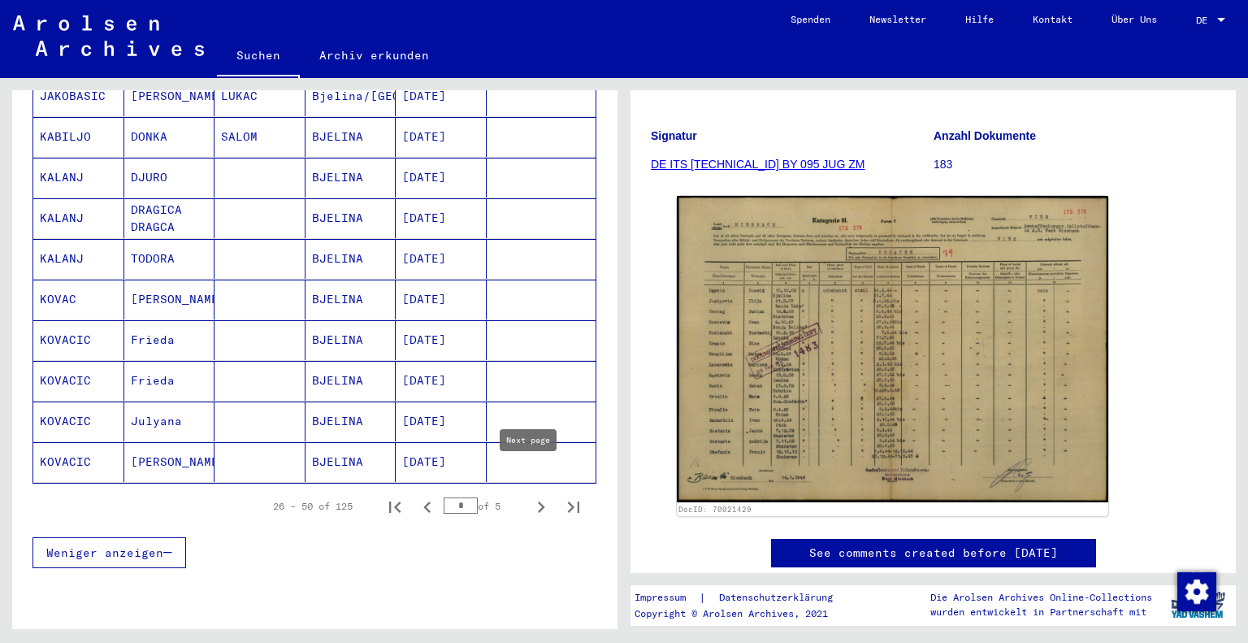
click at [530, 496] on icon "Next page" at bounding box center [541, 507] width 23 height 23
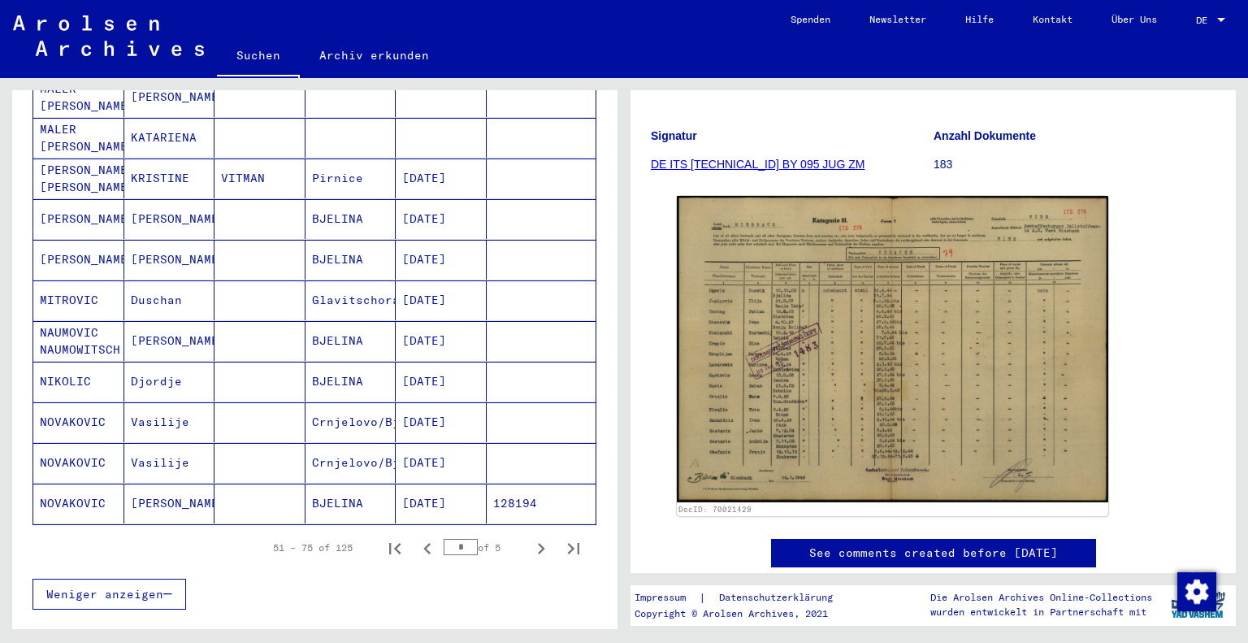
scroll to position [903, 0]
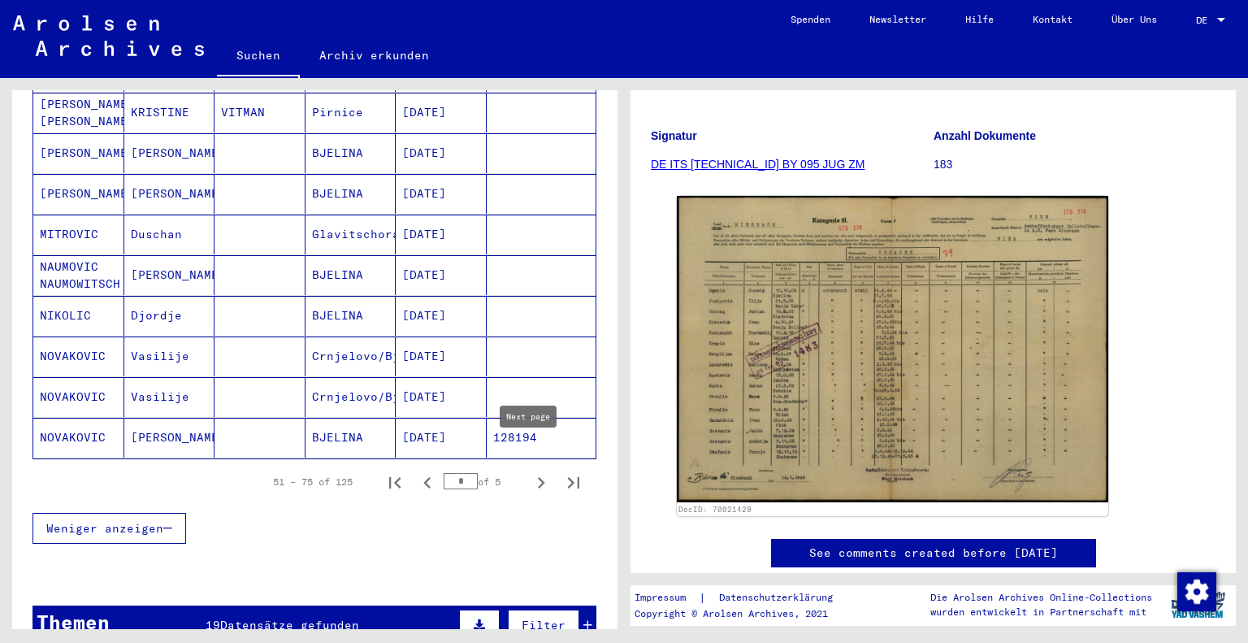
click at [538, 477] on icon "Next page" at bounding box center [541, 482] width 7 height 11
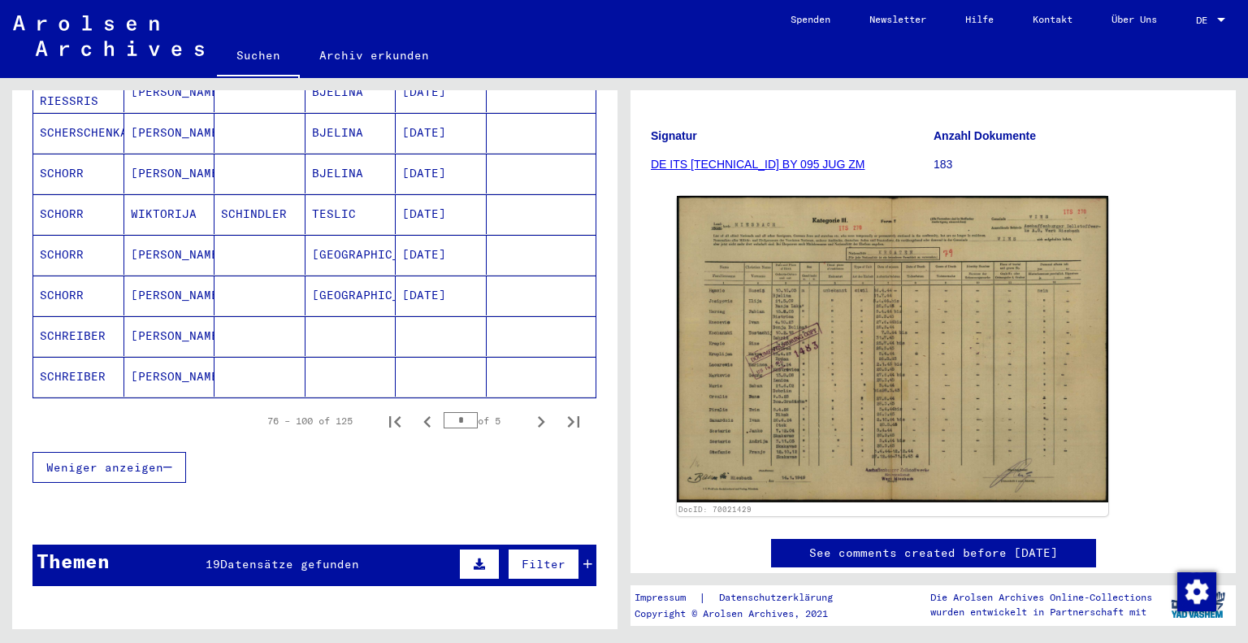
scroll to position [981, 0]
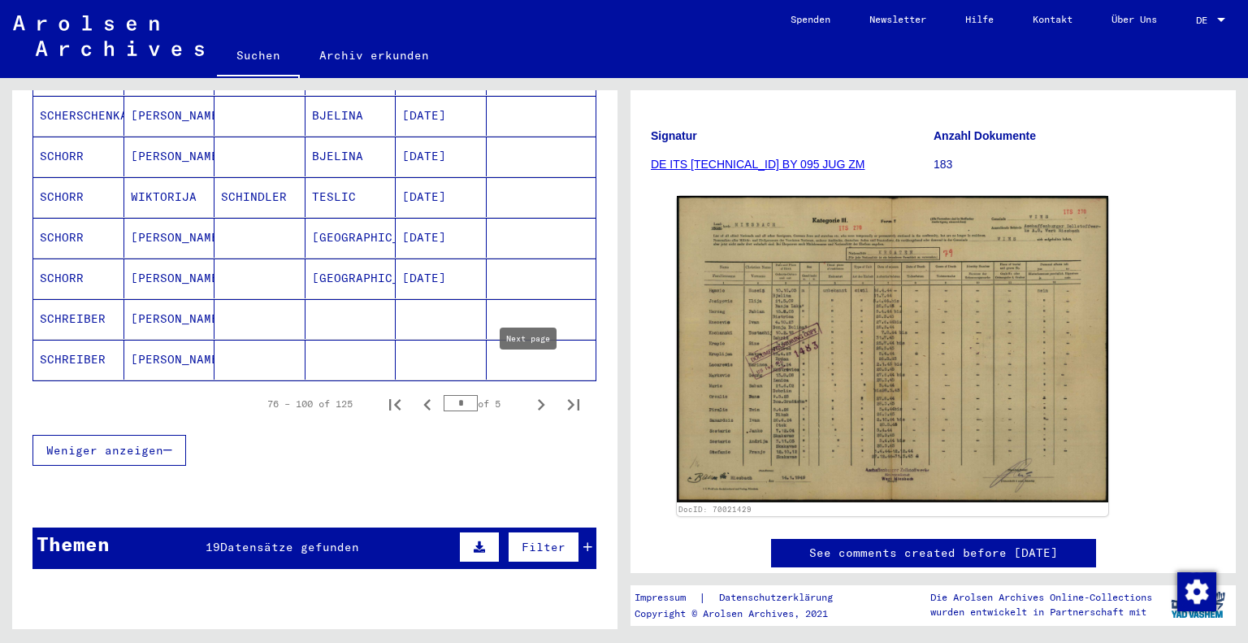
click at [530, 393] on icon "Next page" at bounding box center [541, 404] width 23 height 23
type input "*"
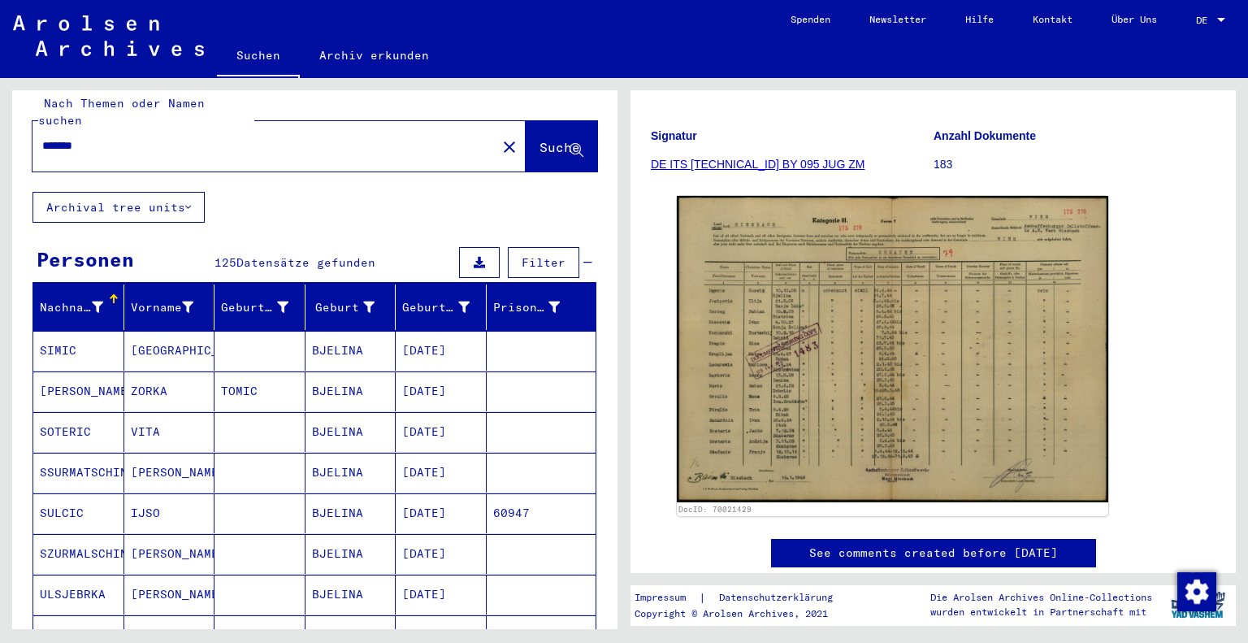
scroll to position [6, 0]
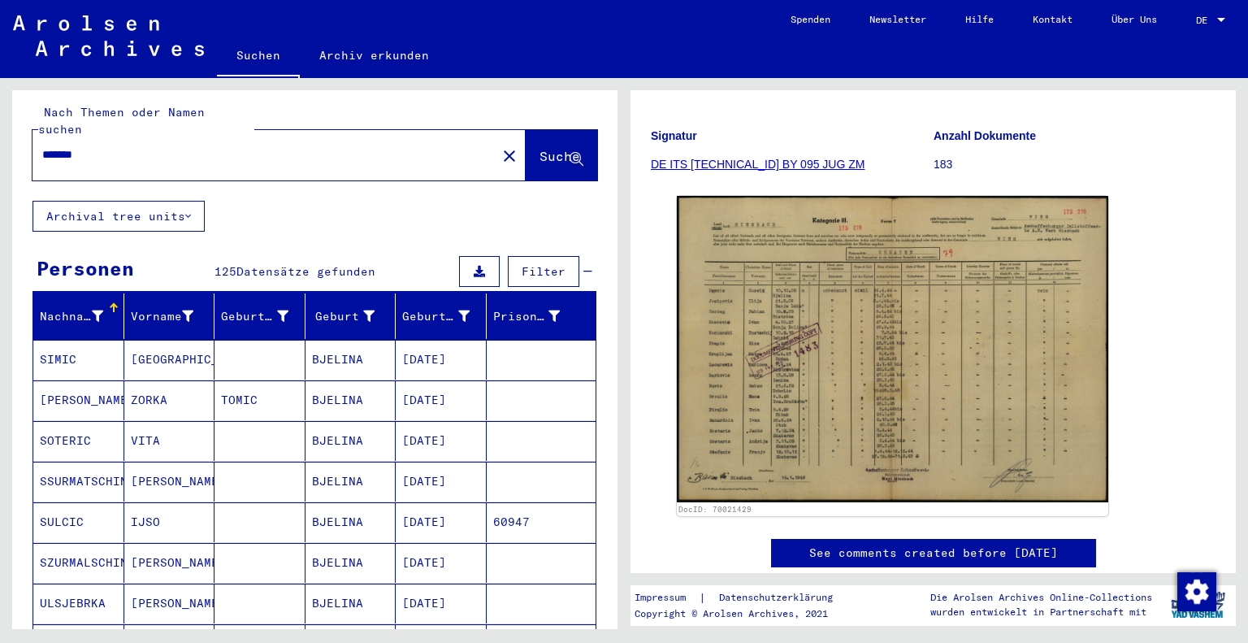
click at [120, 146] on input "*******" at bounding box center [264, 154] width 444 height 17
type input "********"
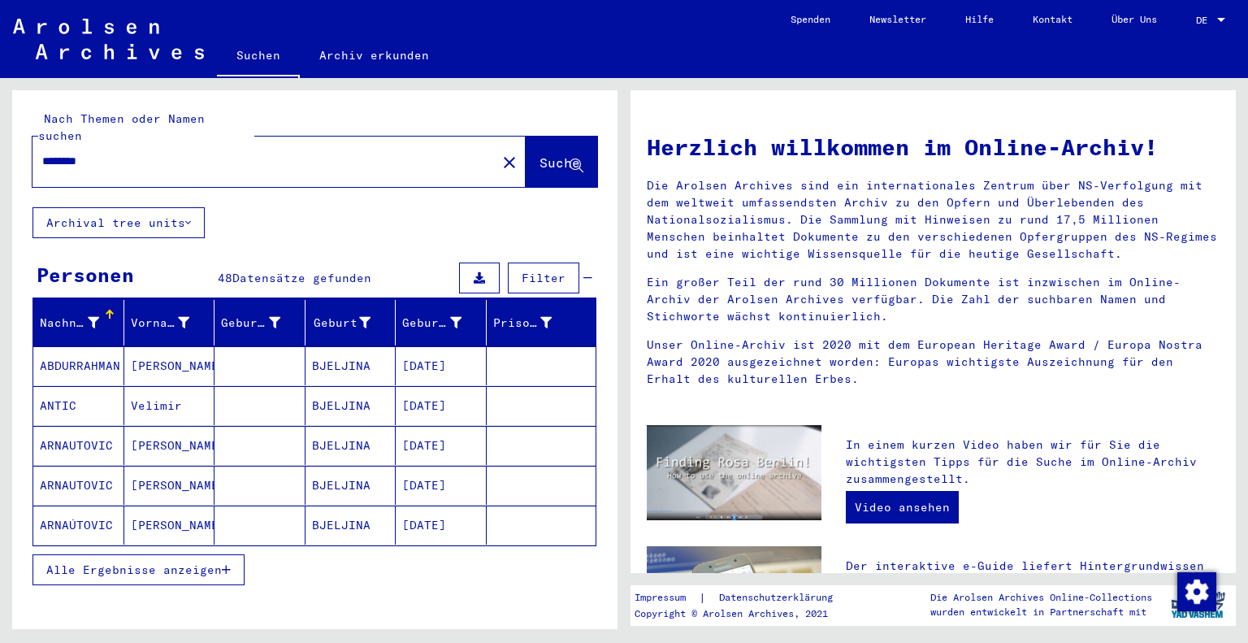
click at [219, 562] on span "Alle Ergebnisse anzeigen" at bounding box center [133, 569] width 175 height 15
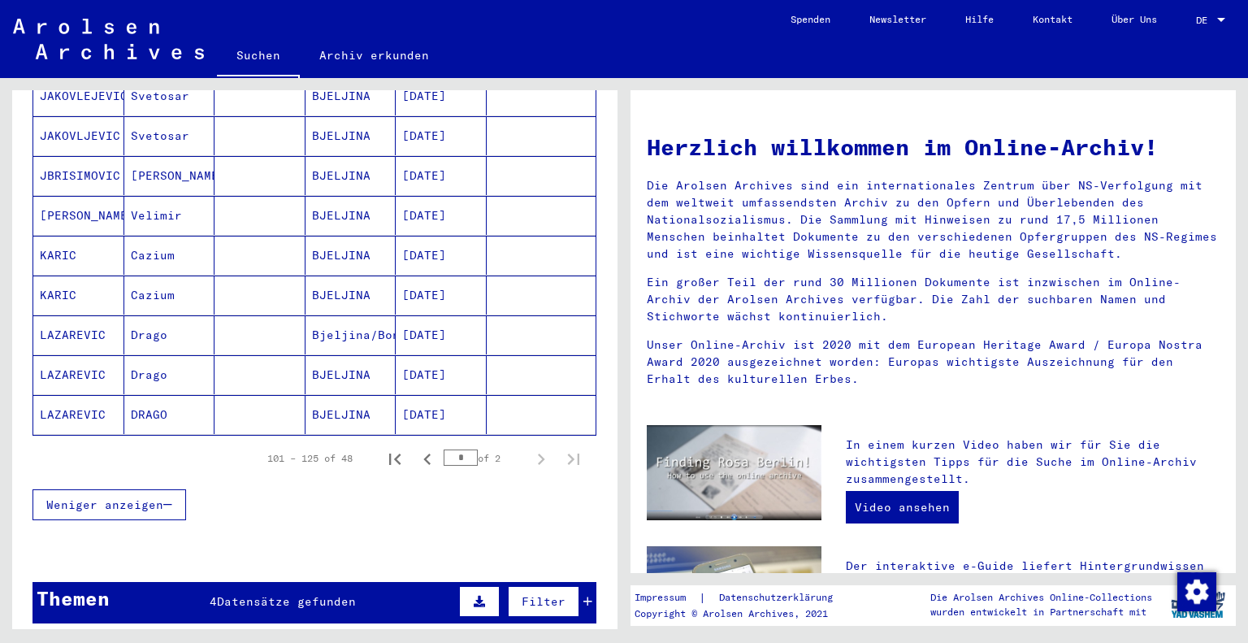
scroll to position [910, 0]
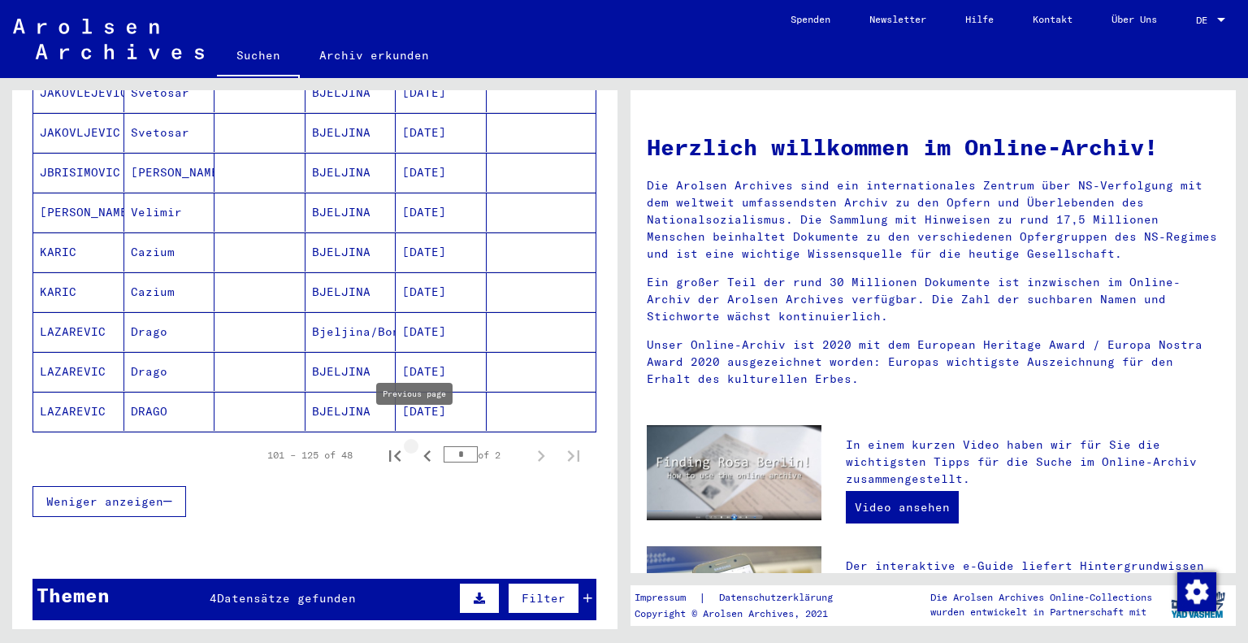
click at [416, 444] on icon "Previous page" at bounding box center [427, 455] width 23 height 23
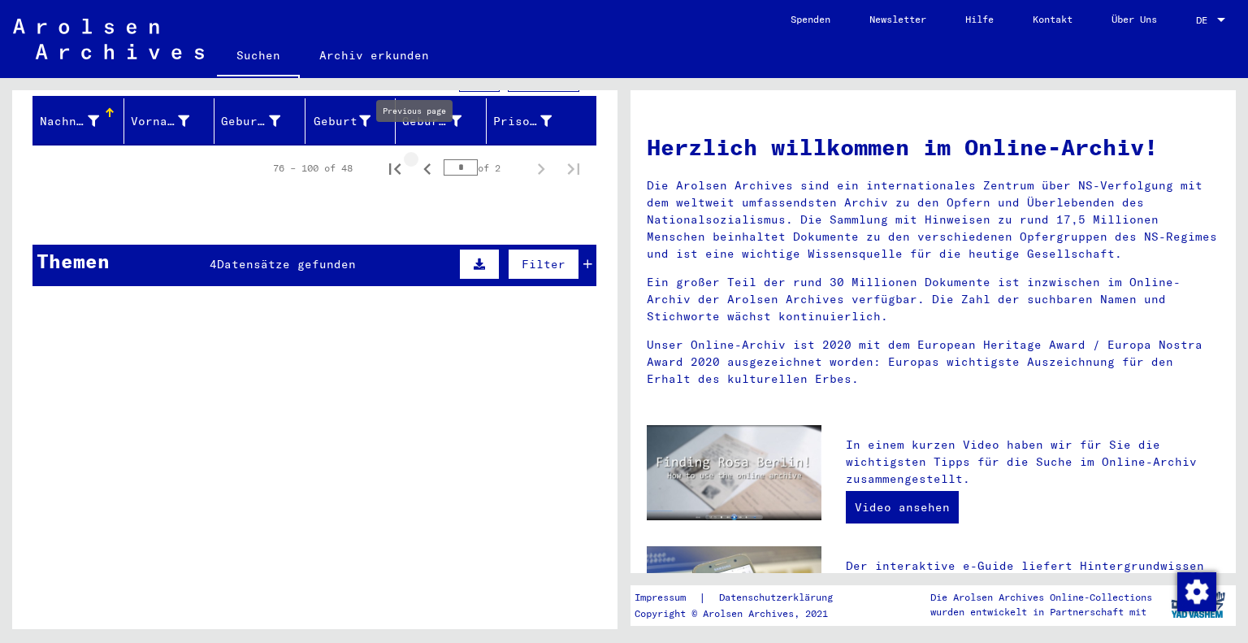
click at [416, 158] on icon "Previous page" at bounding box center [427, 169] width 23 height 23
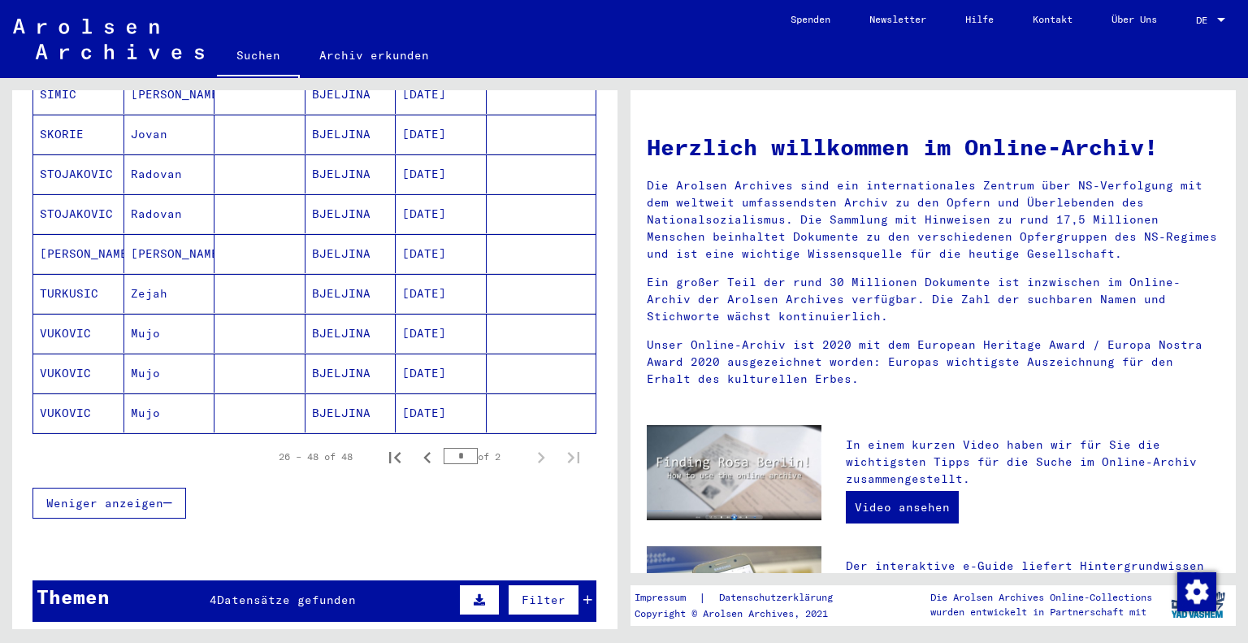
scroll to position [833, 0]
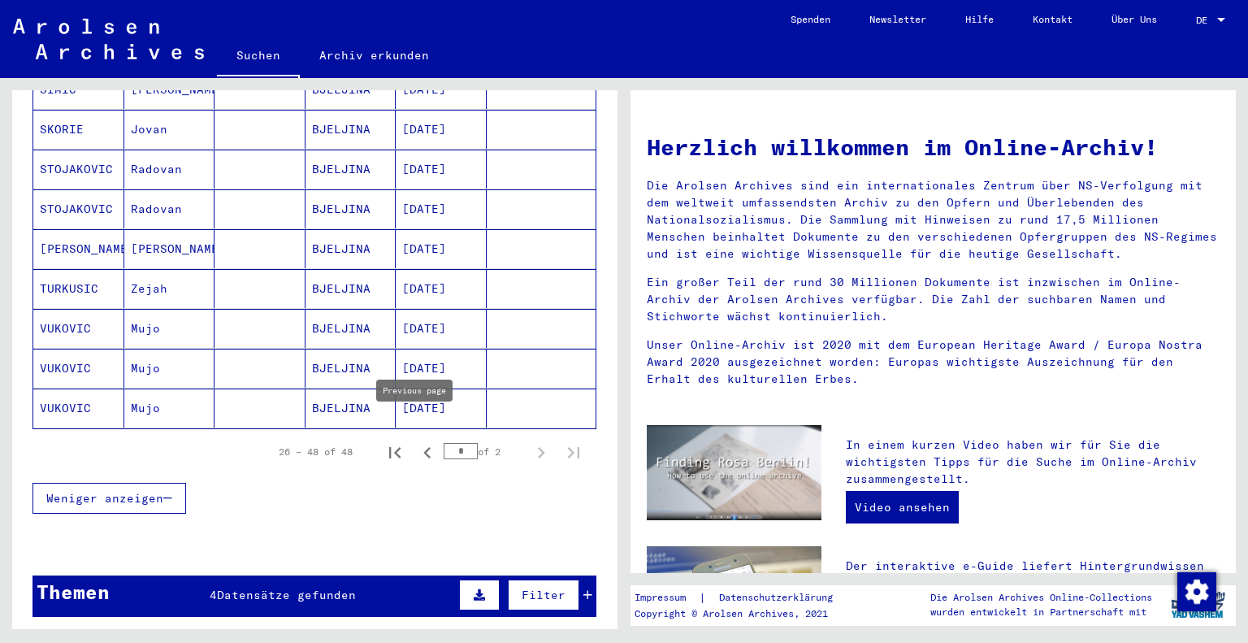
click at [423, 447] on icon "Previous page" at bounding box center [426, 452] width 7 height 11
type input "*"
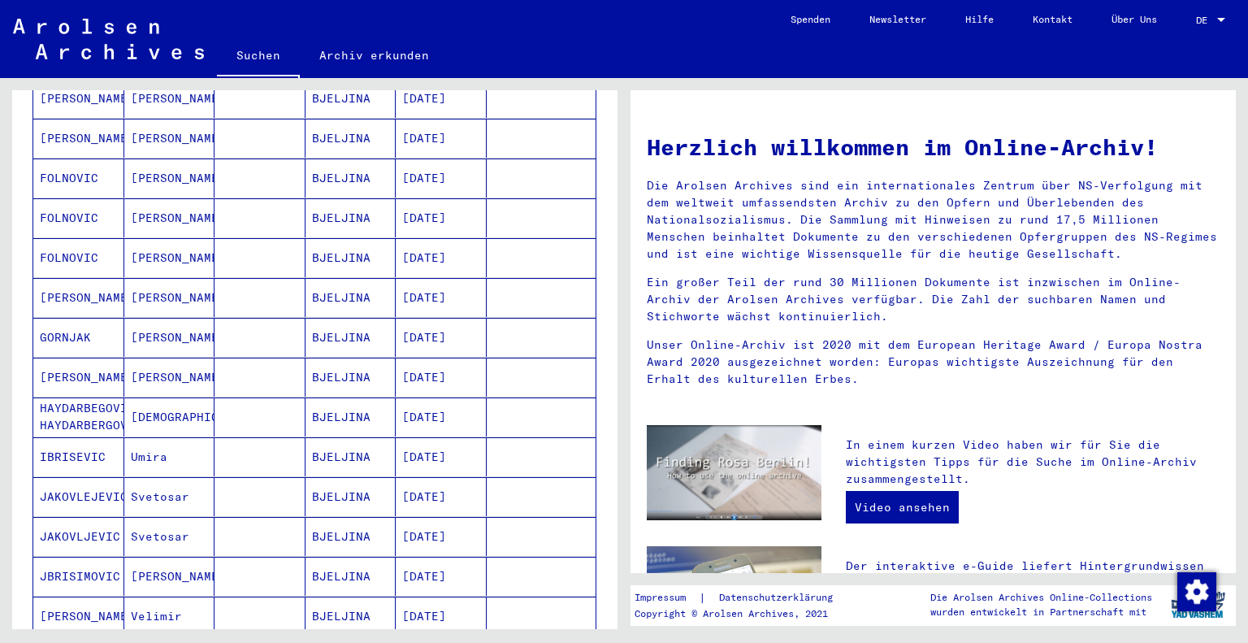
scroll to position [510, 0]
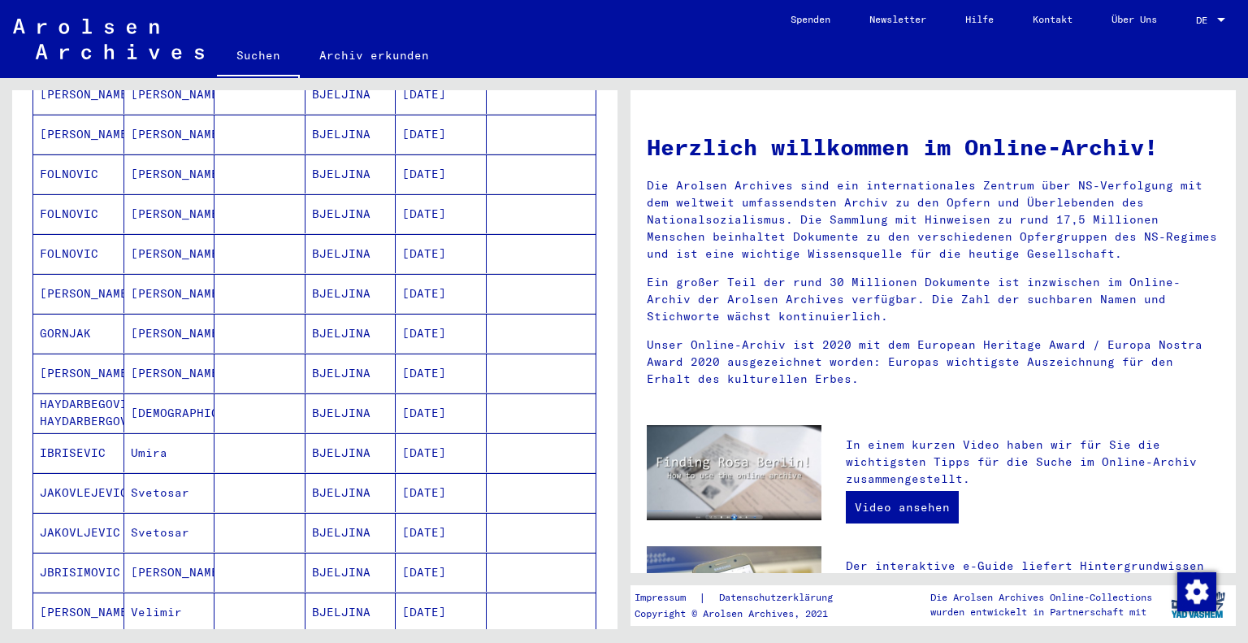
click at [418, 353] on mat-cell "[DATE]" at bounding box center [441, 372] width 91 height 39
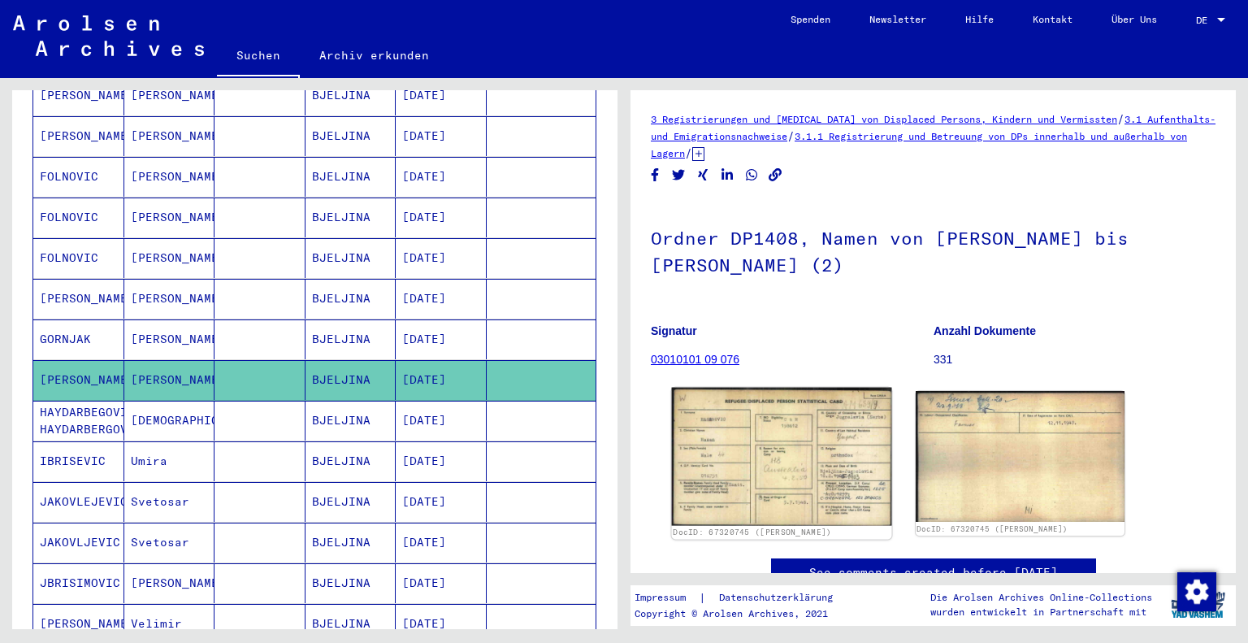
click at [768, 460] on img at bounding box center [781, 456] width 219 height 138
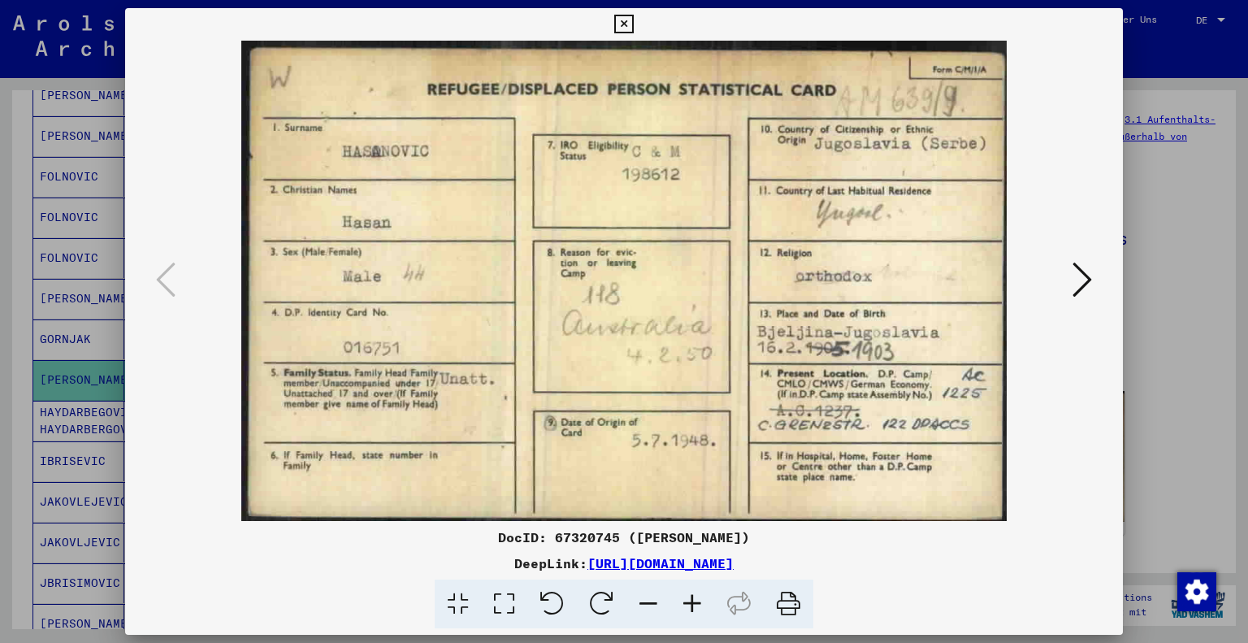
click at [1089, 281] on icon at bounding box center [1081, 279] width 19 height 39
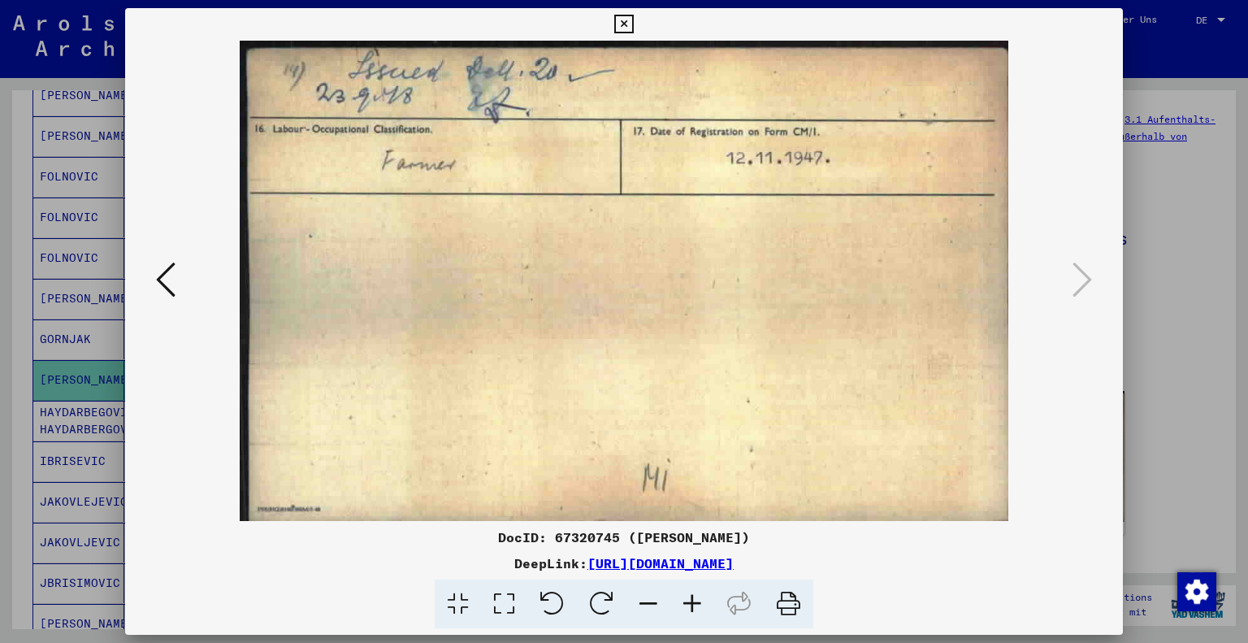
click at [1182, 332] on div at bounding box center [624, 321] width 1248 height 643
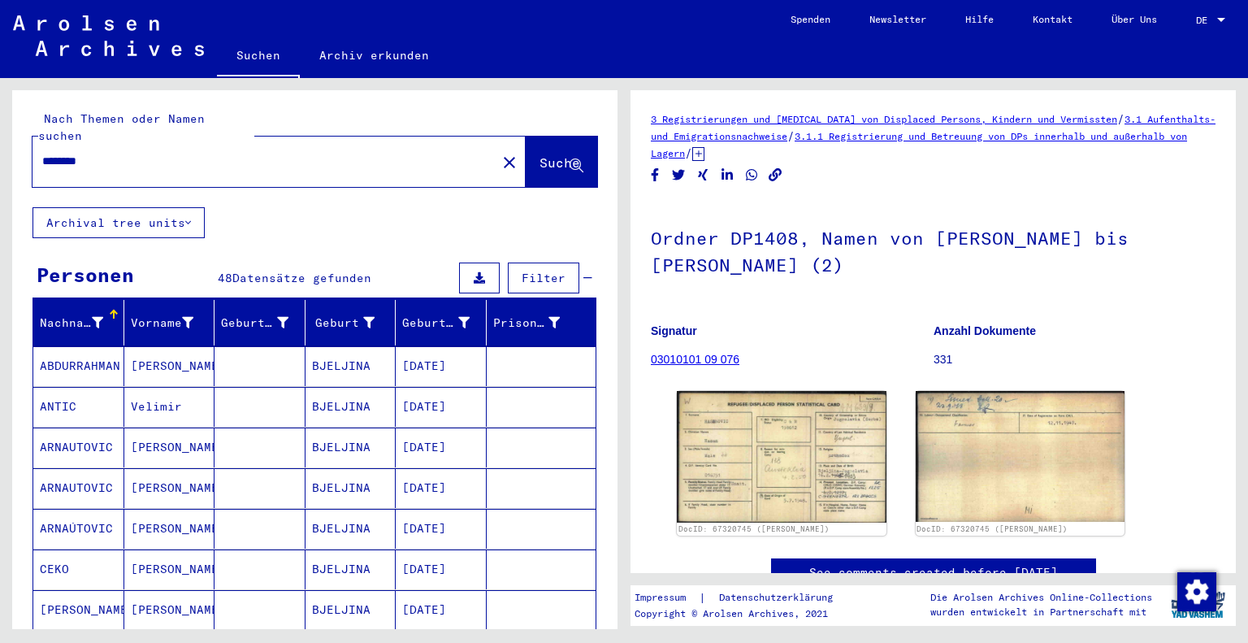
drag, startPoint x: 116, startPoint y: 145, endPoint x: 16, endPoint y: 131, distance: 101.0
click at [16, 131] on div "Nach Themen oder Namen suchen ******** close Suche" at bounding box center [314, 148] width 605 height 117
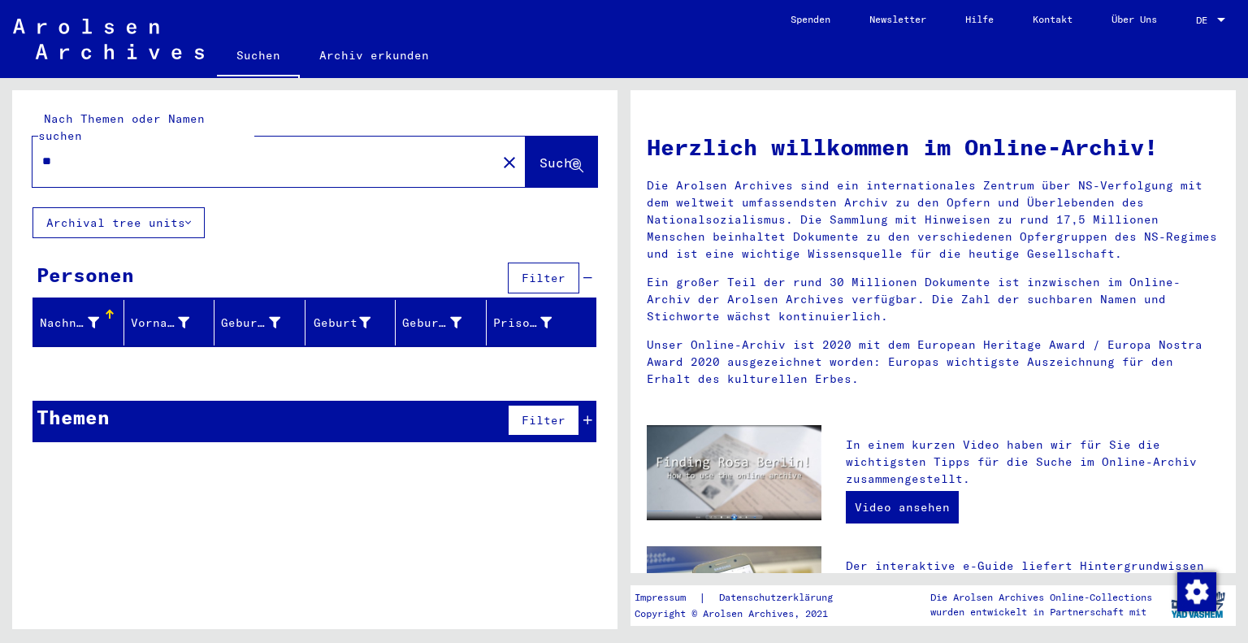
type input "*"
type input "******"
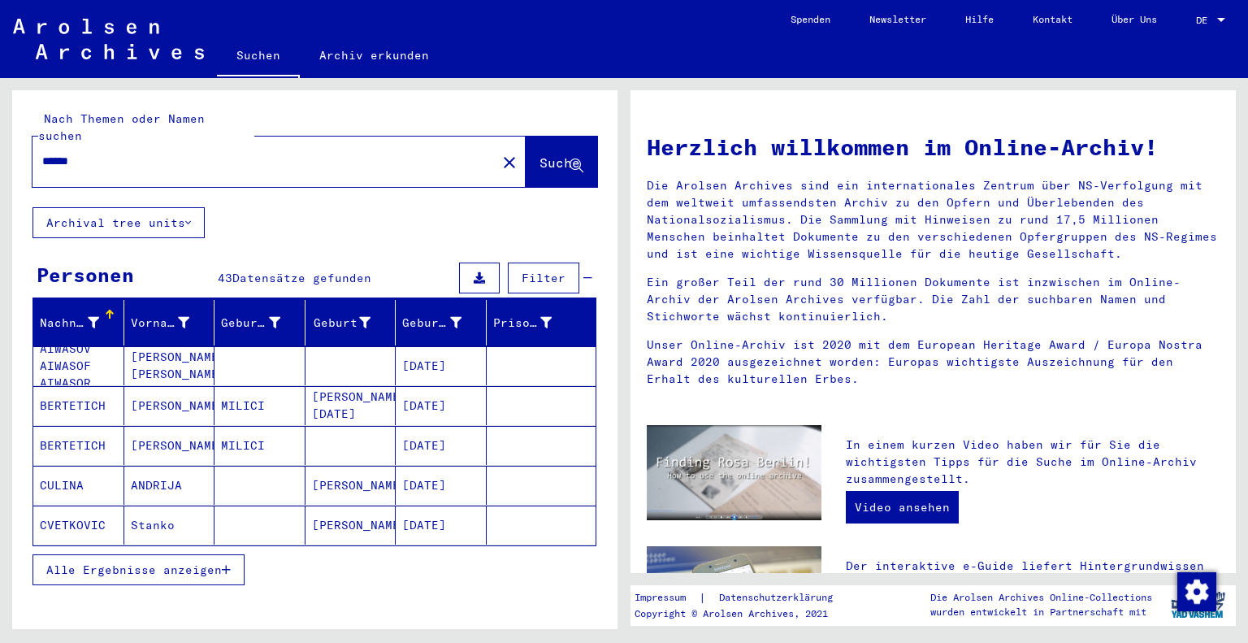
click at [201, 562] on span "Alle Ergebnisse anzeigen" at bounding box center [133, 569] width 175 height 15
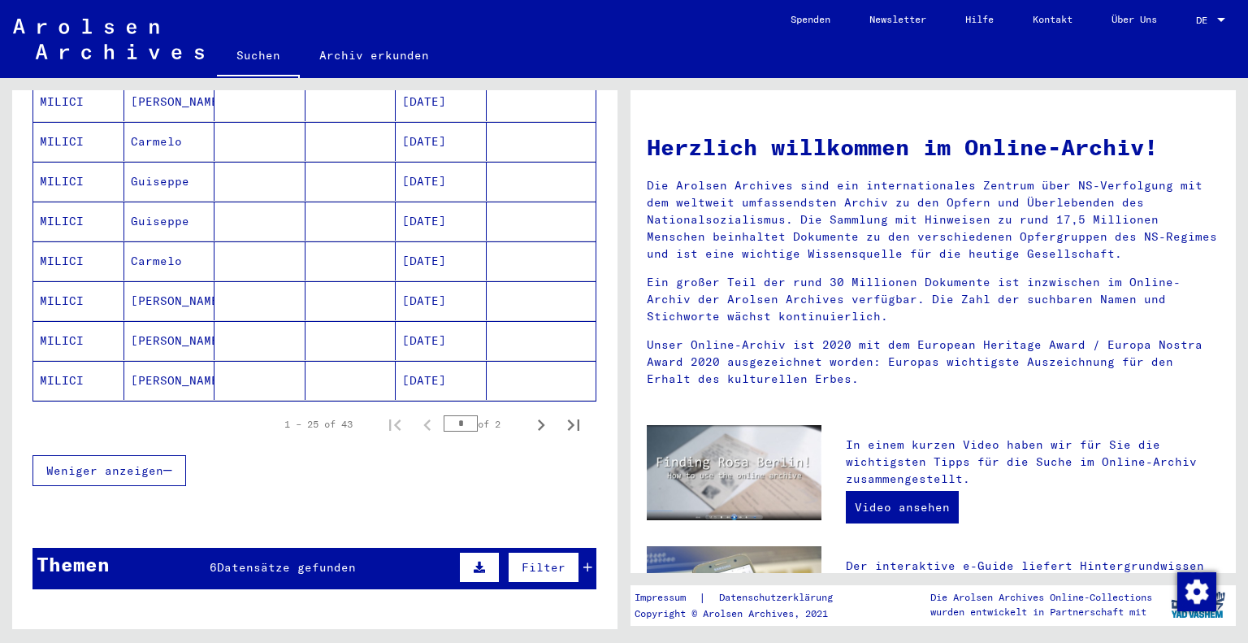
scroll to position [942, 0]
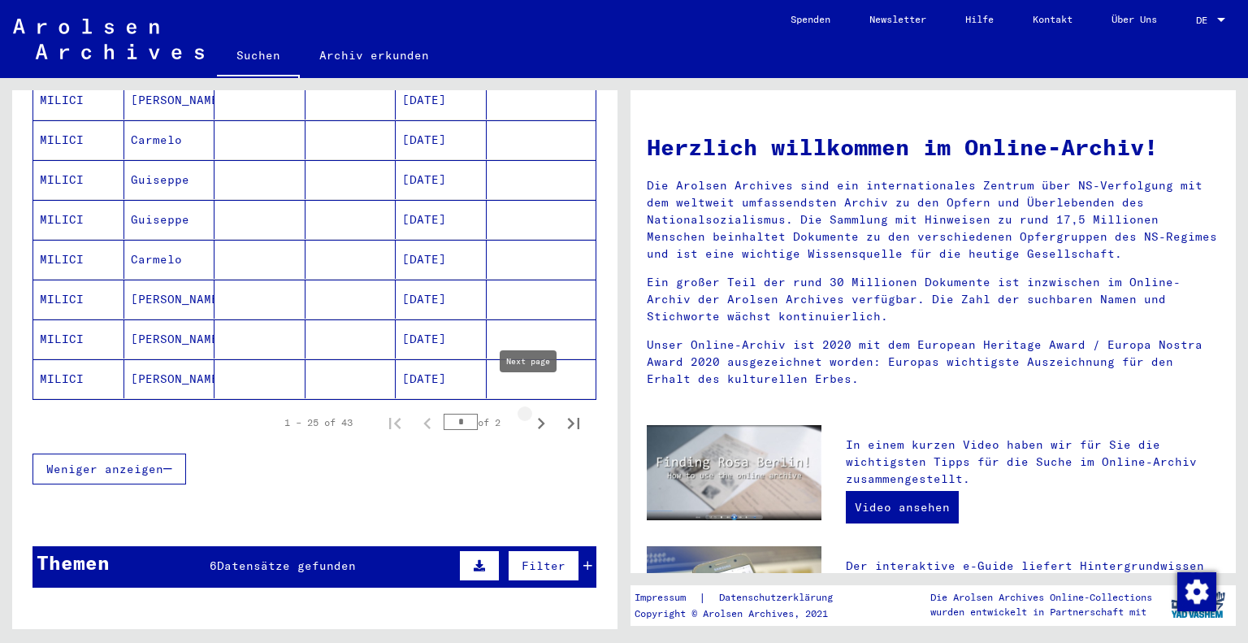
click at [530, 412] on icon "Next page" at bounding box center [541, 423] width 23 height 23
type input "*"
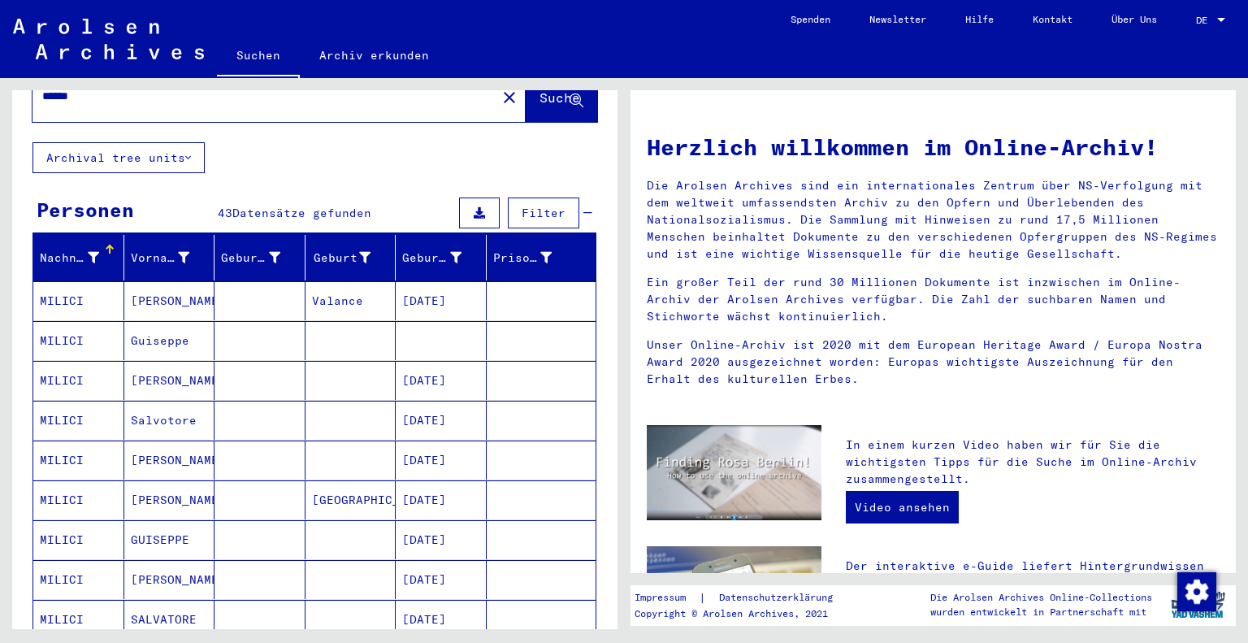
scroll to position [0, 0]
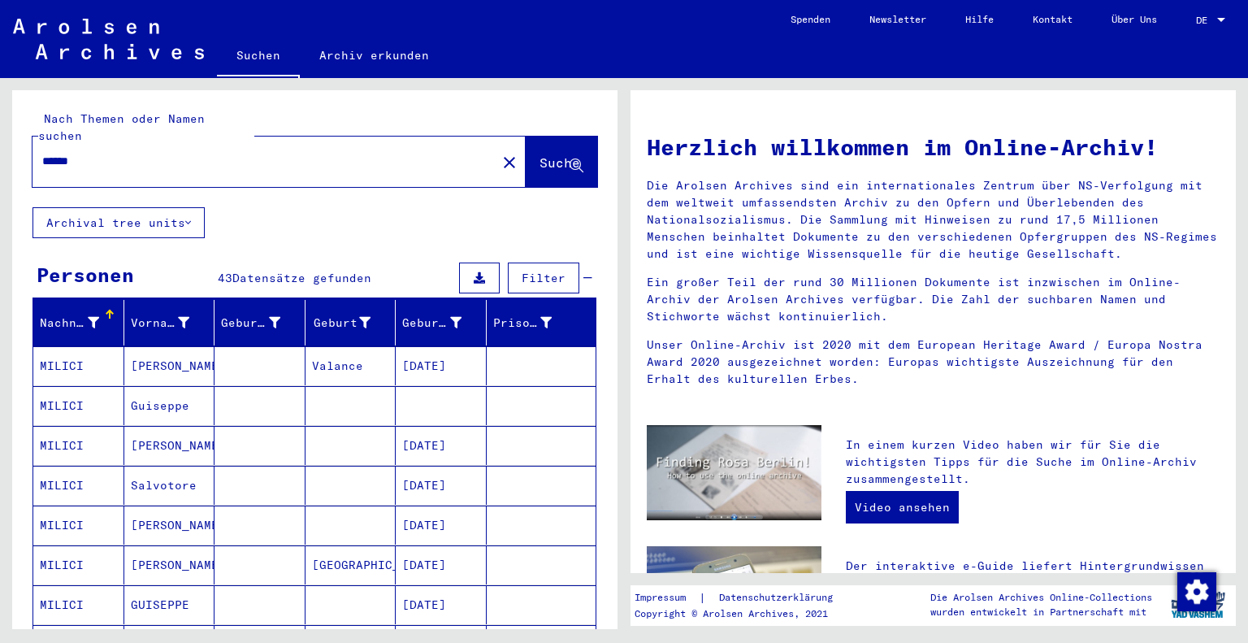
click at [171, 153] on input "******" at bounding box center [259, 161] width 435 height 17
type input "*"
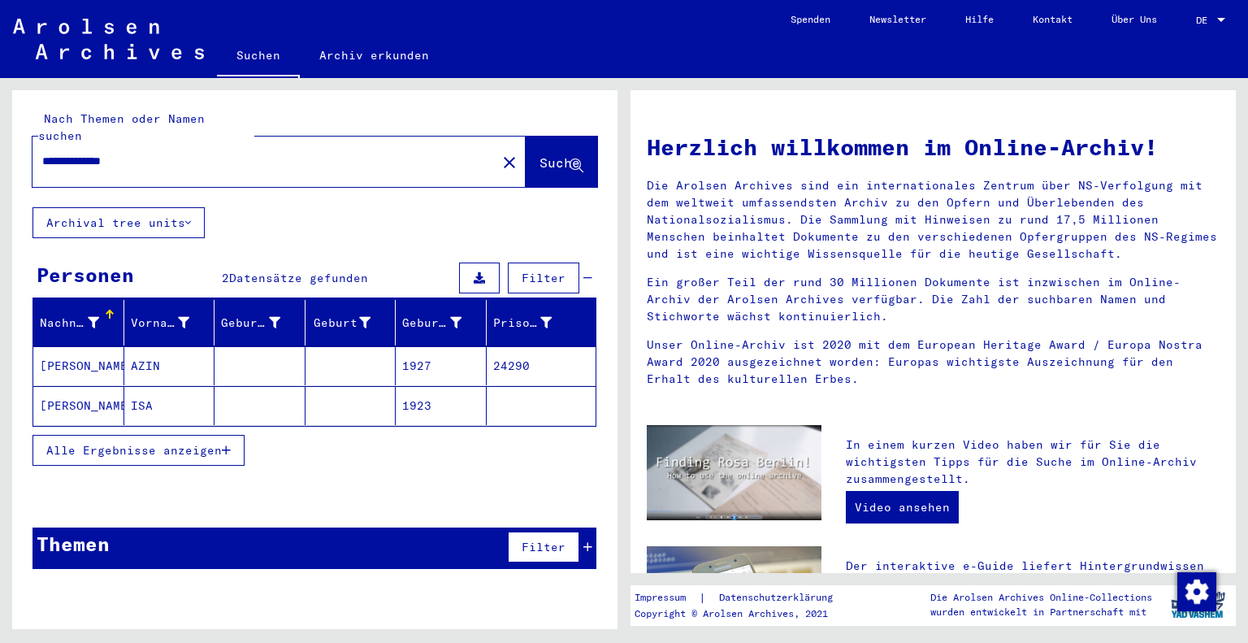
click at [104, 390] on mat-cell "[PERSON_NAME]" at bounding box center [78, 405] width 91 height 39
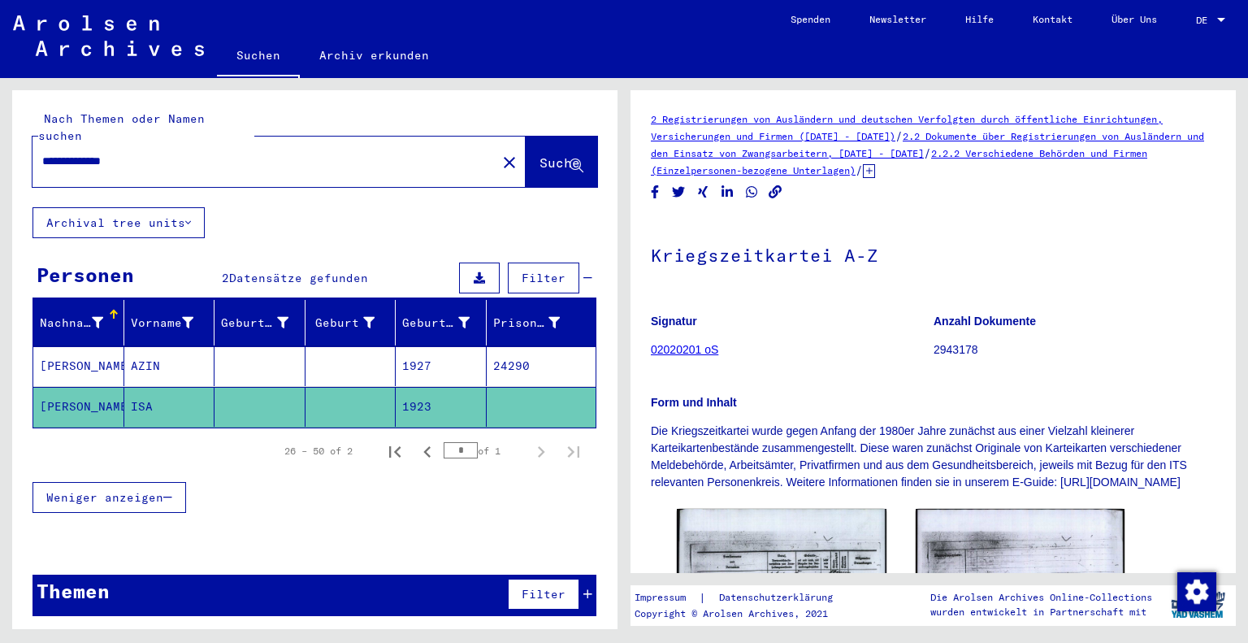
click at [783, 473] on p "Die Kriegszeitkartei wurde gegen Anfang der 1980er Jahre zunächst aus einer Vie…" at bounding box center [933, 456] width 565 height 68
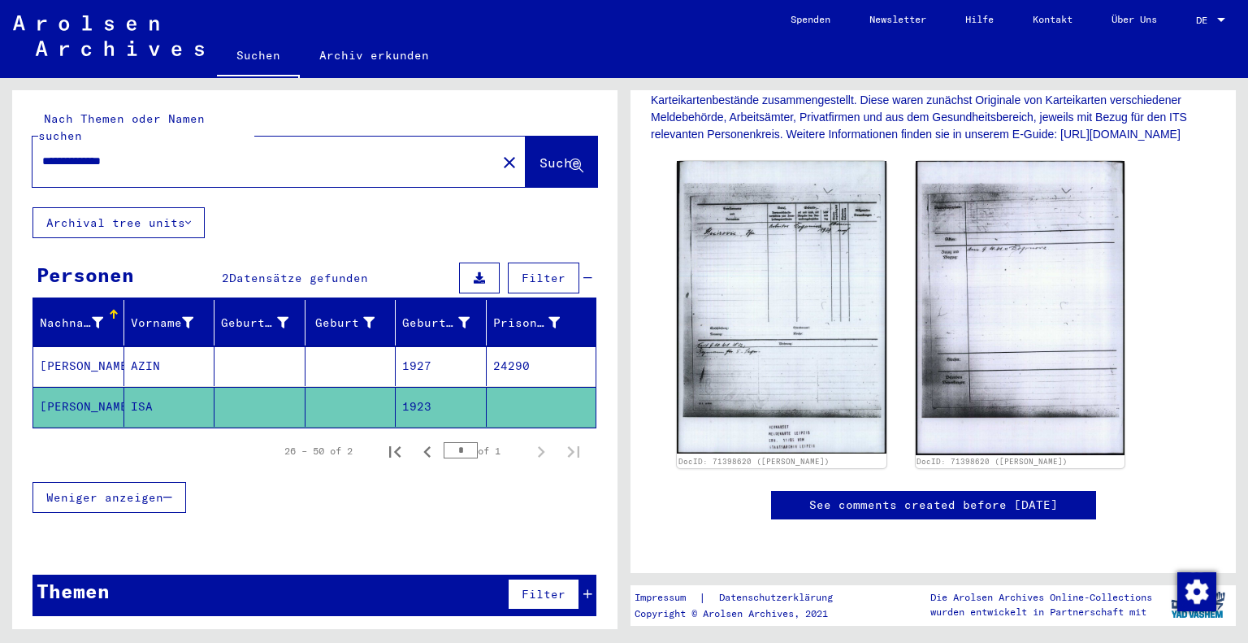
scroll to position [357, 0]
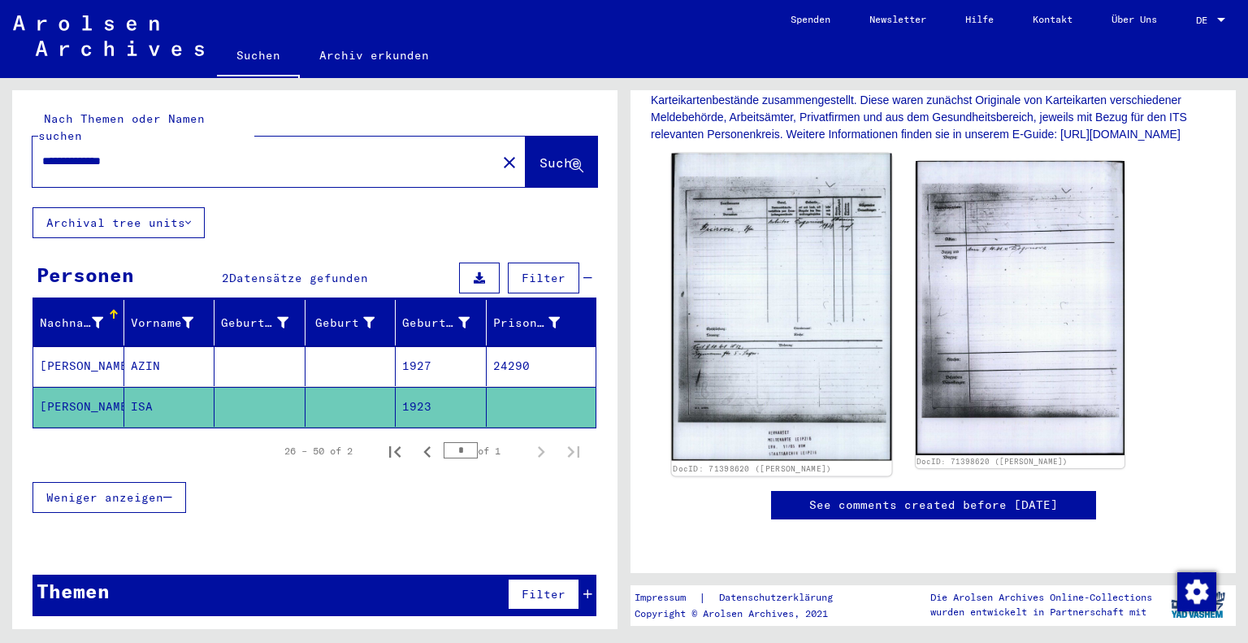
click at [751, 320] on img at bounding box center [781, 307] width 219 height 307
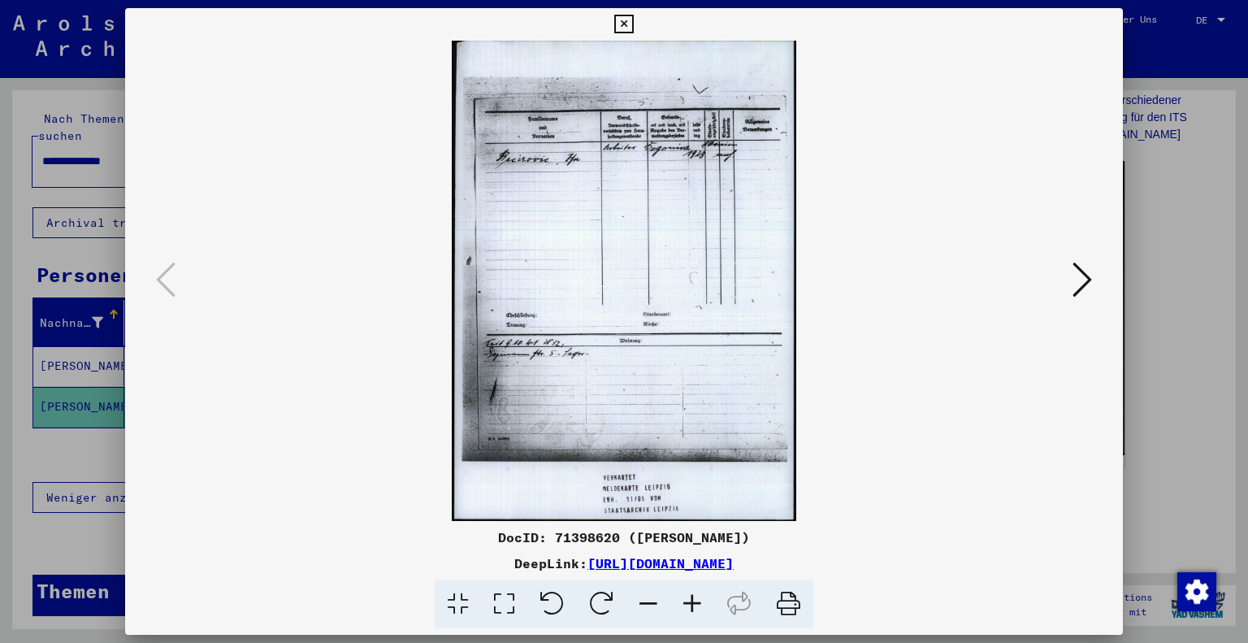
click at [1043, 314] on img at bounding box center [624, 281] width 888 height 480
click at [1145, 453] on div at bounding box center [624, 321] width 1248 height 643
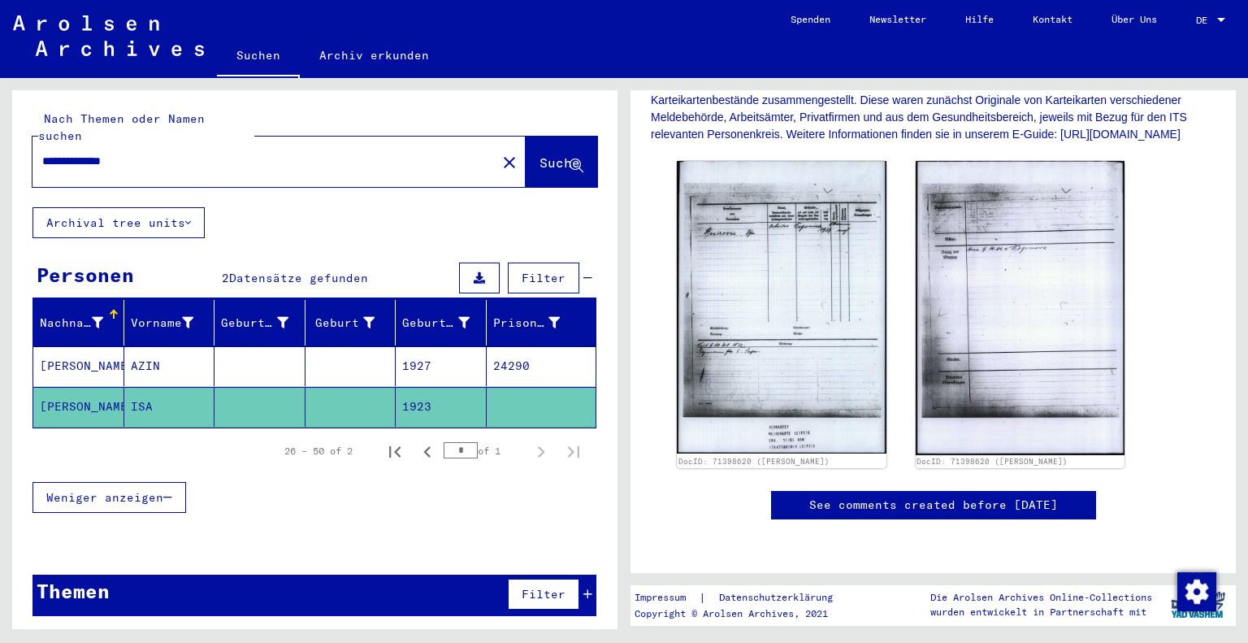
drag, startPoint x: 137, startPoint y: 149, endPoint x: 0, endPoint y: 126, distance: 139.3
click at [0, 126] on div "**********" at bounding box center [312, 353] width 624 height 551
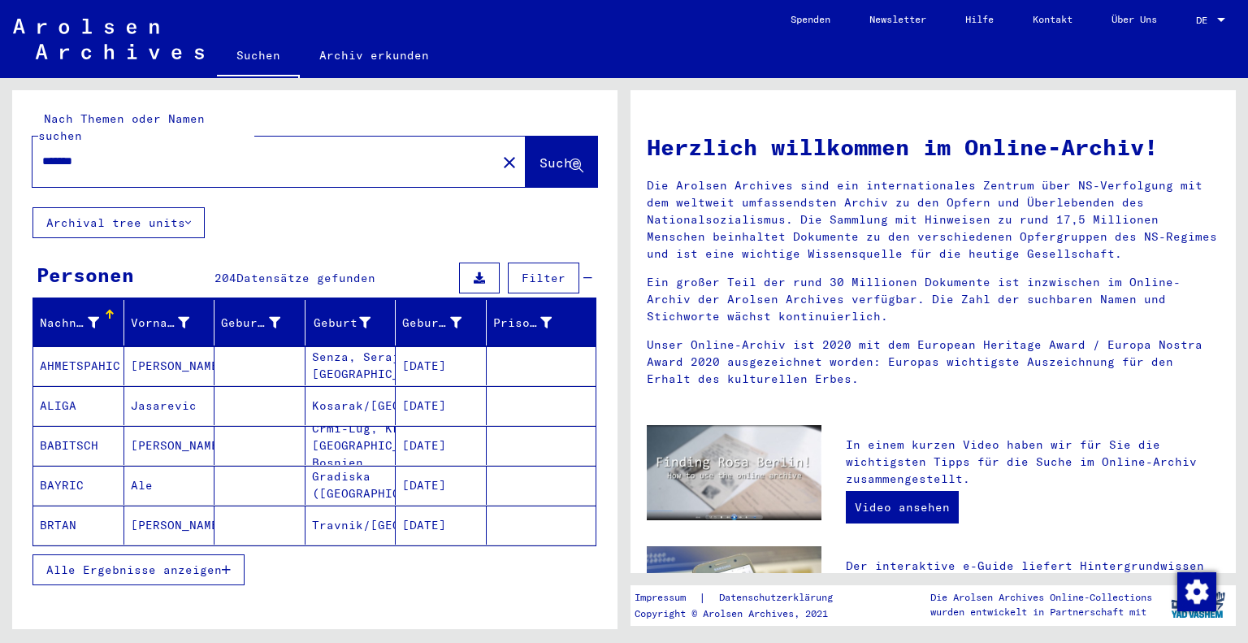
click at [157, 562] on span "Alle Ergebnisse anzeigen" at bounding box center [133, 569] width 175 height 15
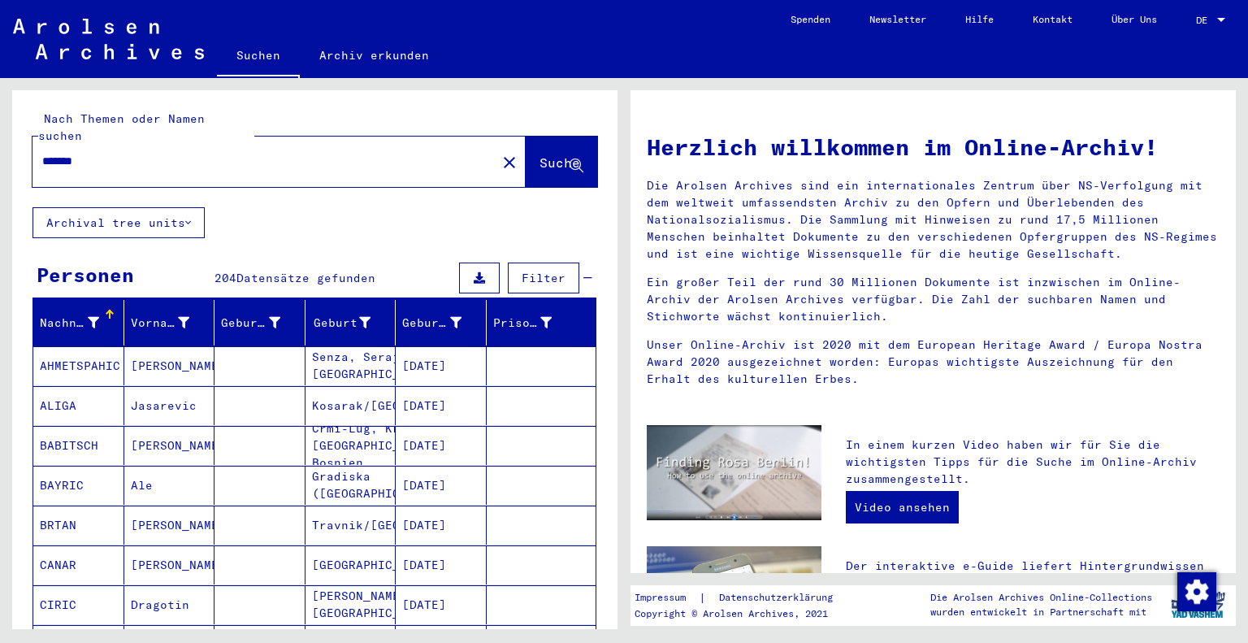
click at [125, 153] on input "*******" at bounding box center [259, 161] width 435 height 17
type input "*"
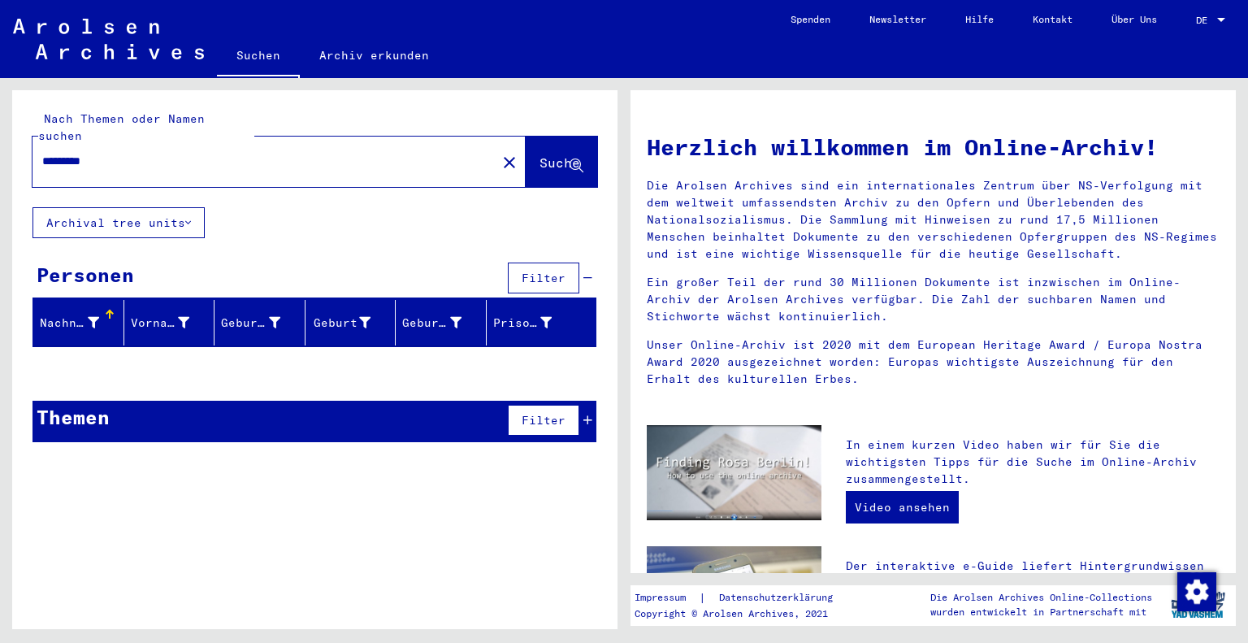
click at [168, 153] on input "*********" at bounding box center [259, 161] width 435 height 17
type input "*"
type input "*********"
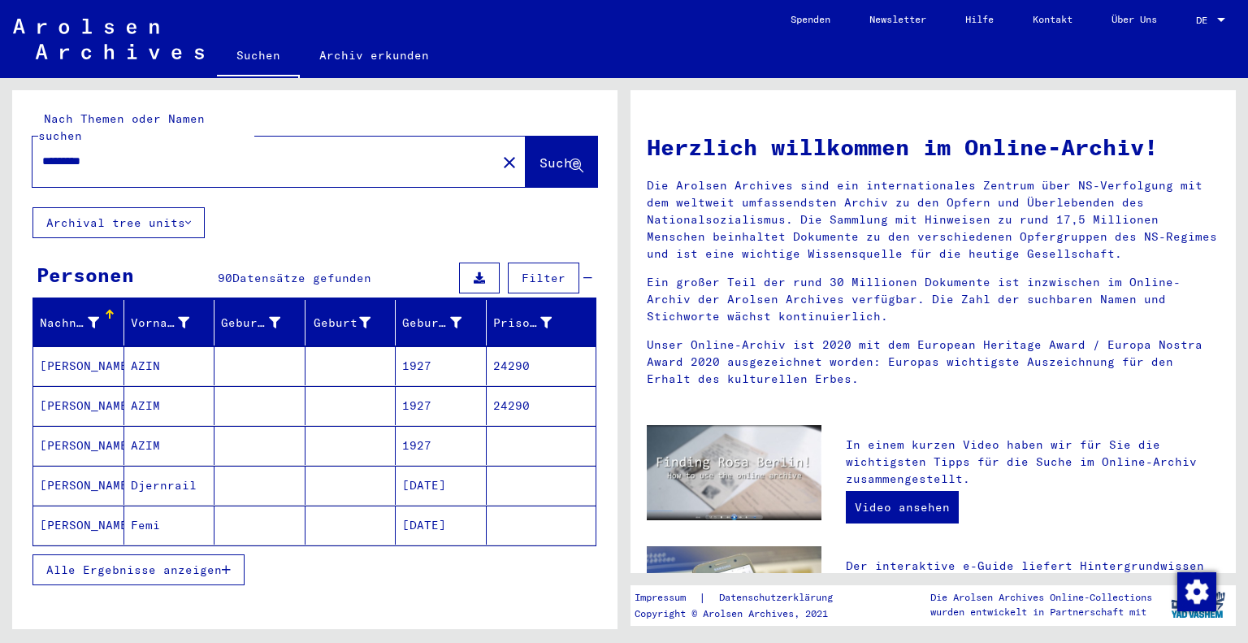
click at [217, 558] on button "Alle Ergebnisse anzeigen" at bounding box center [138, 569] width 212 height 31
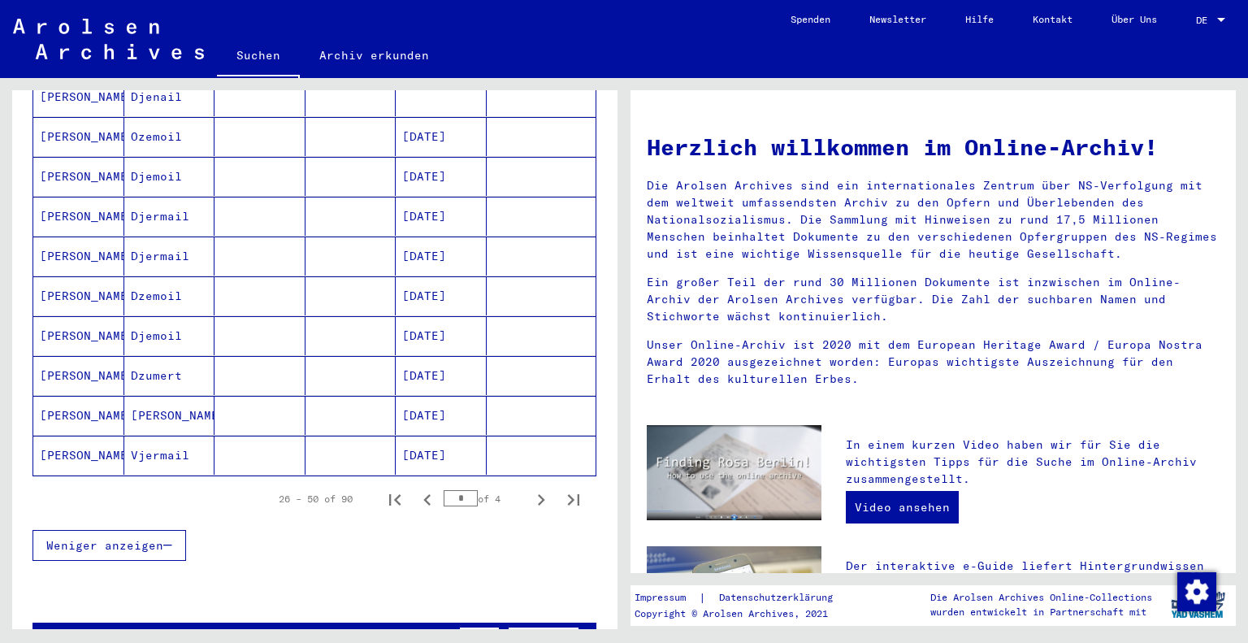
scroll to position [877, 0]
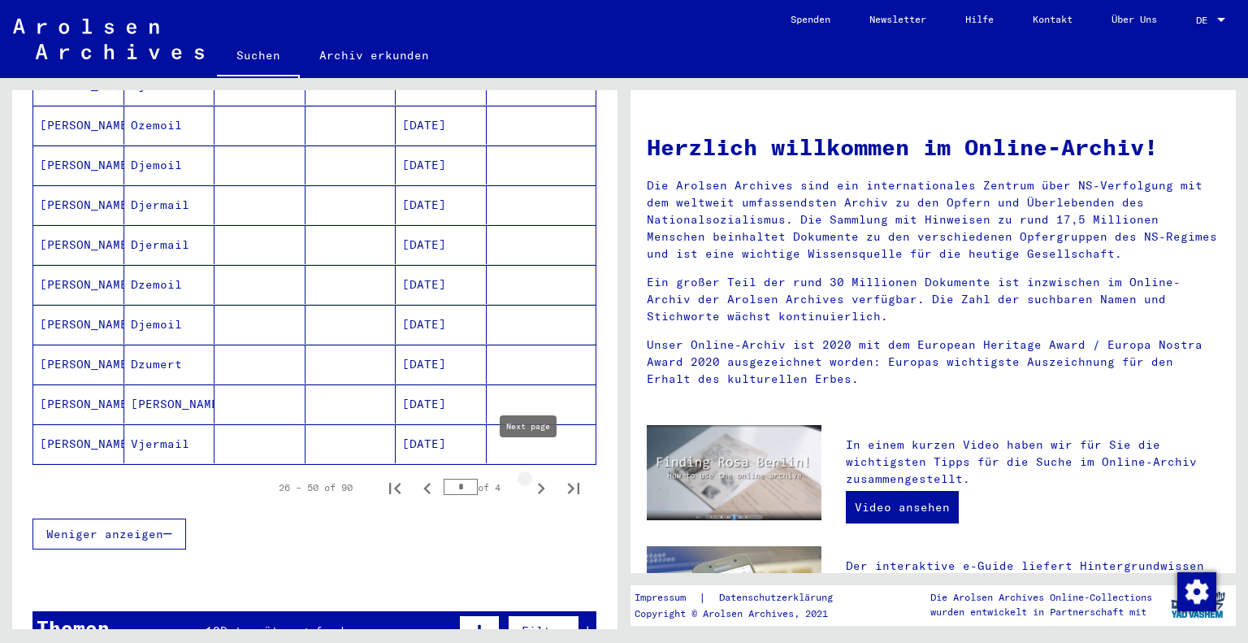
click at [531, 477] on icon "Next page" at bounding box center [541, 488] width 23 height 23
type input "*"
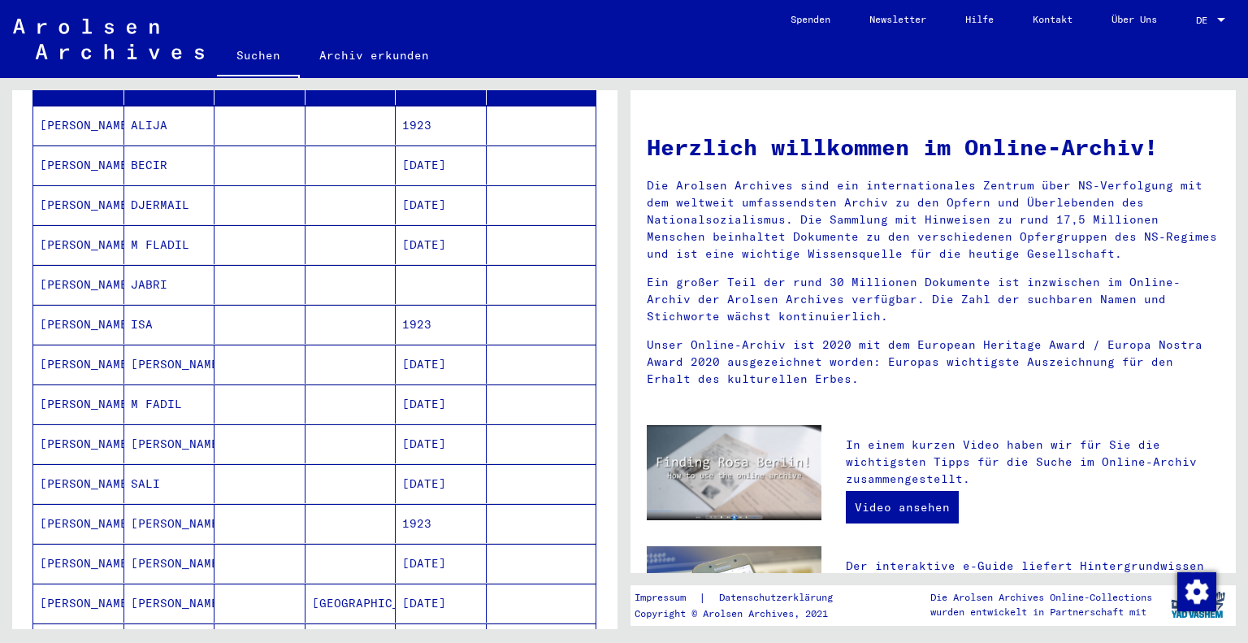
scroll to position [227, 0]
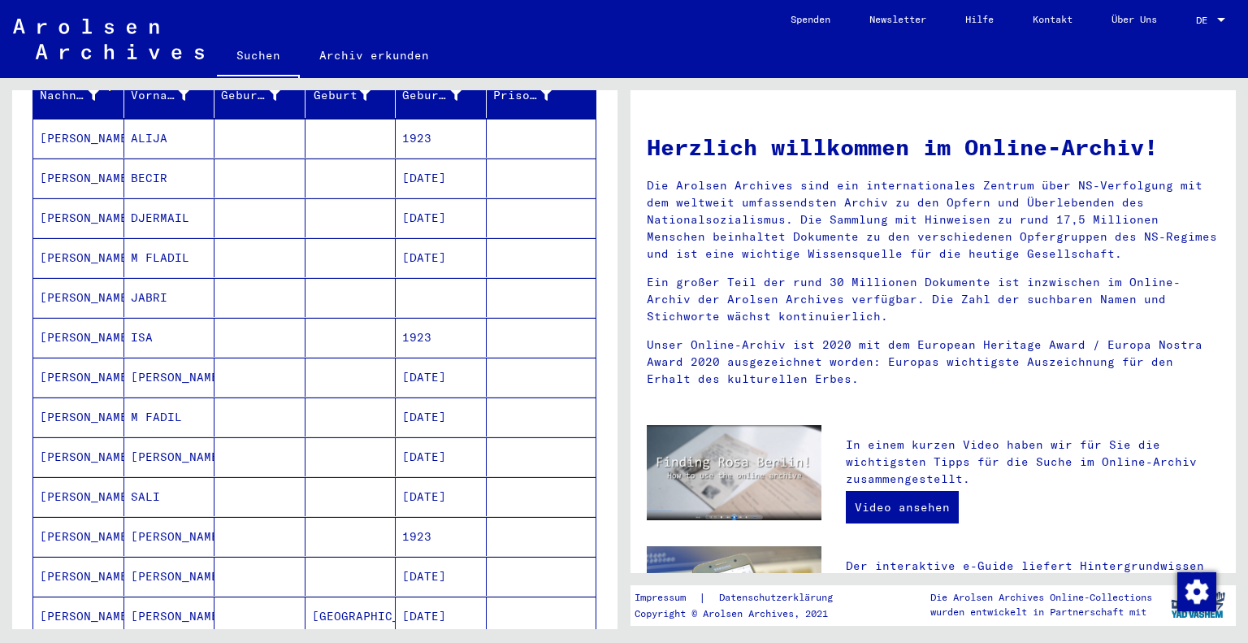
click at [162, 158] on mat-cell "BECIR" at bounding box center [169, 177] width 91 height 39
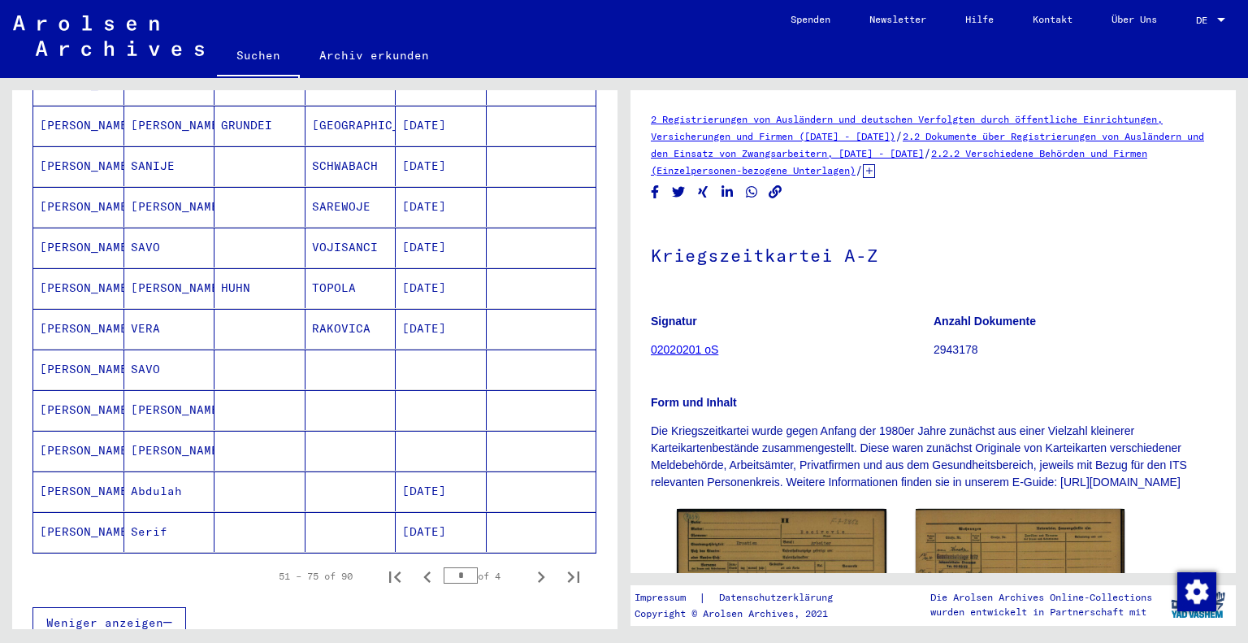
scroll to position [812, 0]
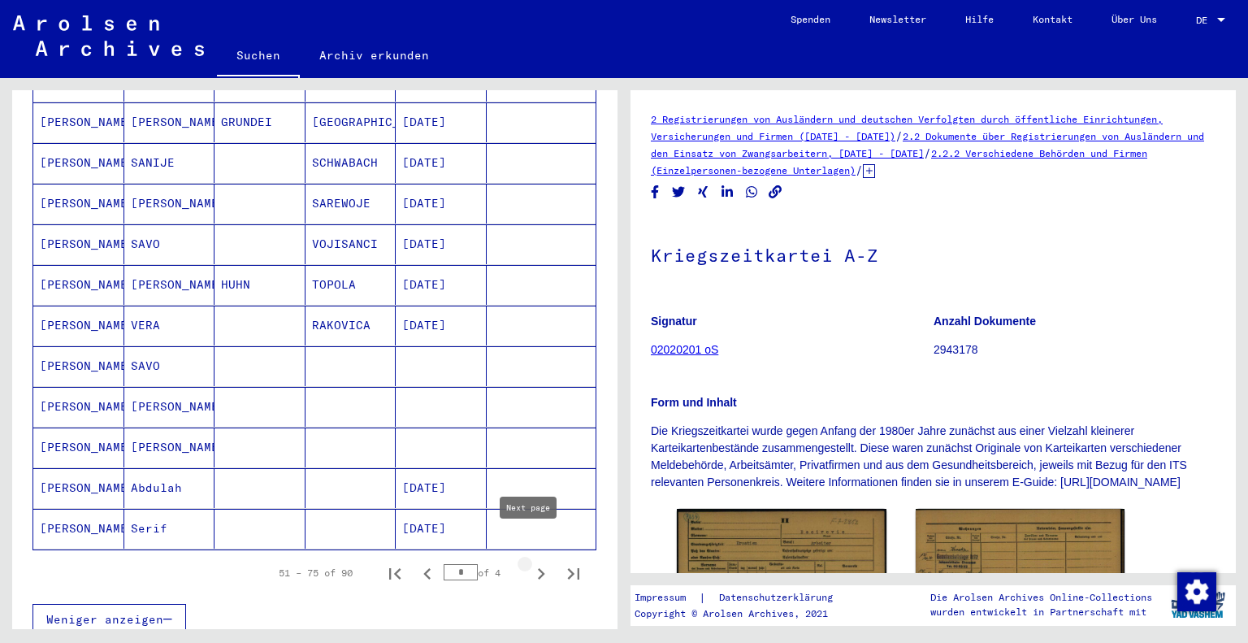
click at [533, 562] on icon "Next page" at bounding box center [541, 573] width 23 height 23
type input "*"
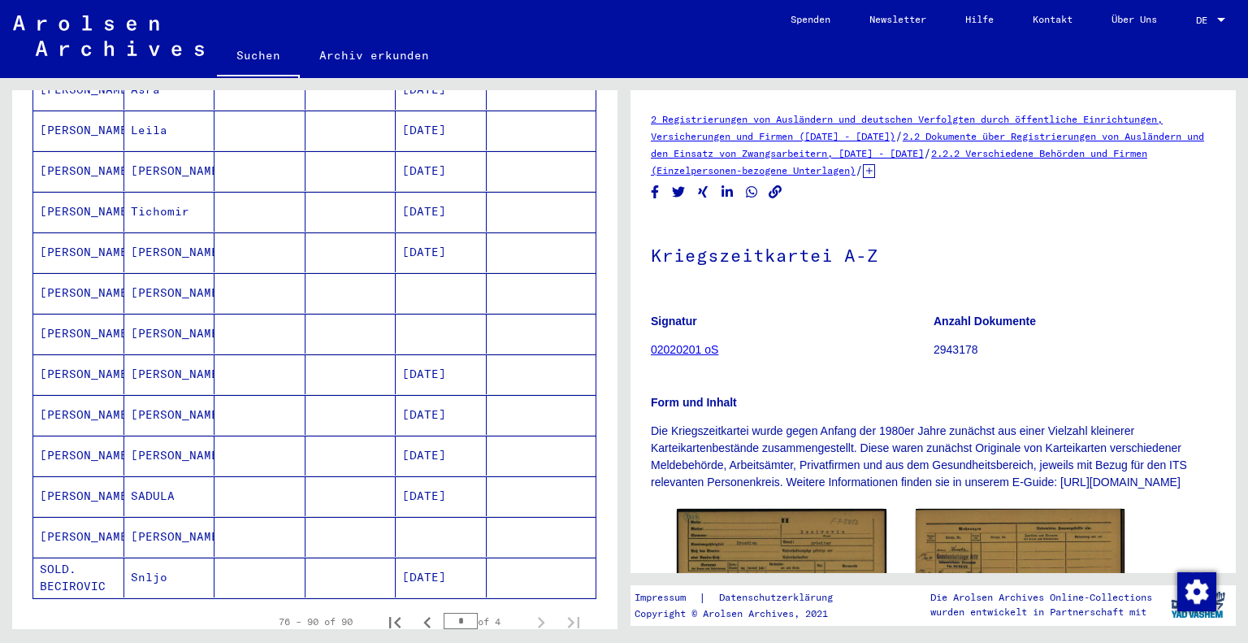
scroll to position [390, 0]
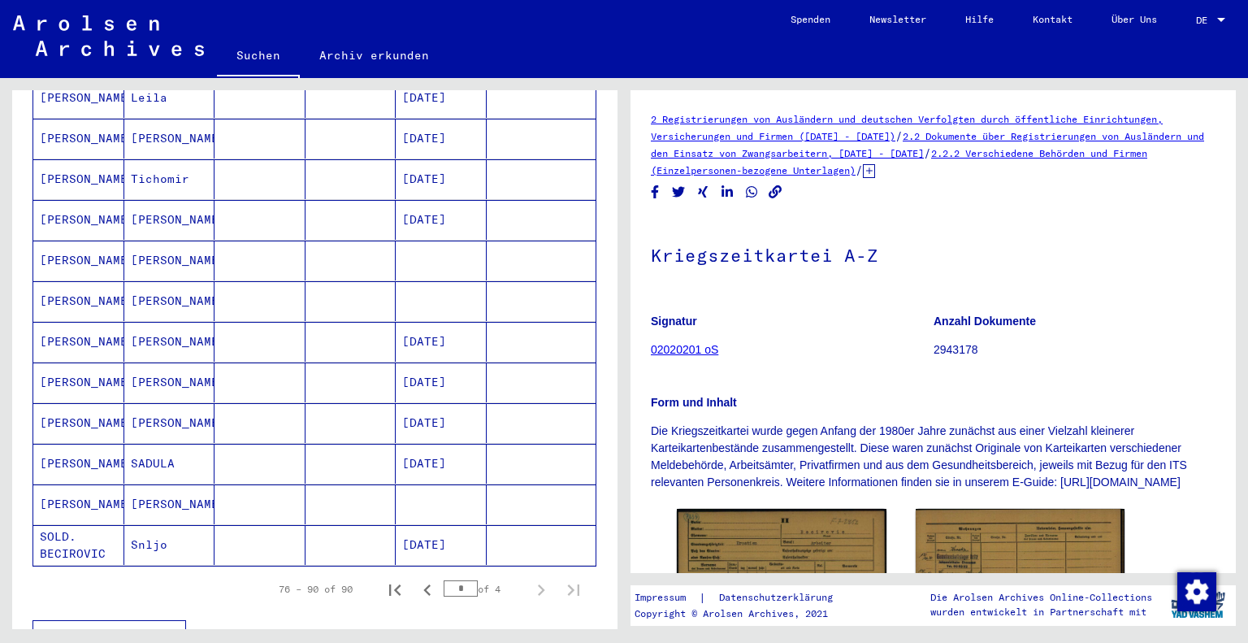
click at [153, 484] on mat-cell "[PERSON_NAME]" at bounding box center [169, 504] width 91 height 40
